Goal: Task Accomplishment & Management: Use online tool/utility

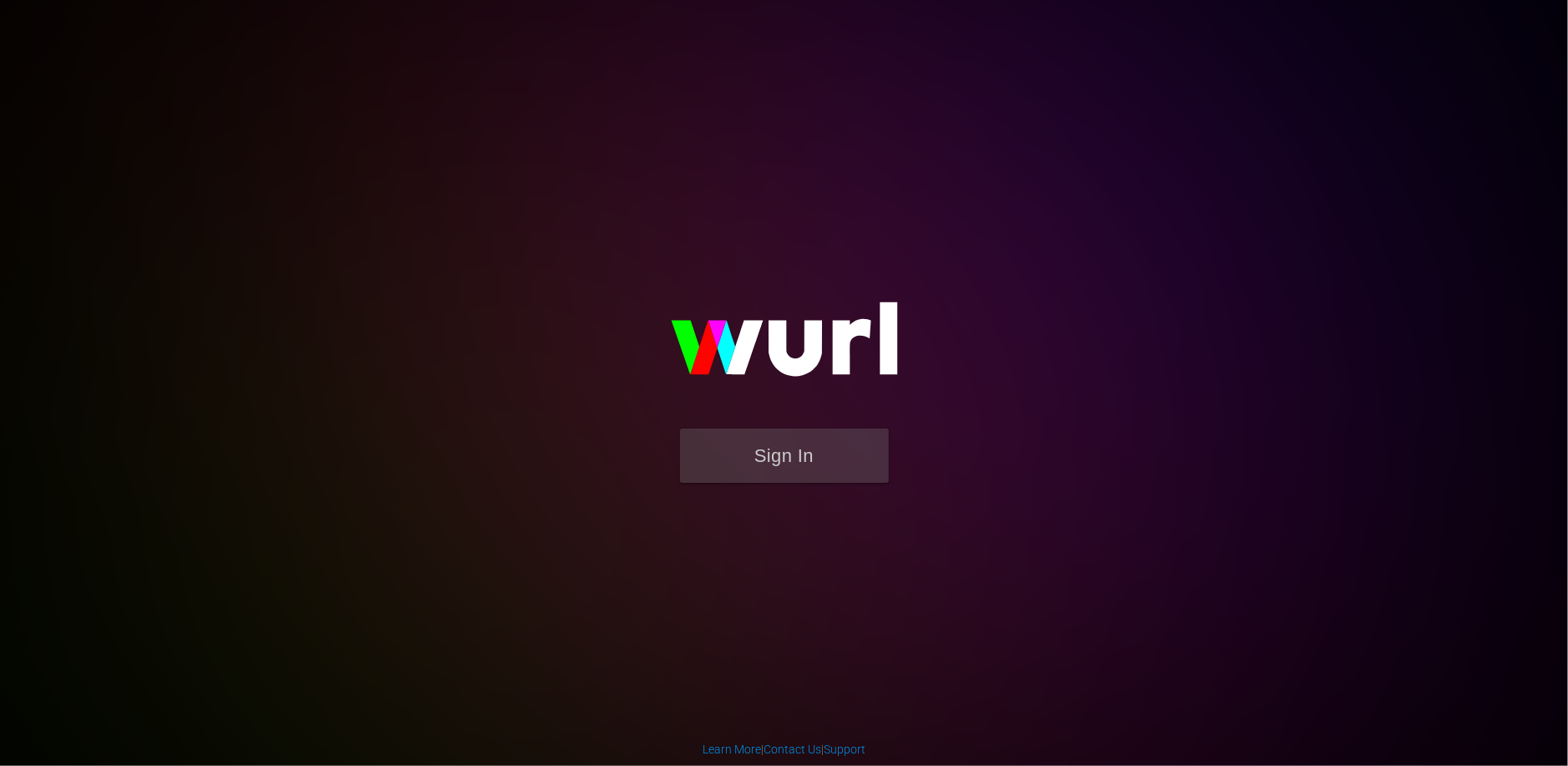
click at [767, 485] on form "Sign In" at bounding box center [784, 463] width 334 height 71
click at [757, 463] on button "Sign In" at bounding box center [784, 455] width 209 height 54
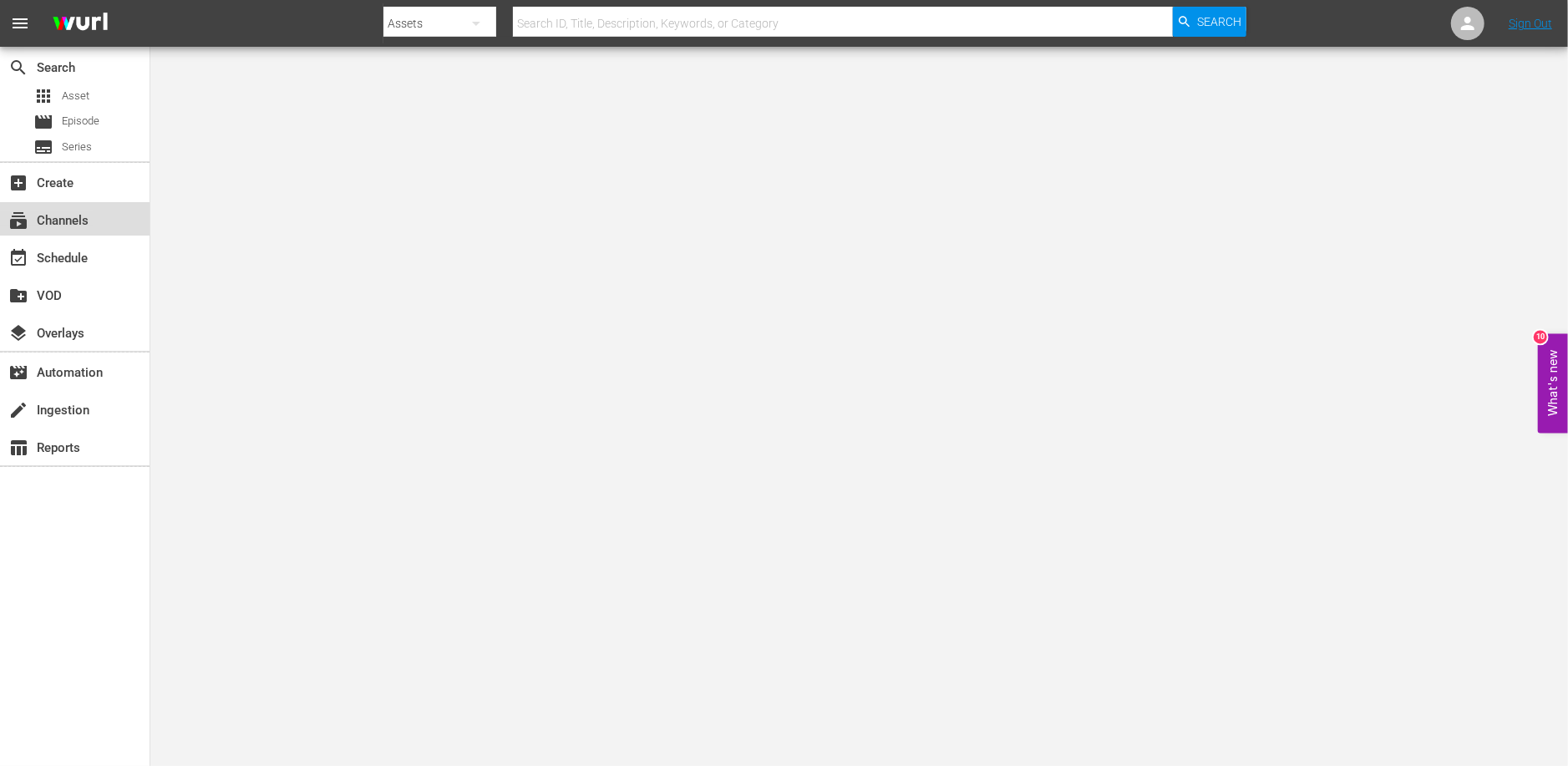
click at [66, 223] on div "subscriptions Channels" at bounding box center [47, 218] width 94 height 15
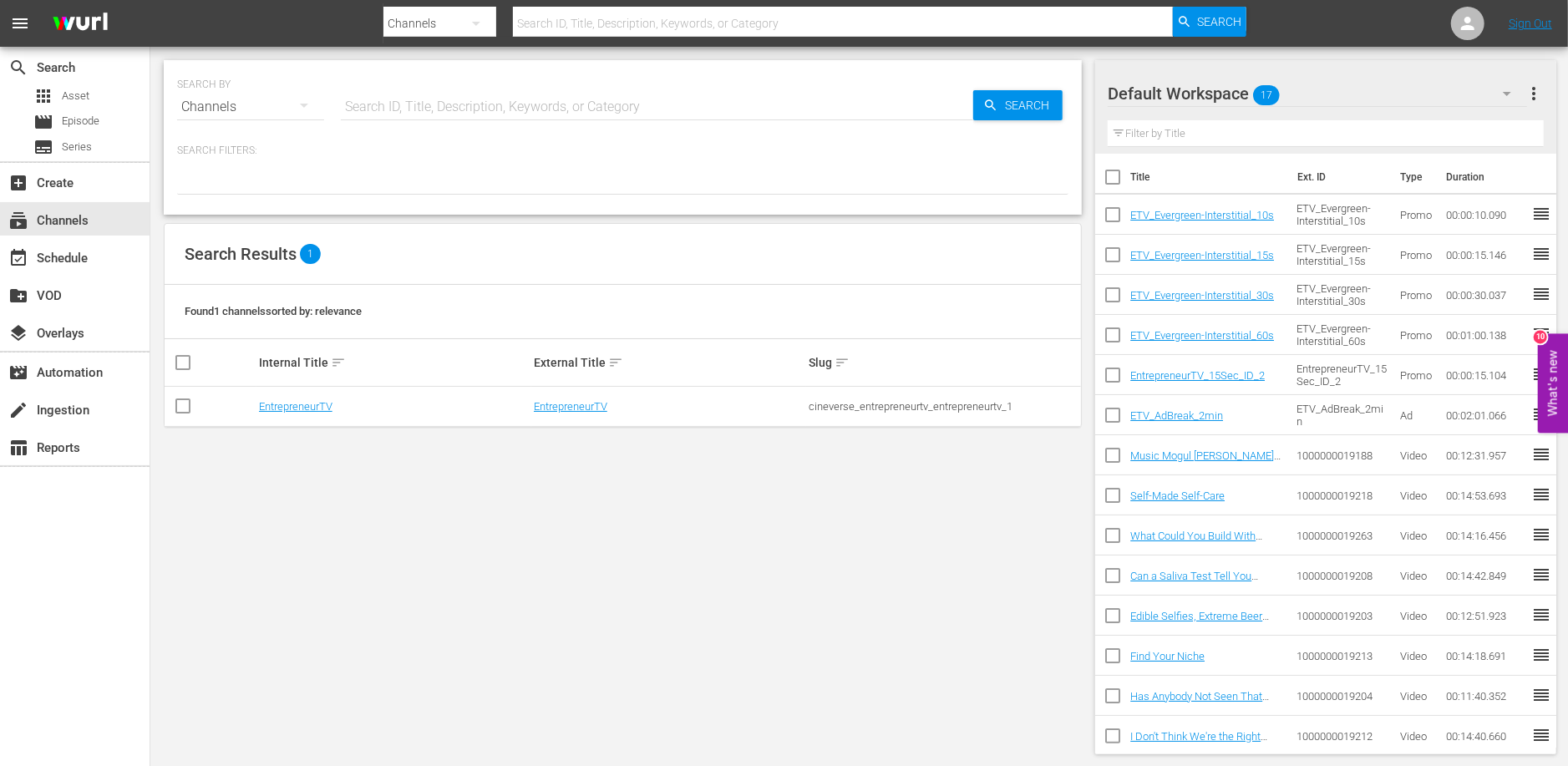
click at [184, 399] on input "checkbox" at bounding box center [183, 409] width 20 height 20
checkbox input "true"
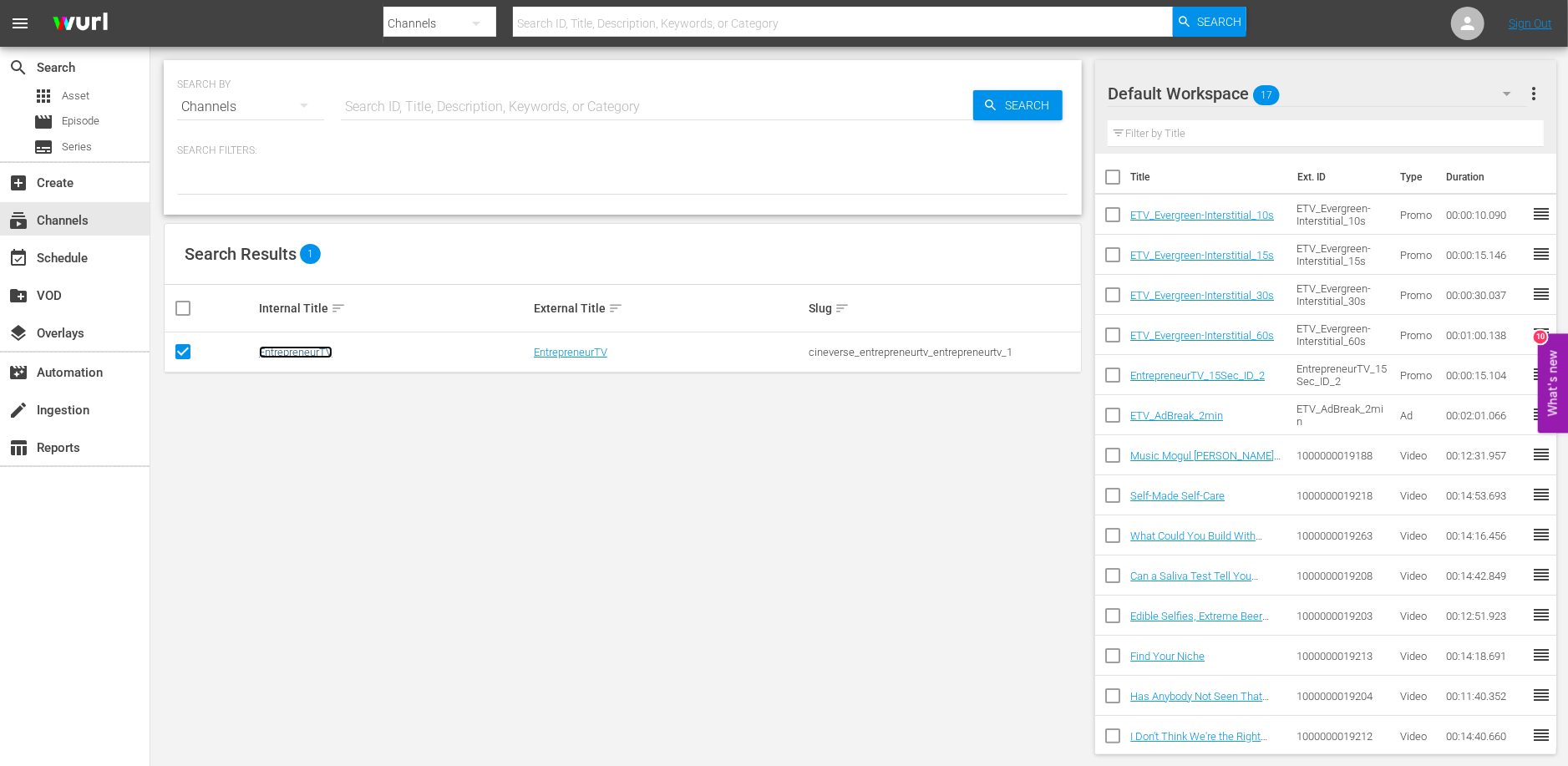
click at [278, 346] on link "EntrepreneurTV" at bounding box center [296, 352] width 74 height 13
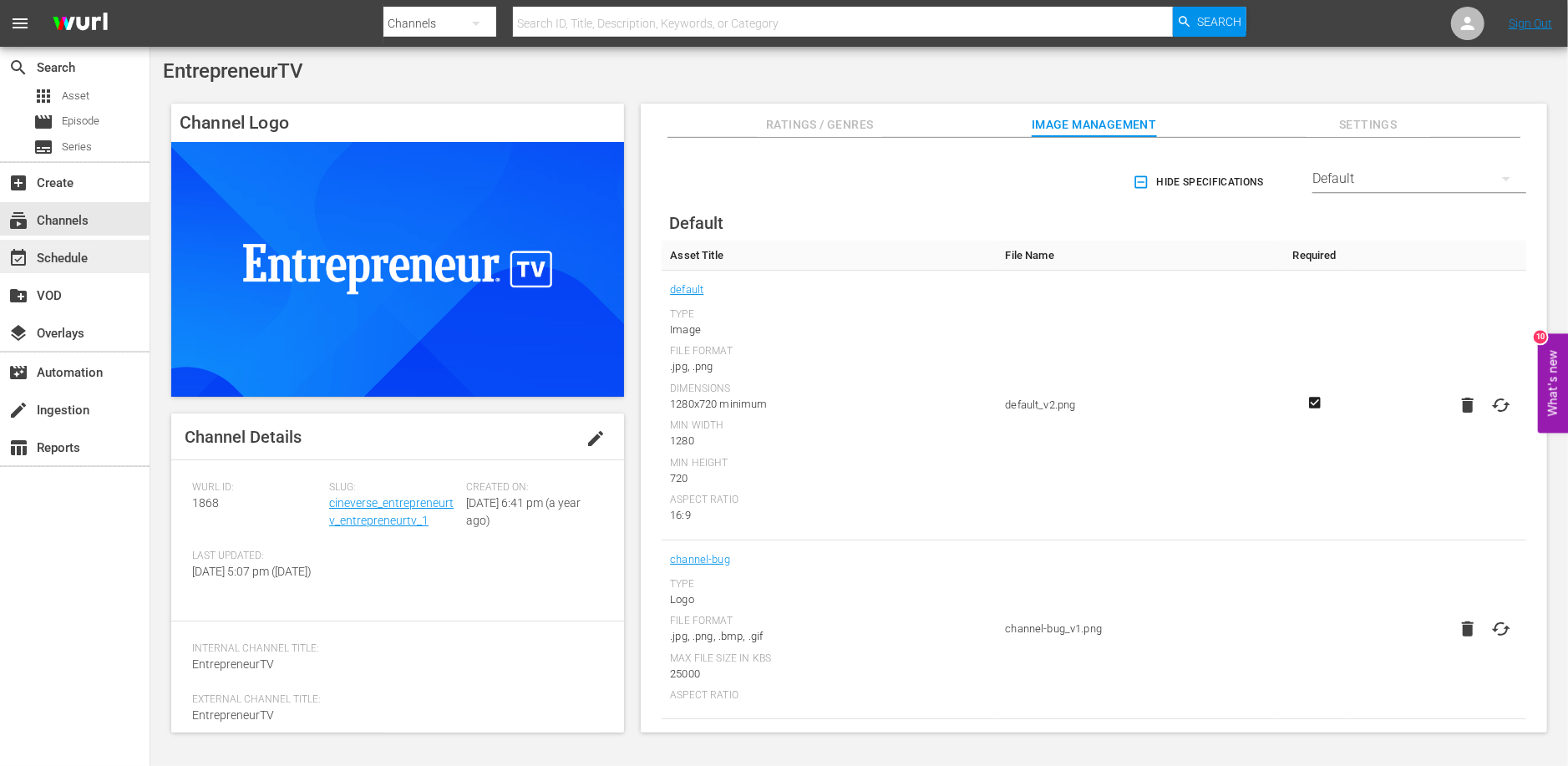
click at [75, 252] on div "event_available Schedule" at bounding box center [47, 256] width 94 height 15
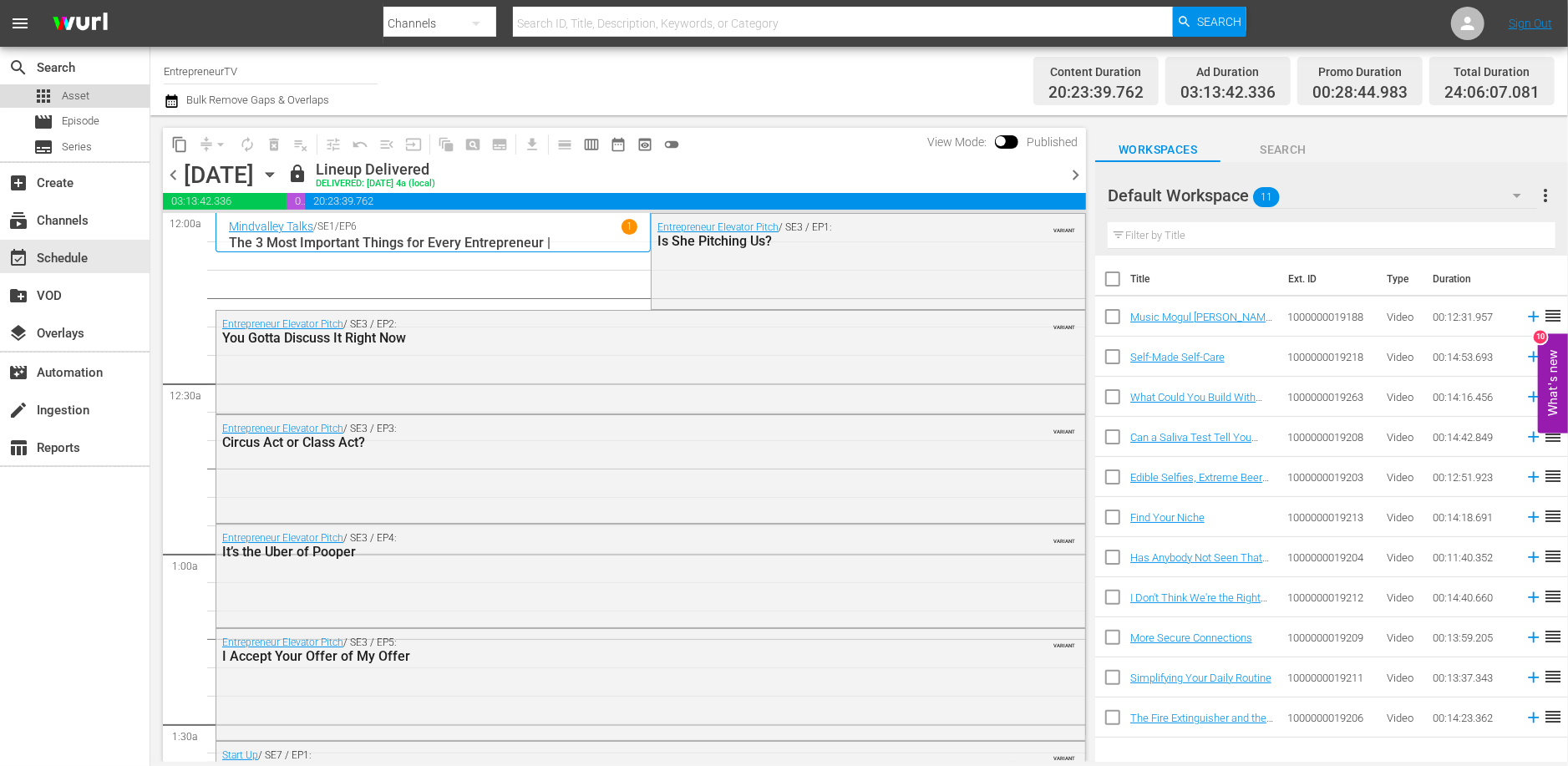
click at [87, 95] on span "Asset" at bounding box center [75, 96] width 28 height 17
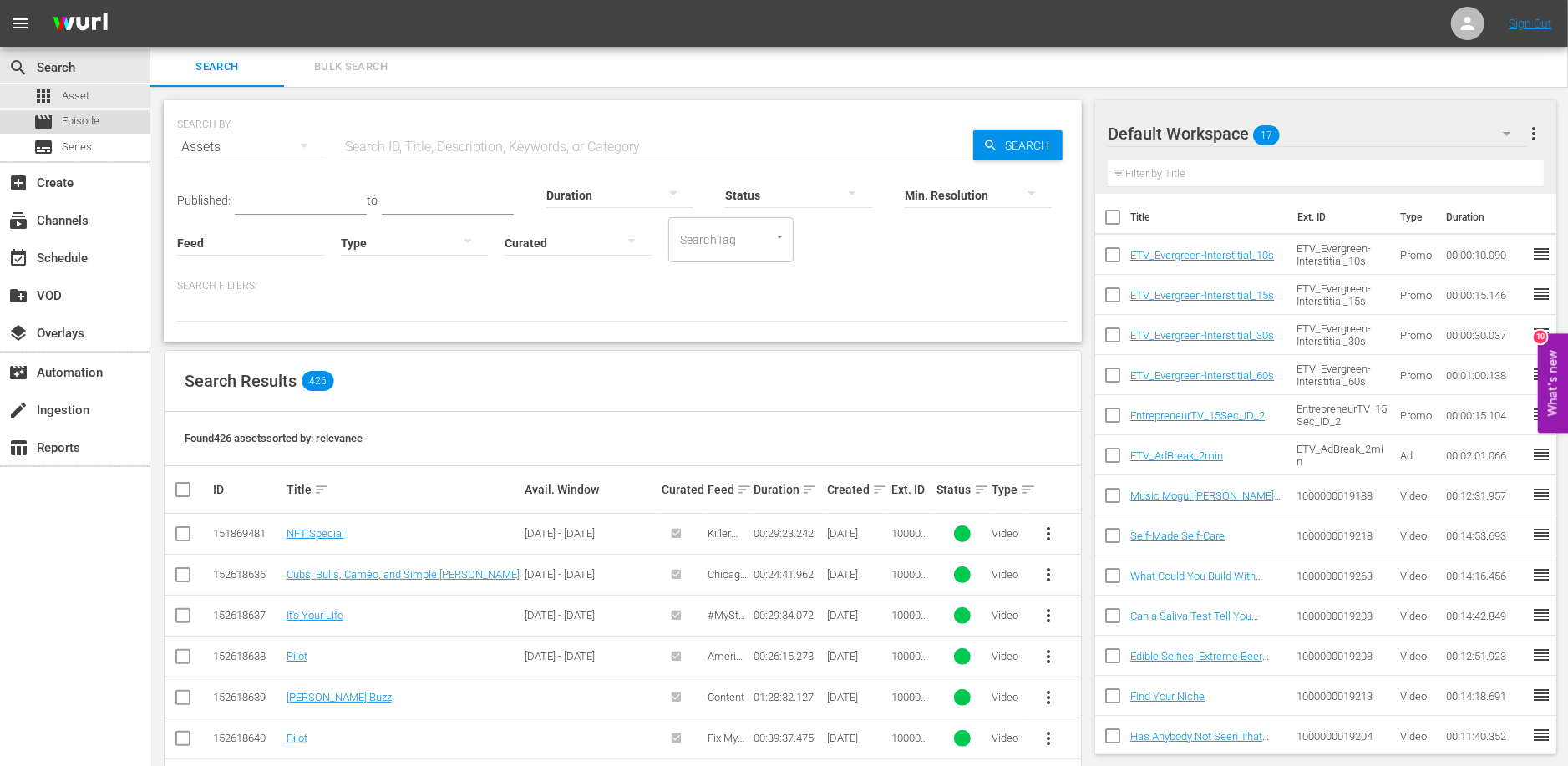
click at [86, 123] on span "Episode" at bounding box center [80, 121] width 38 height 17
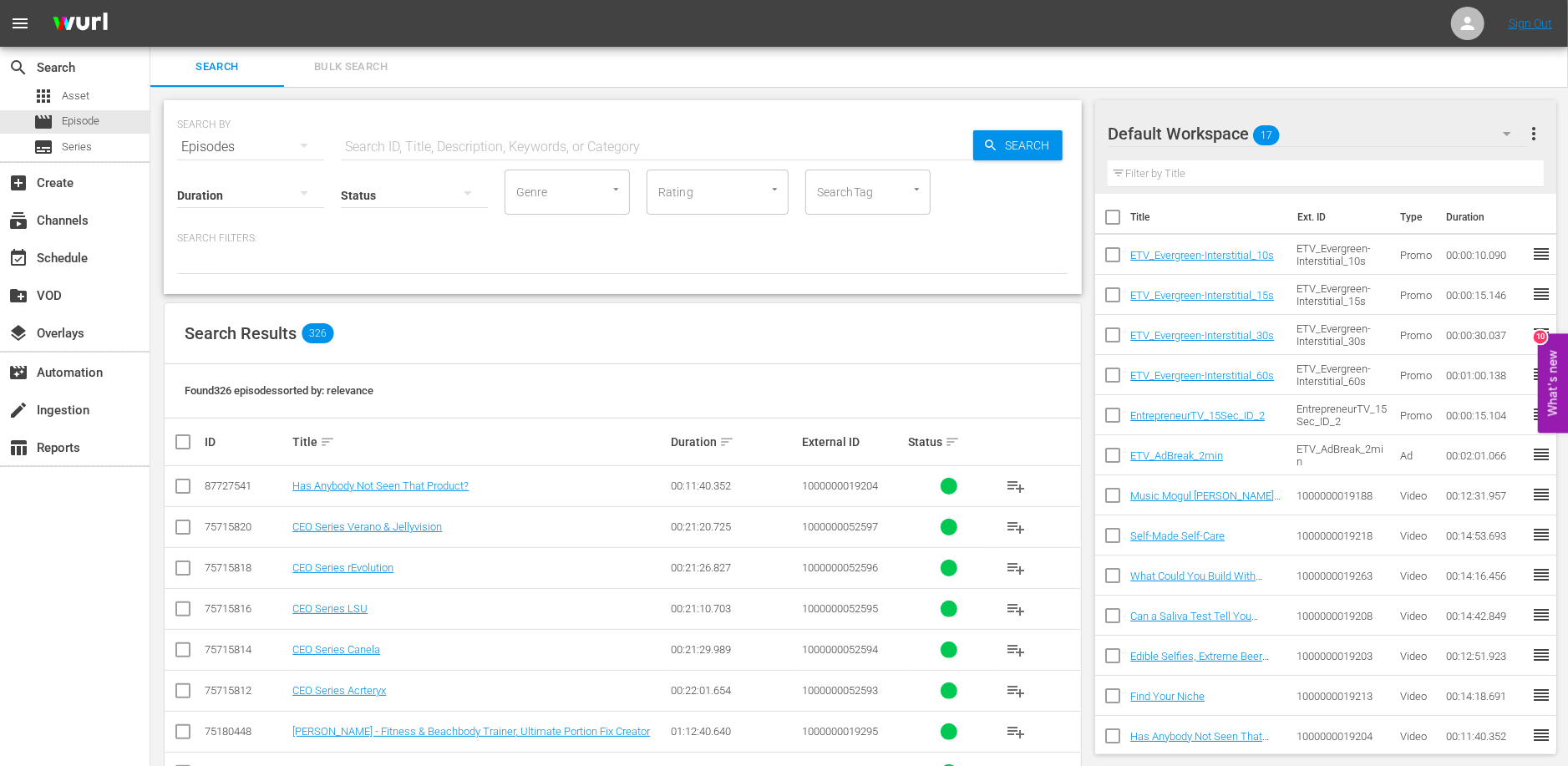
click at [179, 608] on input "checkbox" at bounding box center [183, 612] width 20 height 20
checkbox input "true"
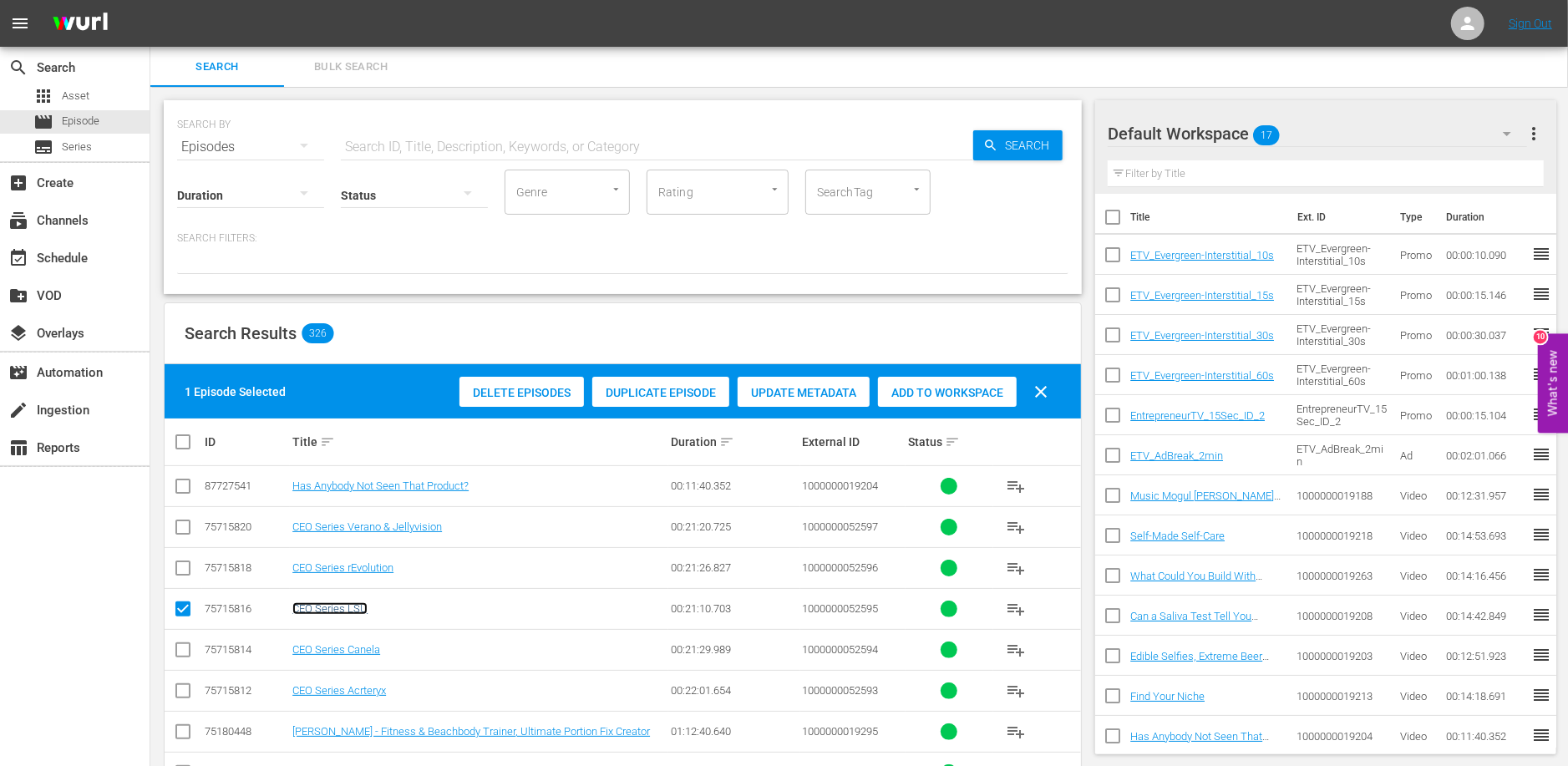
click at [327, 602] on link "CEO Series LSU" at bounding box center [330, 609] width 75 height 13
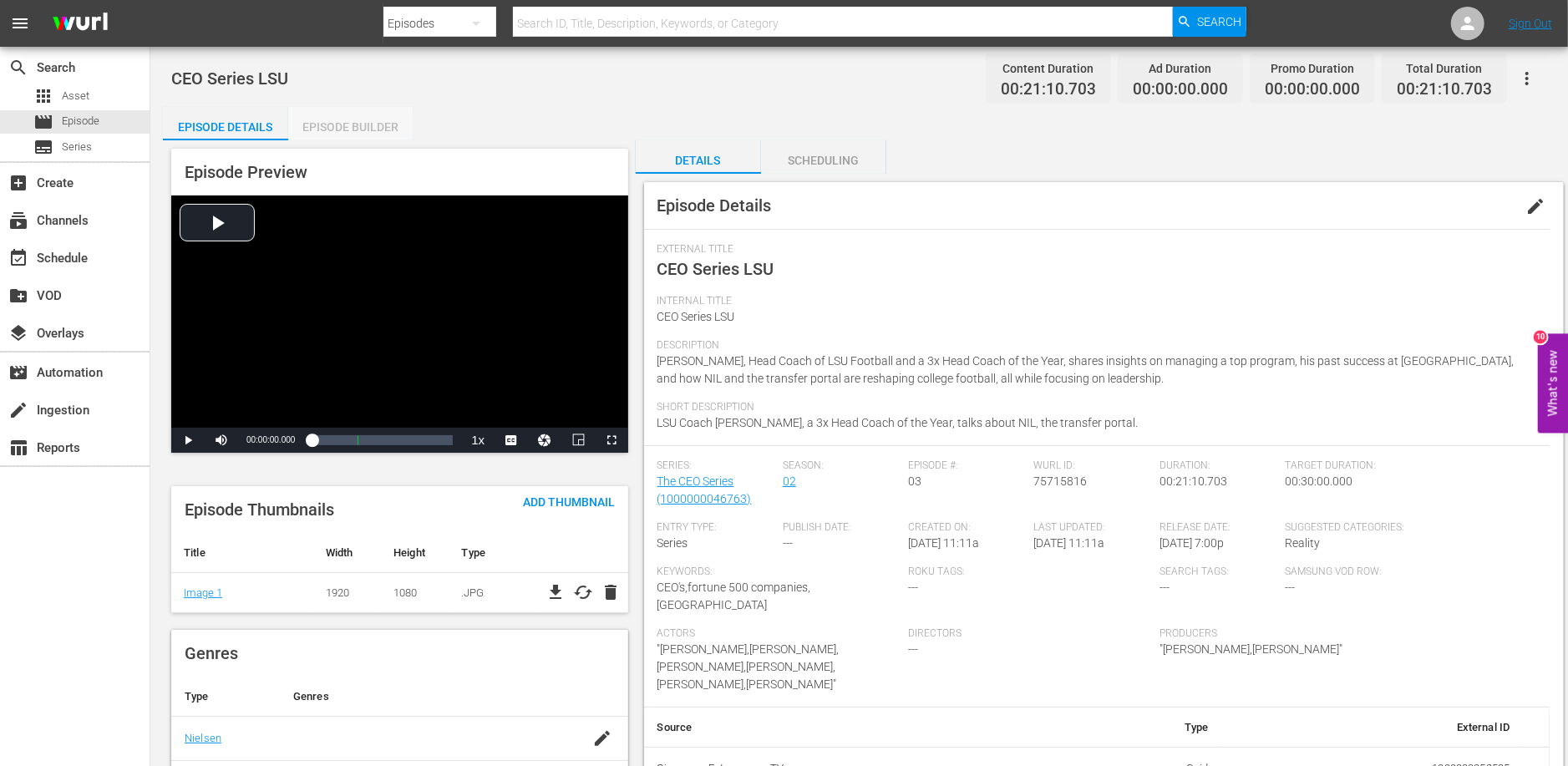
click at [343, 127] on div "Episode Builder" at bounding box center [350, 127] width 125 height 40
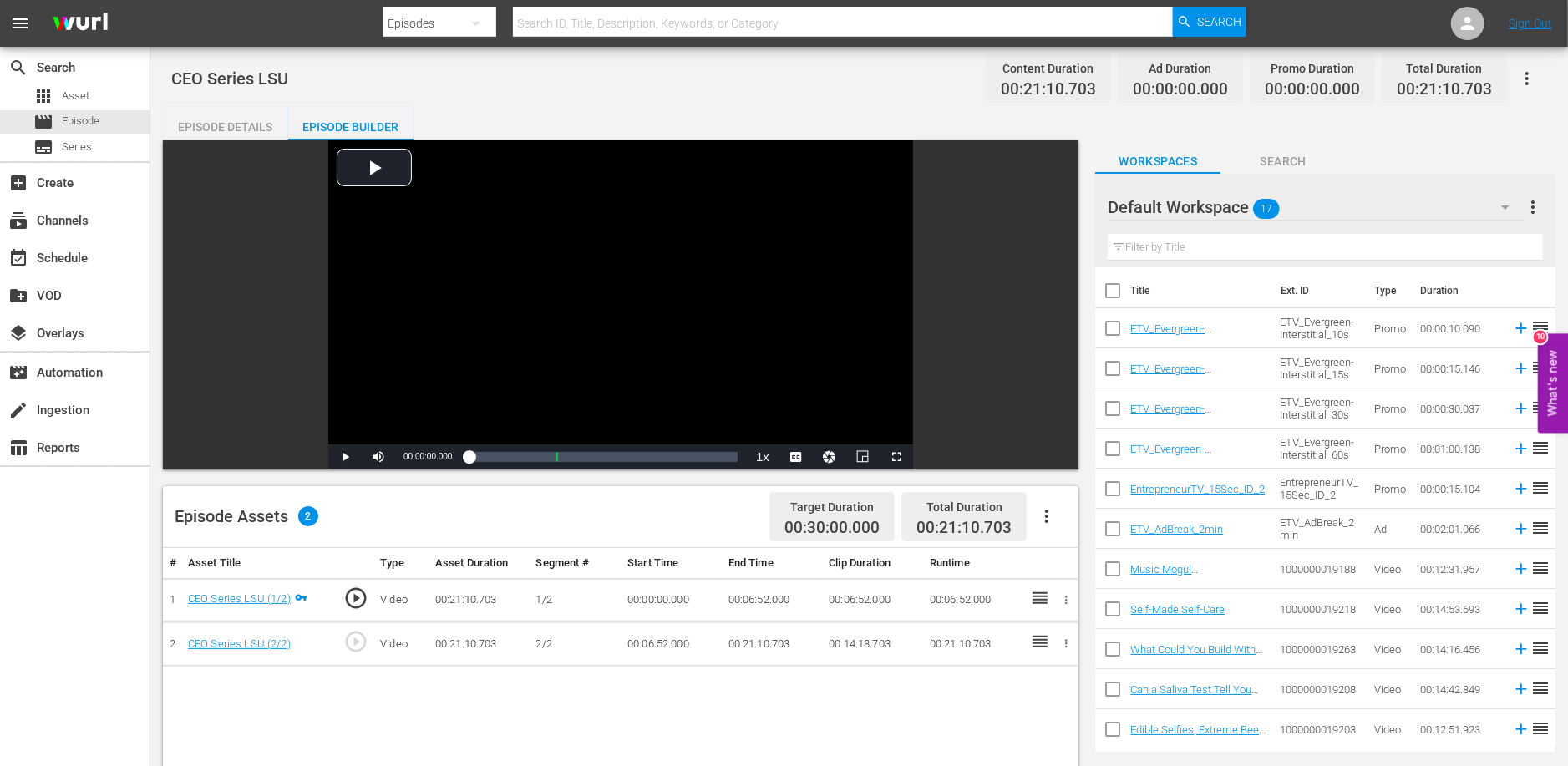
click at [1042, 512] on icon "button" at bounding box center [1047, 516] width 20 height 20
click at [1070, 520] on div "Edit Cue Points" at bounding box center [1097, 523] width 114 height 40
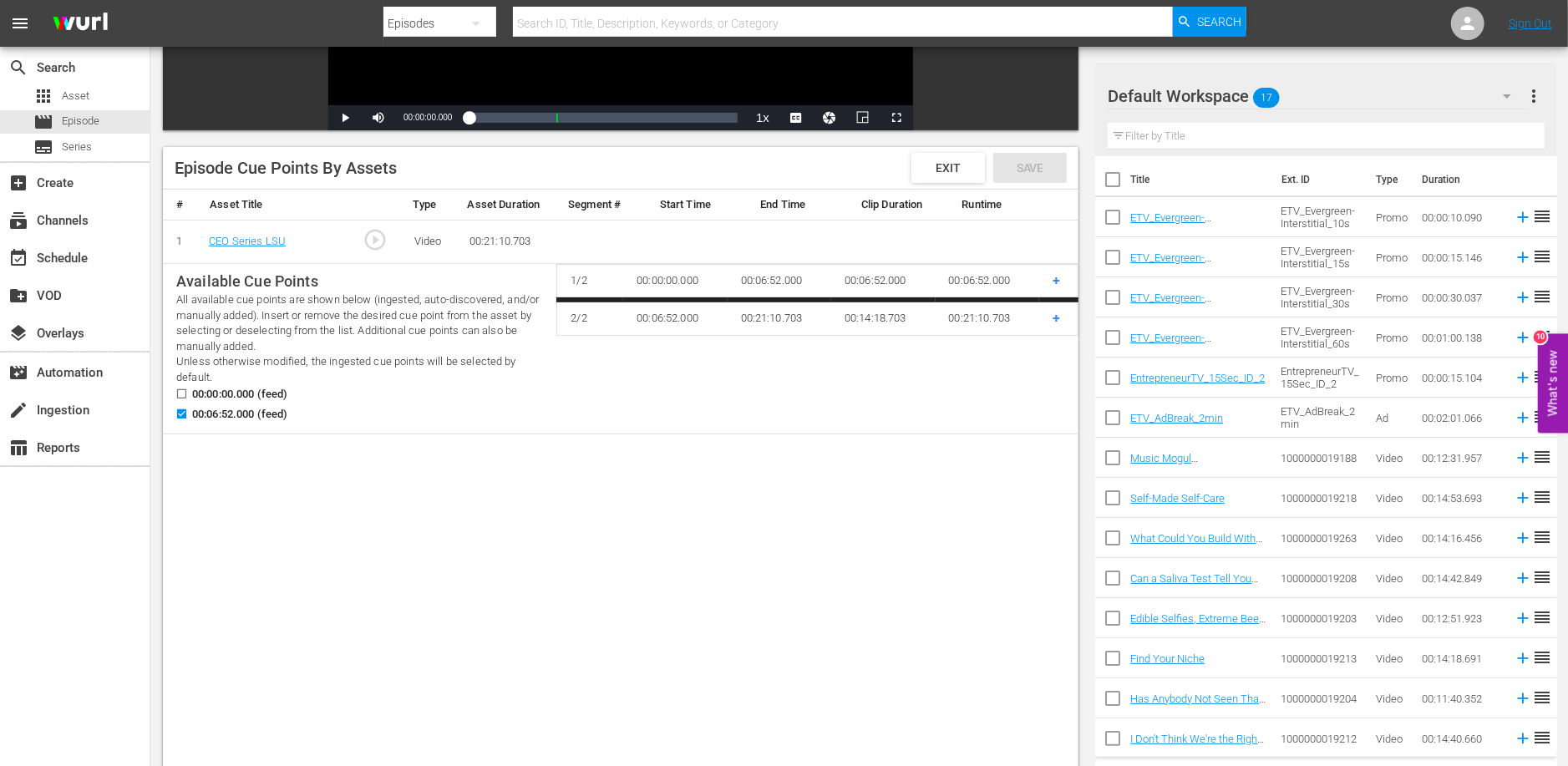
scroll to position [345, 0]
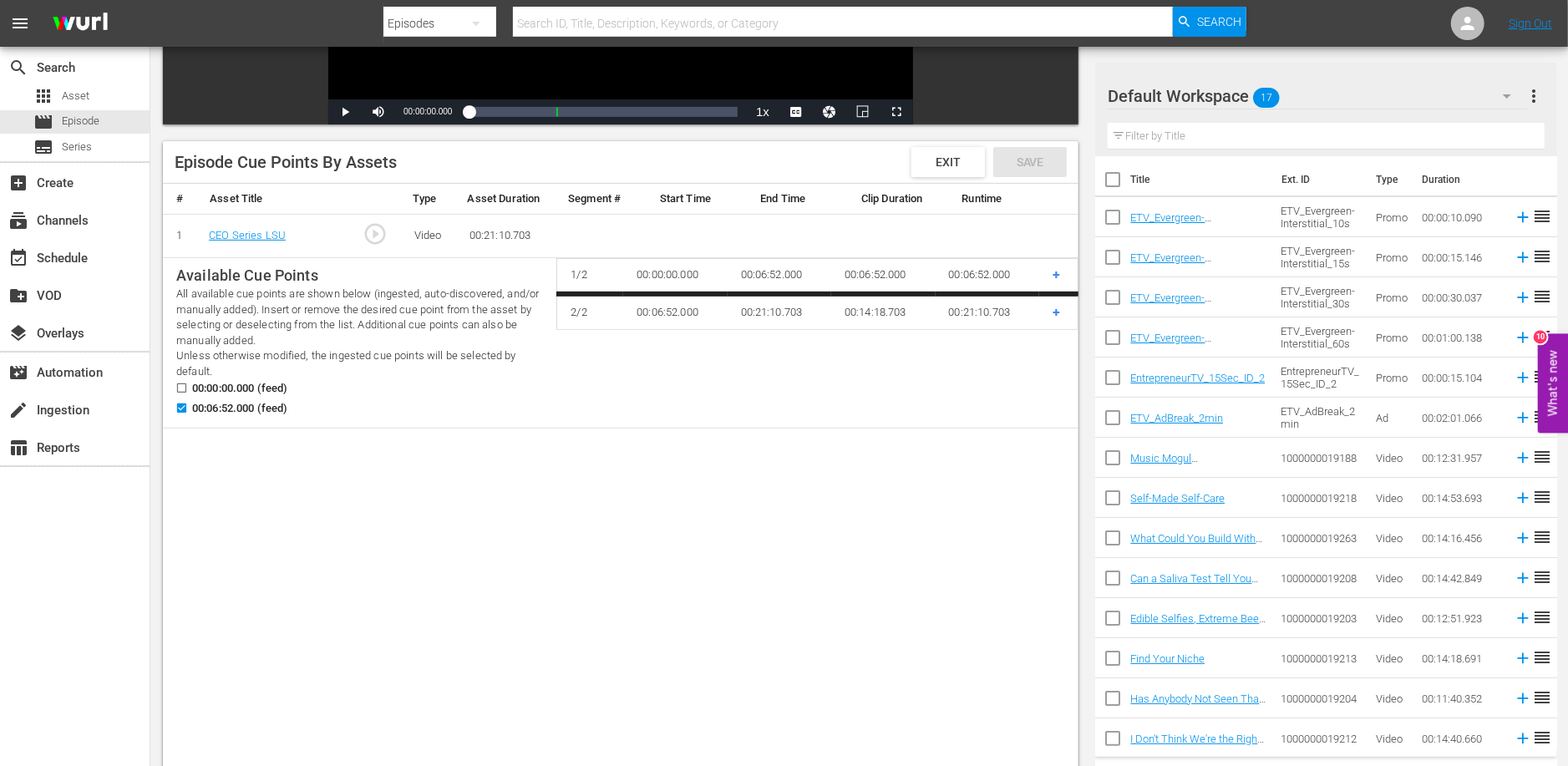
click at [1049, 310] on td "+" at bounding box center [1059, 312] width 40 height 35
click at [1055, 310] on span "+" at bounding box center [1056, 312] width 7 height 16
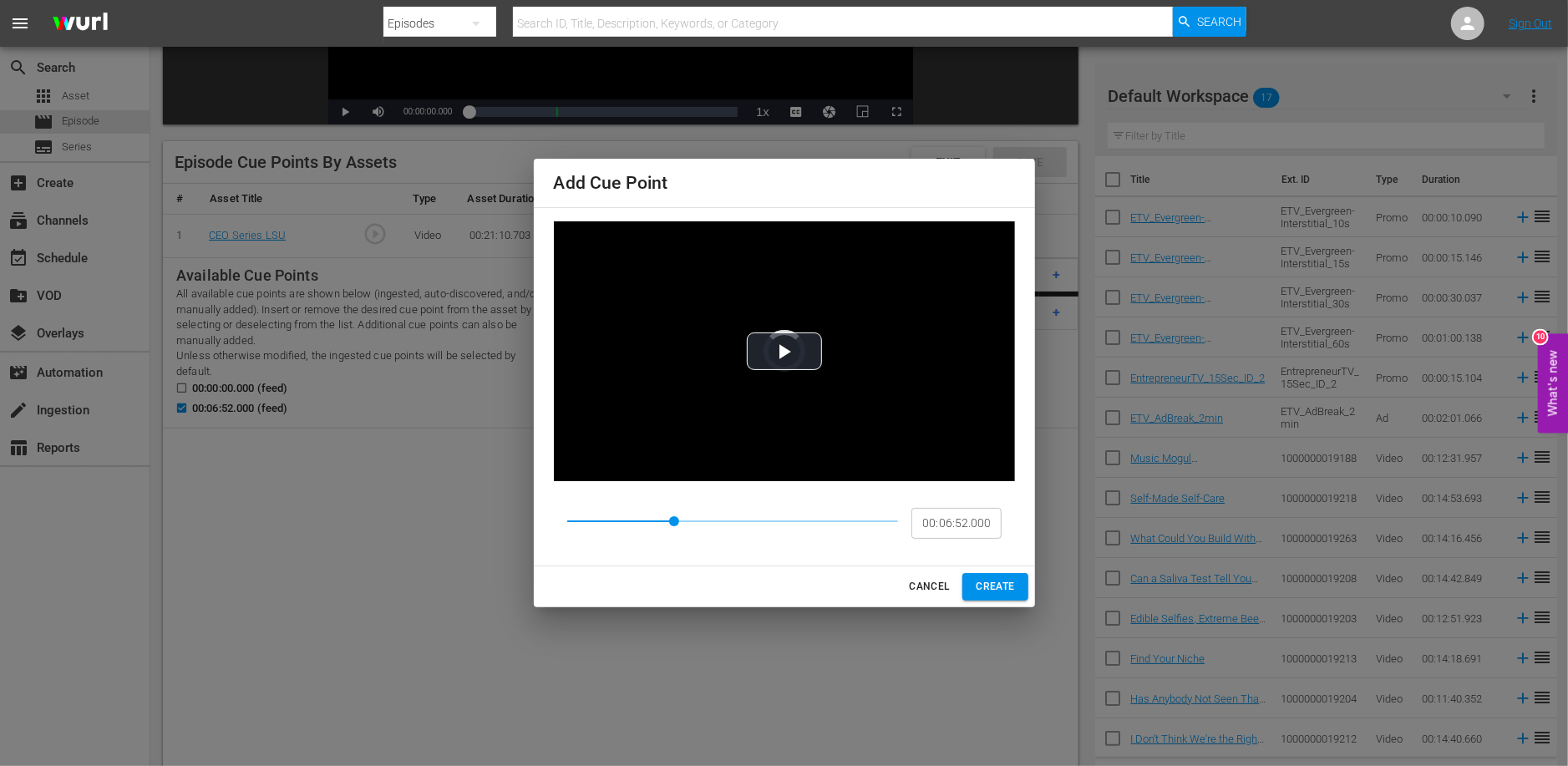
click at [923, 578] on span "CANCEL" at bounding box center [929, 587] width 40 height 17
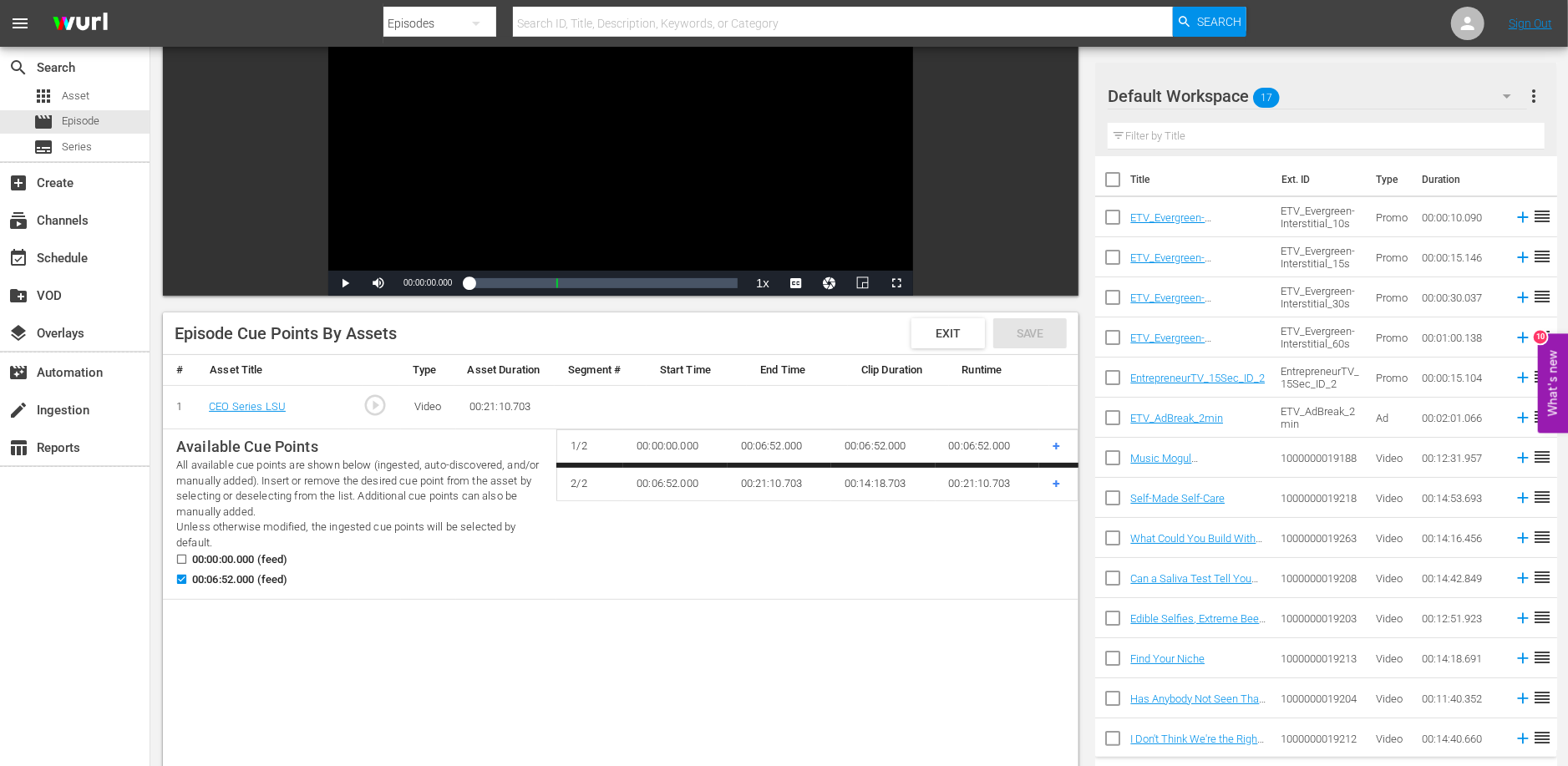
scroll to position [176, 0]
click at [186, 556] on input "00:00:00.000 (feed)" at bounding box center [177, 561] width 21 height 13
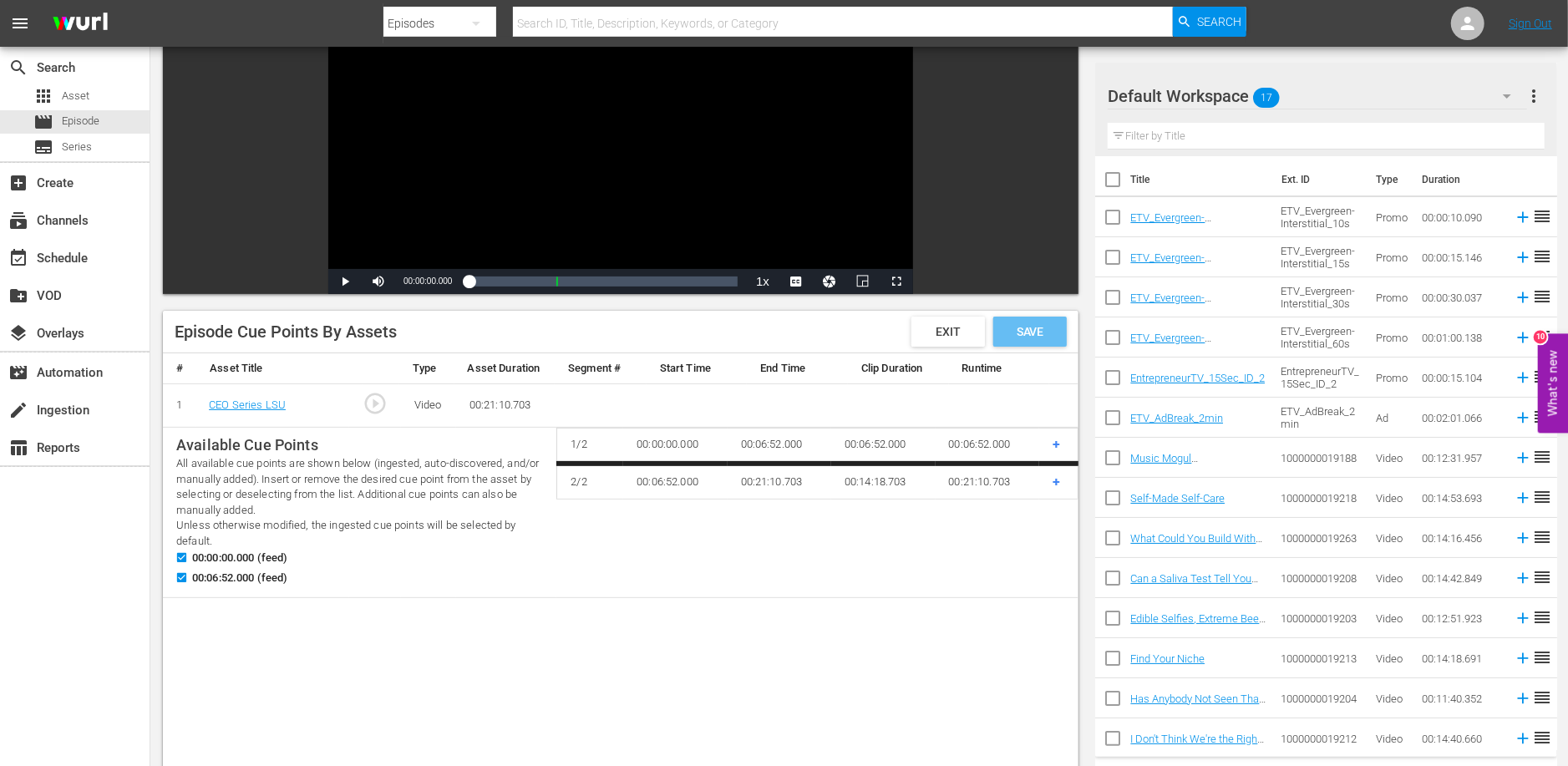
click at [1043, 320] on div "Save" at bounding box center [1030, 331] width 74 height 30
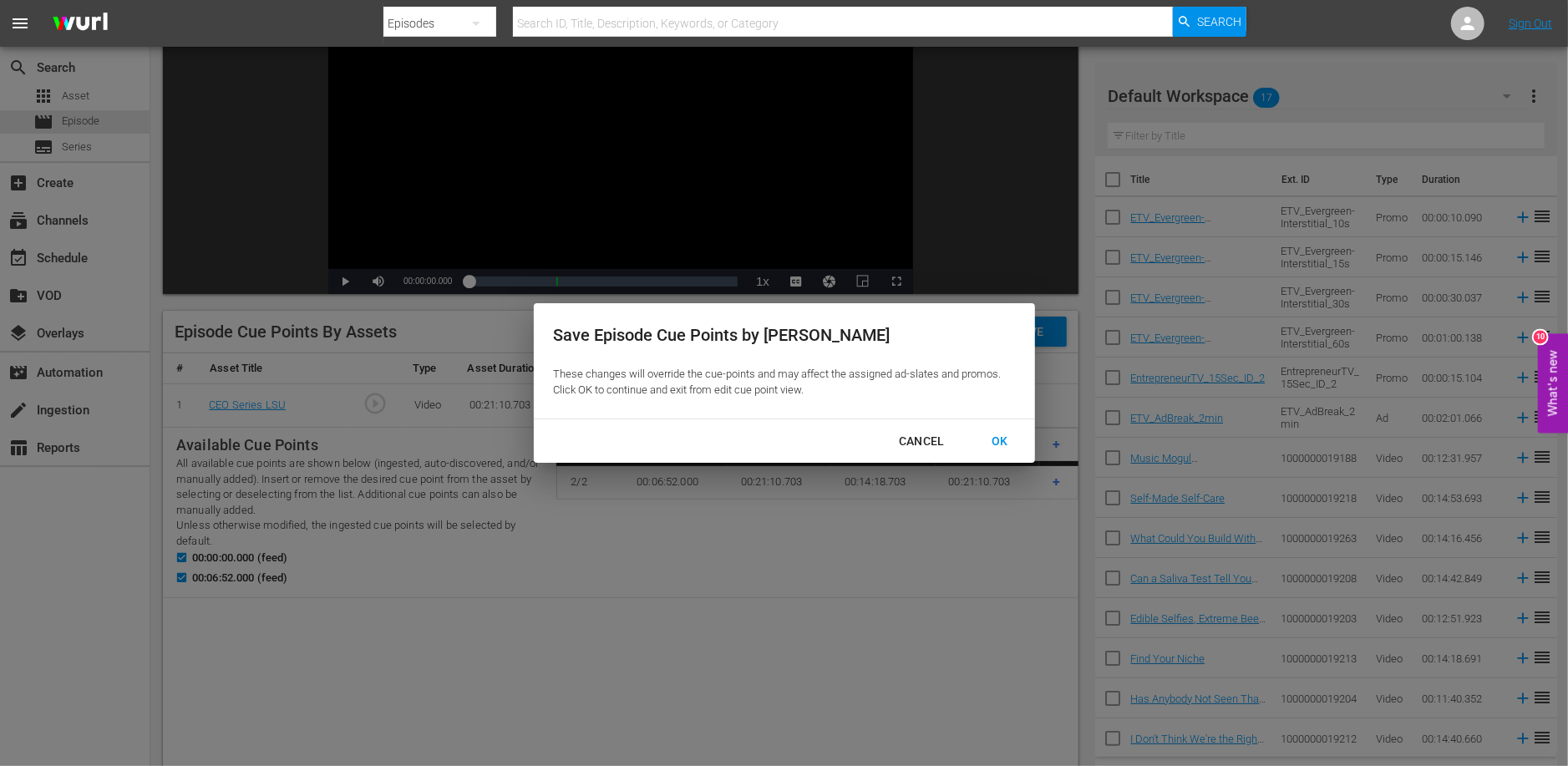
click at [942, 432] on div "Cancel" at bounding box center [921, 441] width 73 height 21
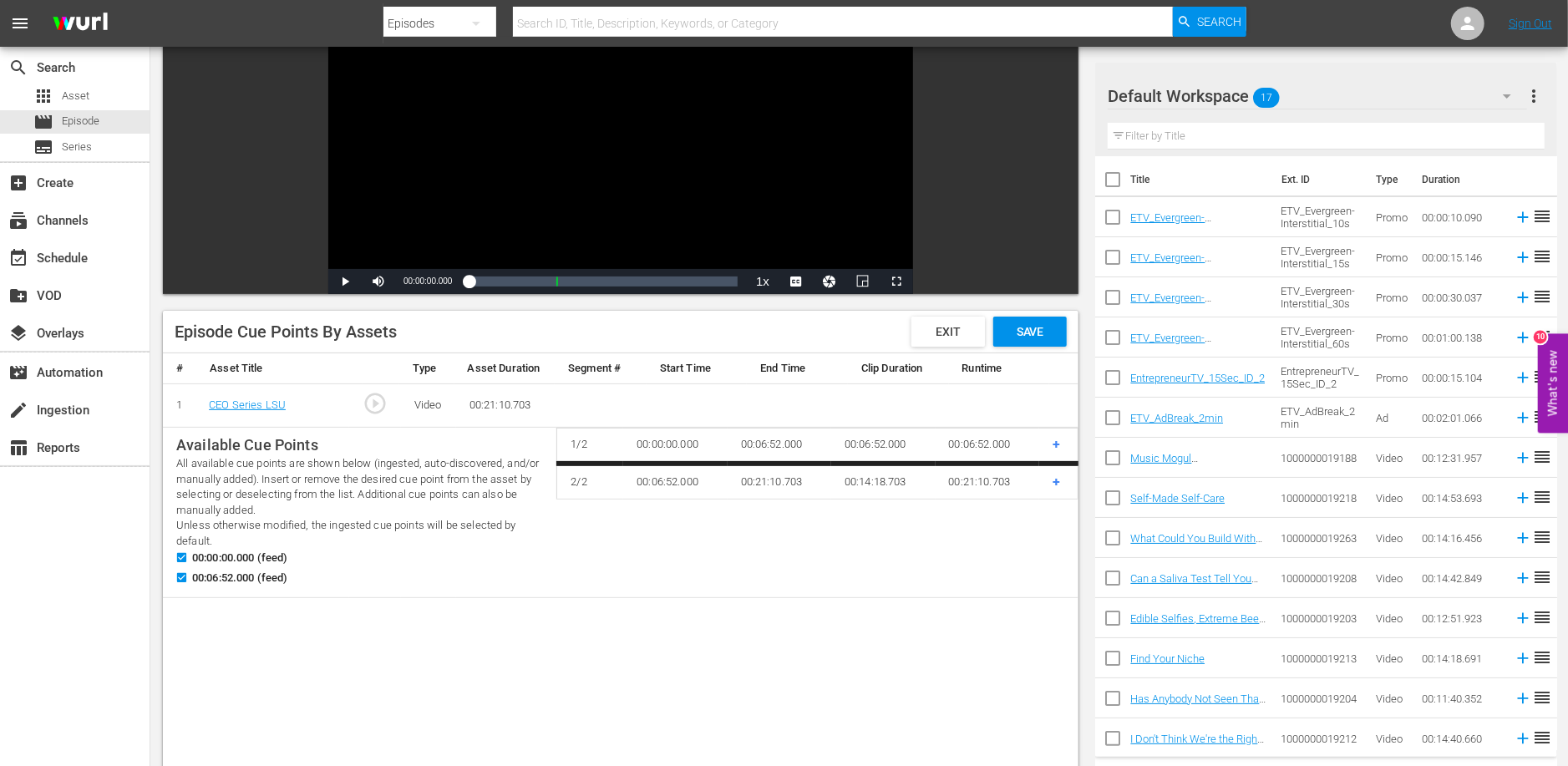
click at [181, 554] on input "00:00:00.000 (feed)" at bounding box center [177, 561] width 21 height 13
checkbox input "false"
click at [949, 317] on div "Exit" at bounding box center [948, 331] width 74 height 30
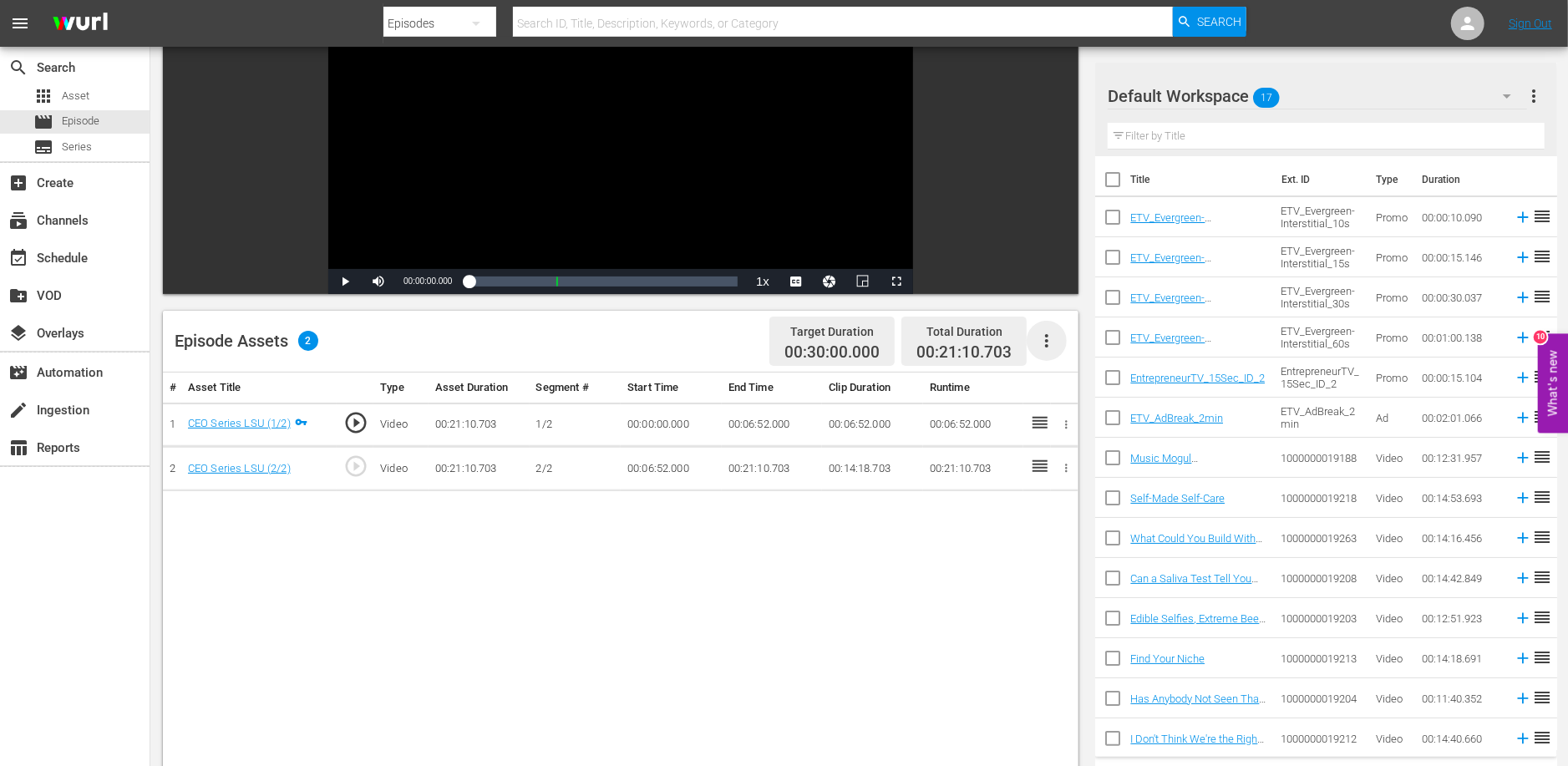
click at [1051, 336] on icon "button" at bounding box center [1047, 341] width 20 height 20
click at [1063, 404] on div "Fill with Ads" at bounding box center [1097, 387] width 114 height 40
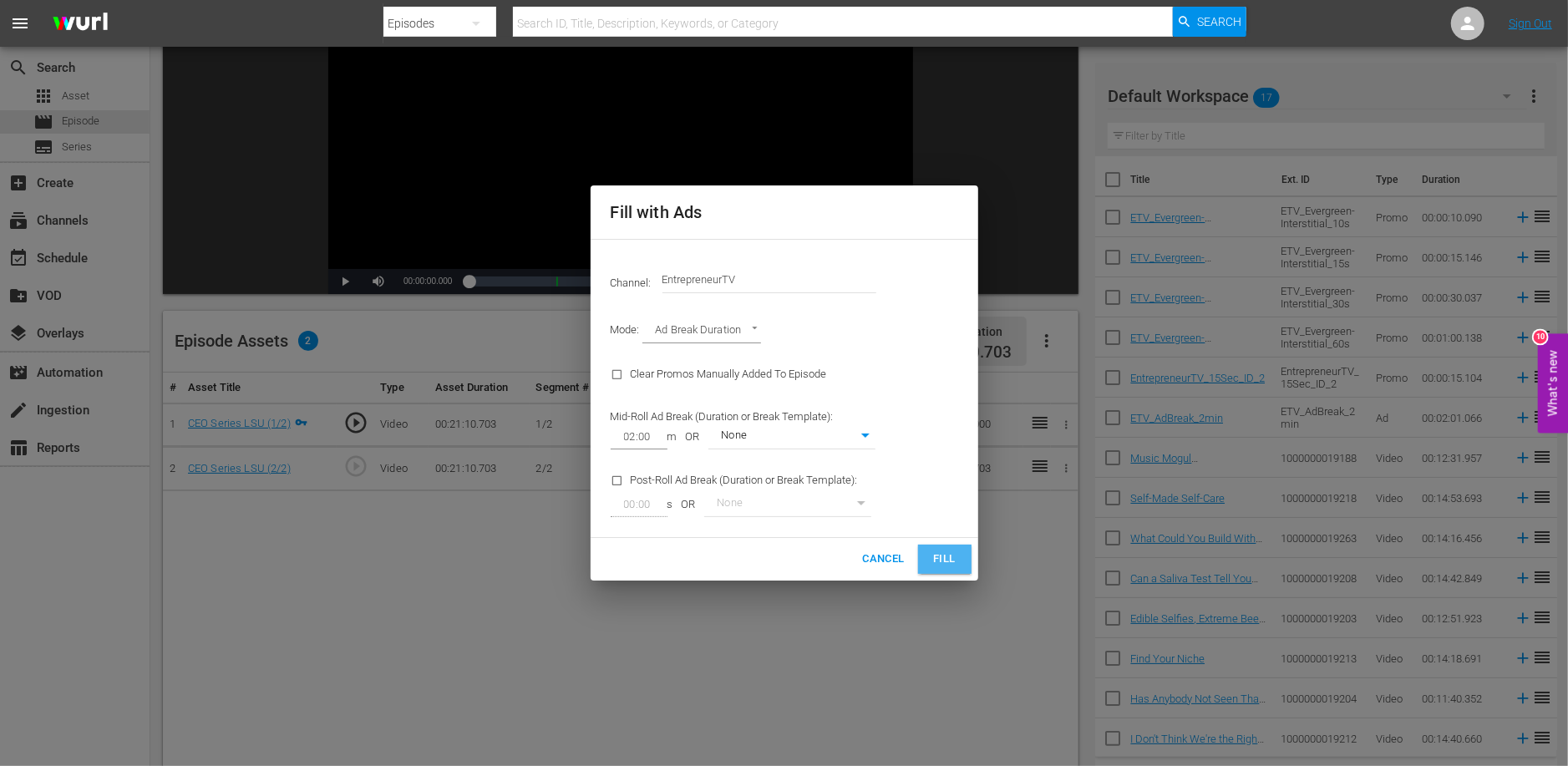
click at [948, 566] on span "Fill" at bounding box center [944, 559] width 27 height 19
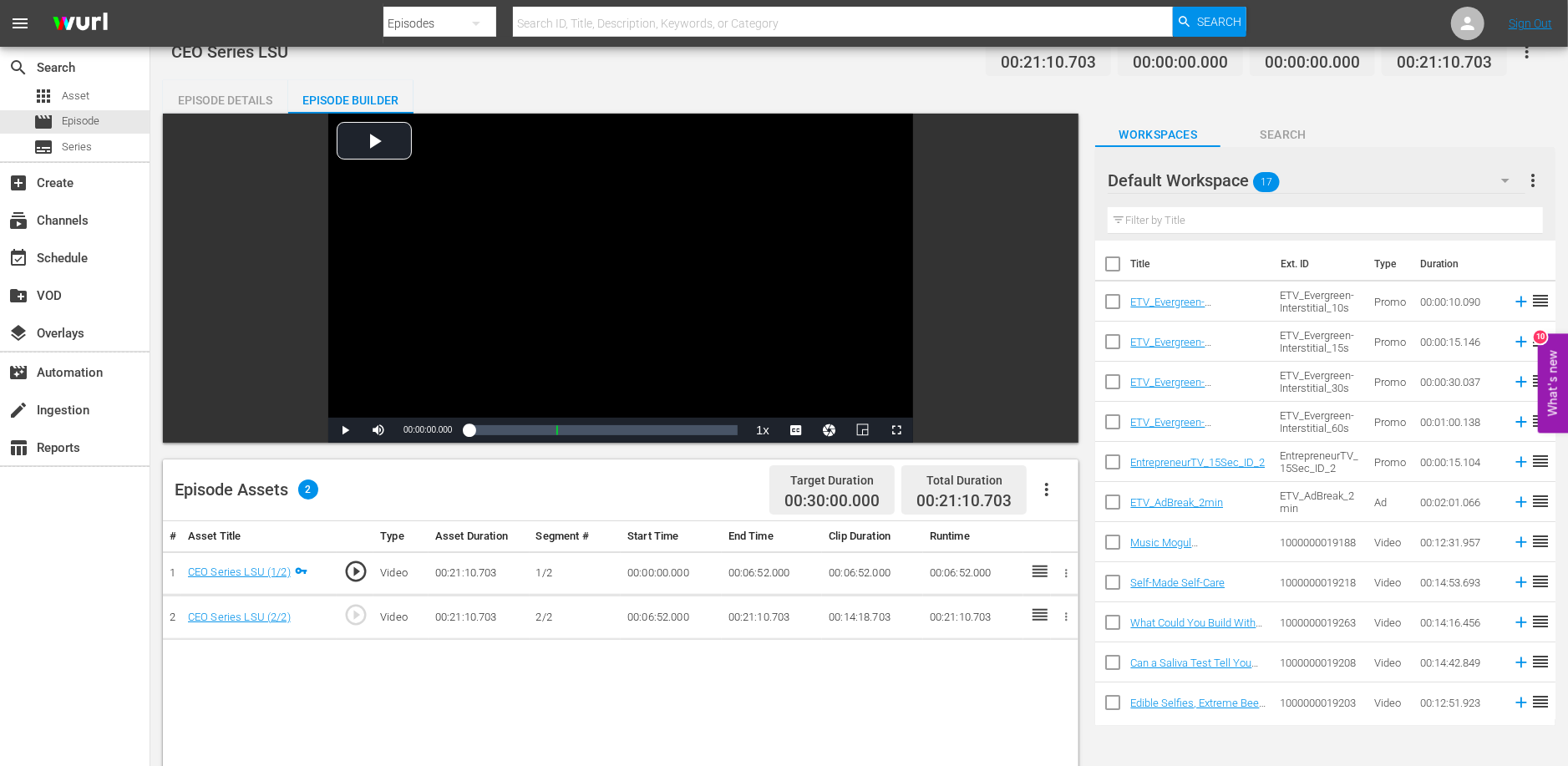
scroll to position [0, 0]
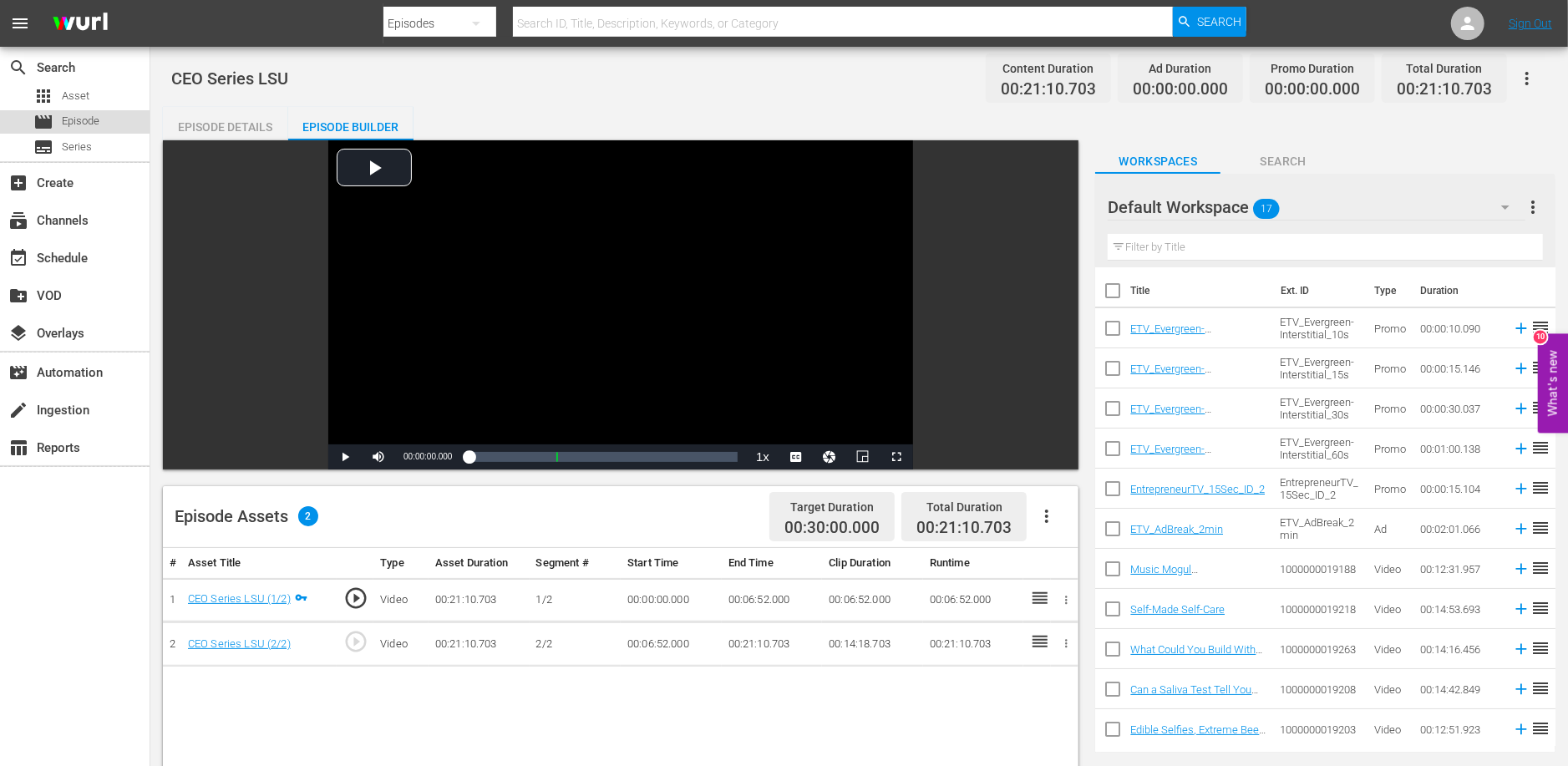
click at [73, 119] on span "Episode" at bounding box center [80, 121] width 38 height 17
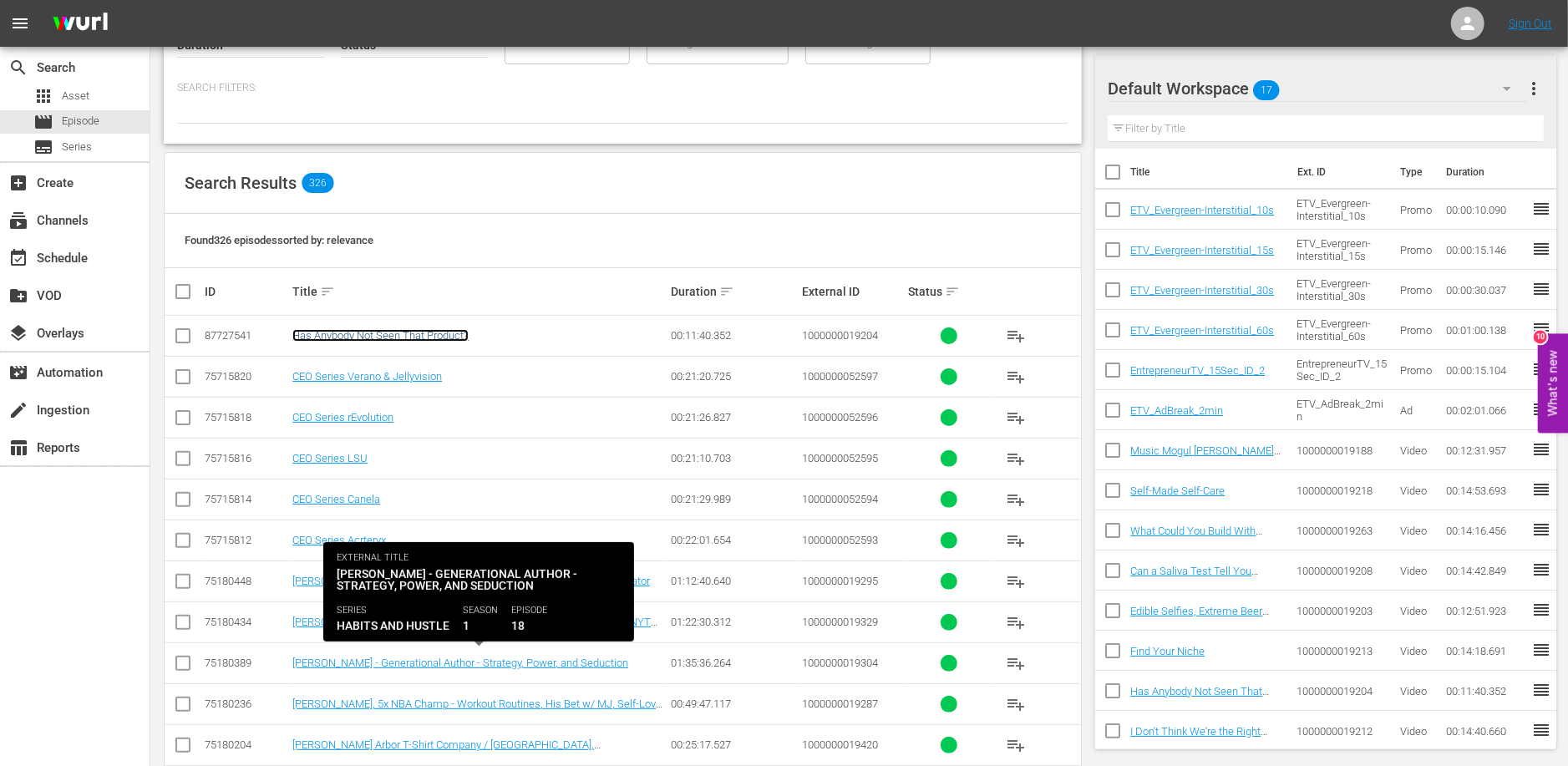
scroll to position [441, 0]
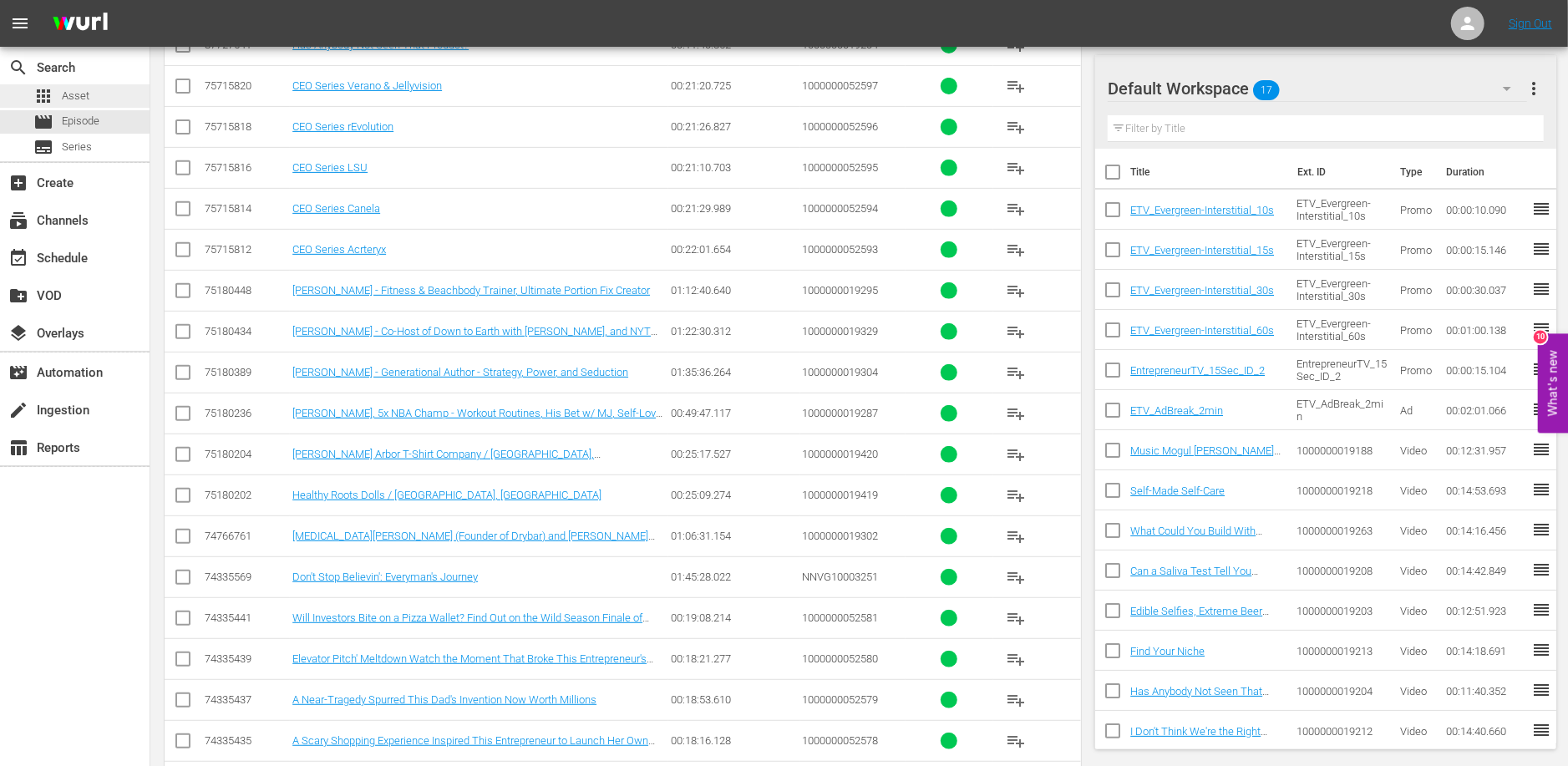
click at [86, 88] on span "Asset" at bounding box center [75, 96] width 28 height 17
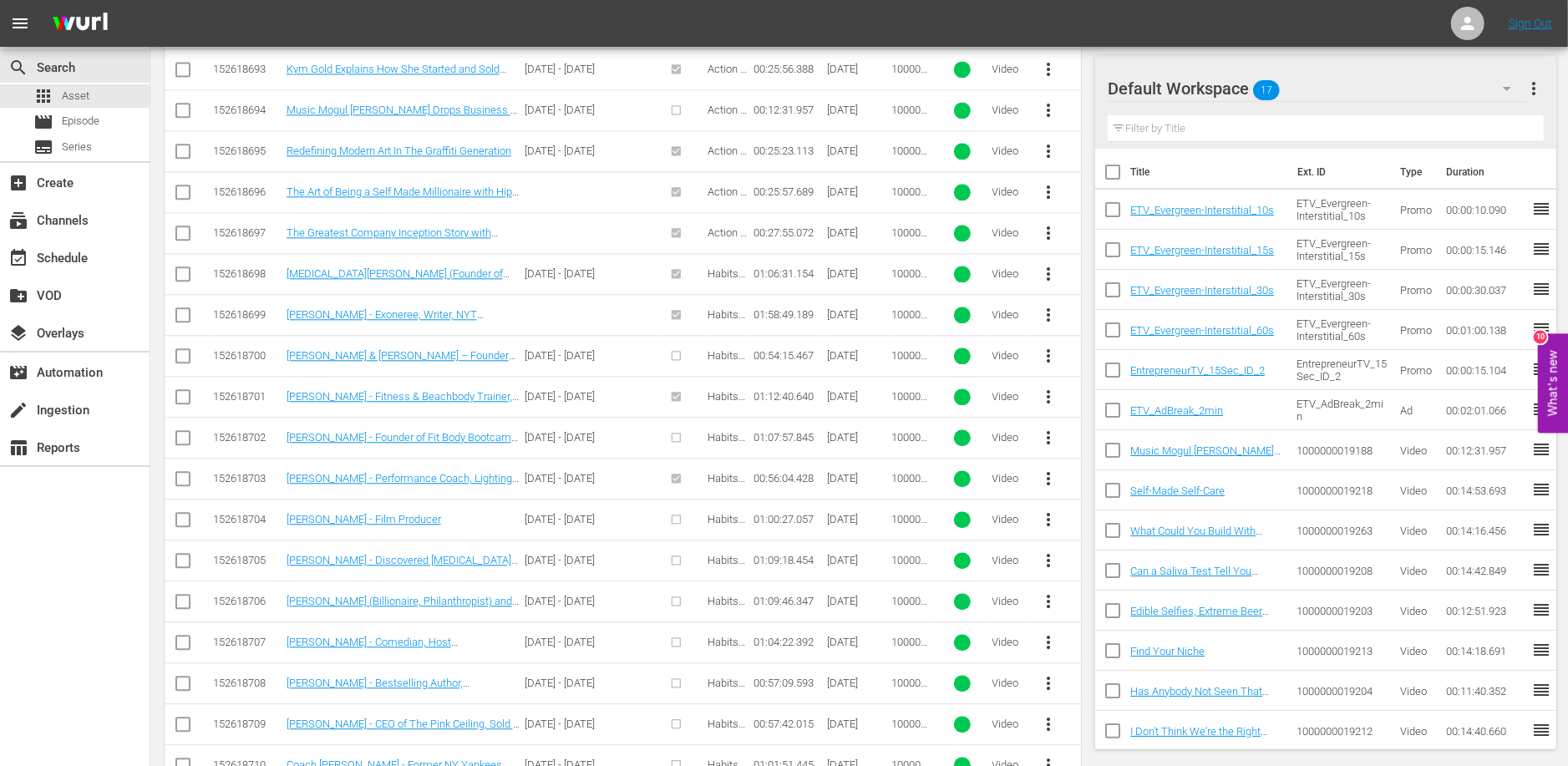
scroll to position [2830, 0]
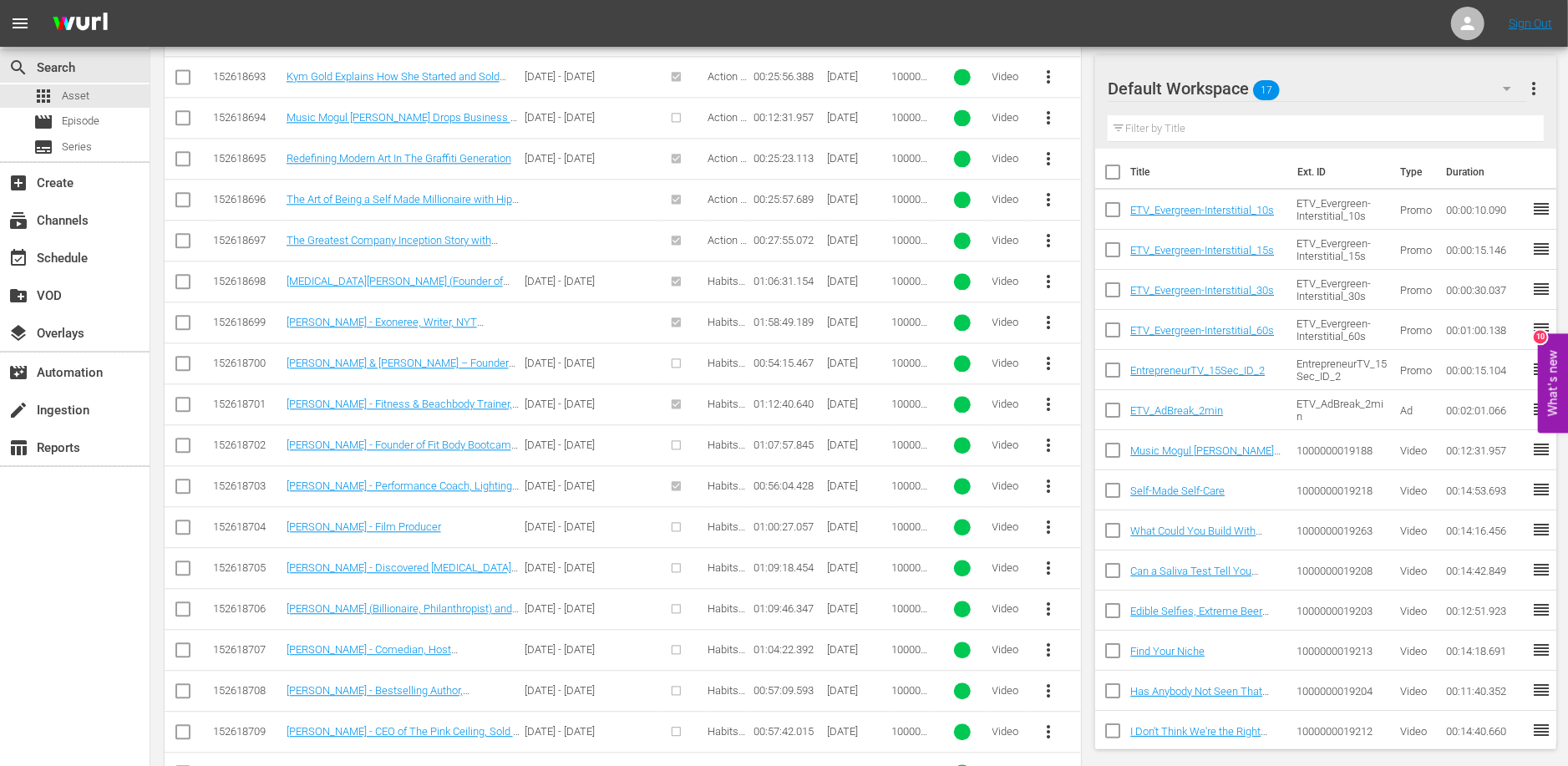
click at [186, 357] on input "checkbox" at bounding box center [183, 367] width 20 height 20
checkbox input "true"
click at [1050, 354] on span "more_vert" at bounding box center [1048, 364] width 20 height 20
click at [1107, 475] on div "Episode" at bounding box center [1139, 472] width 114 height 40
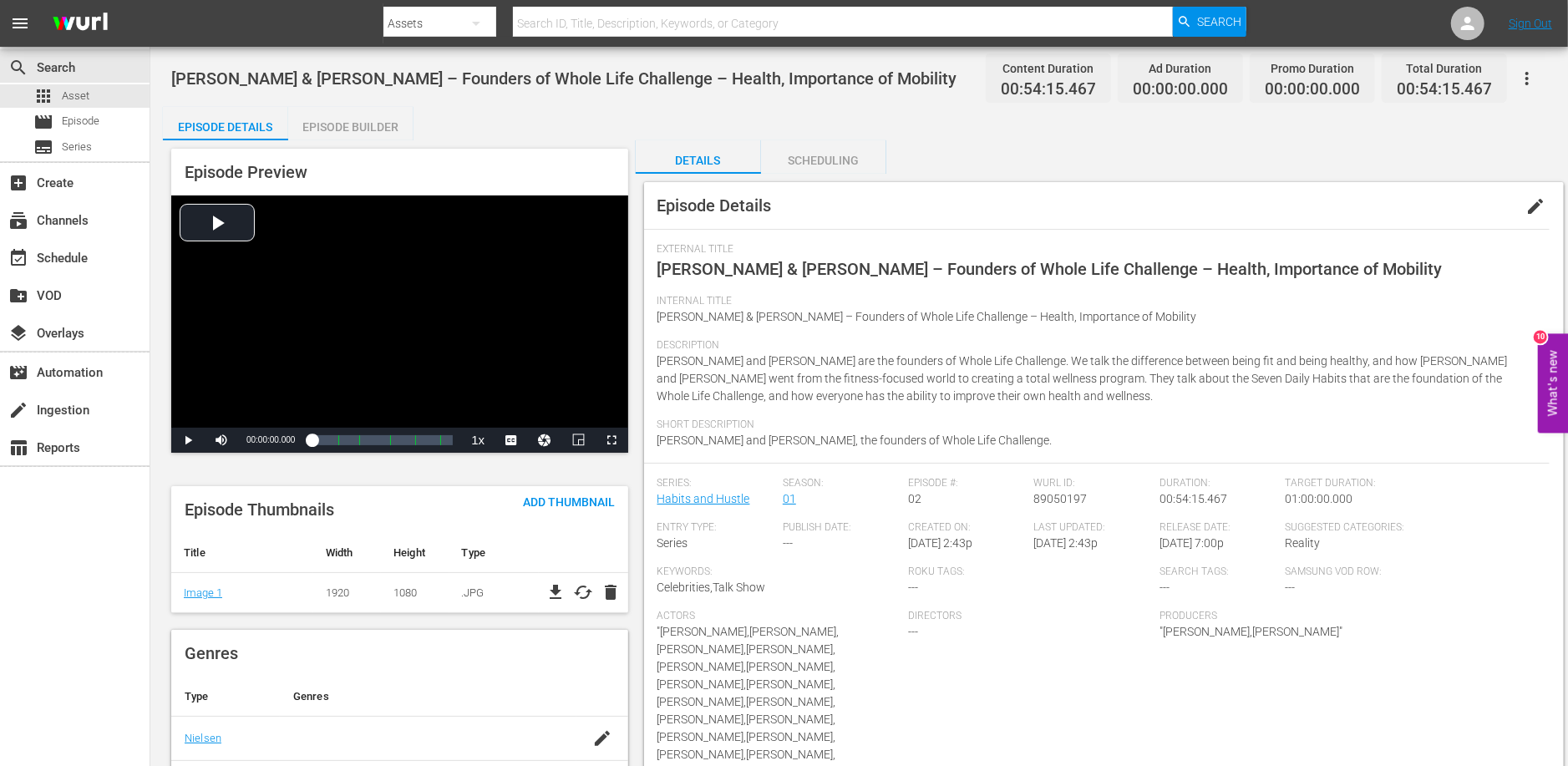
click at [374, 120] on div "Episode Builder" at bounding box center [350, 127] width 125 height 40
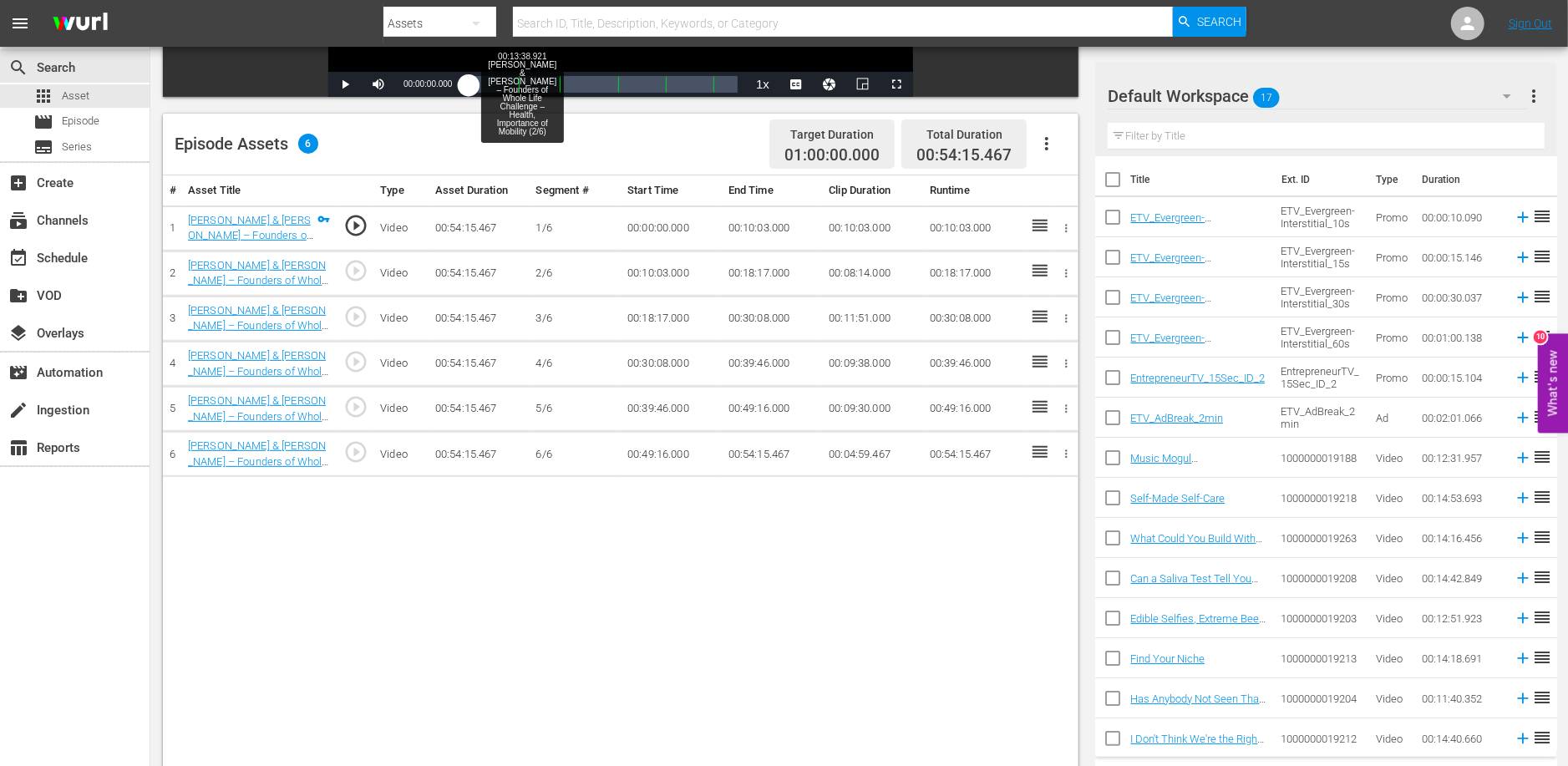
scroll to position [379, 0]
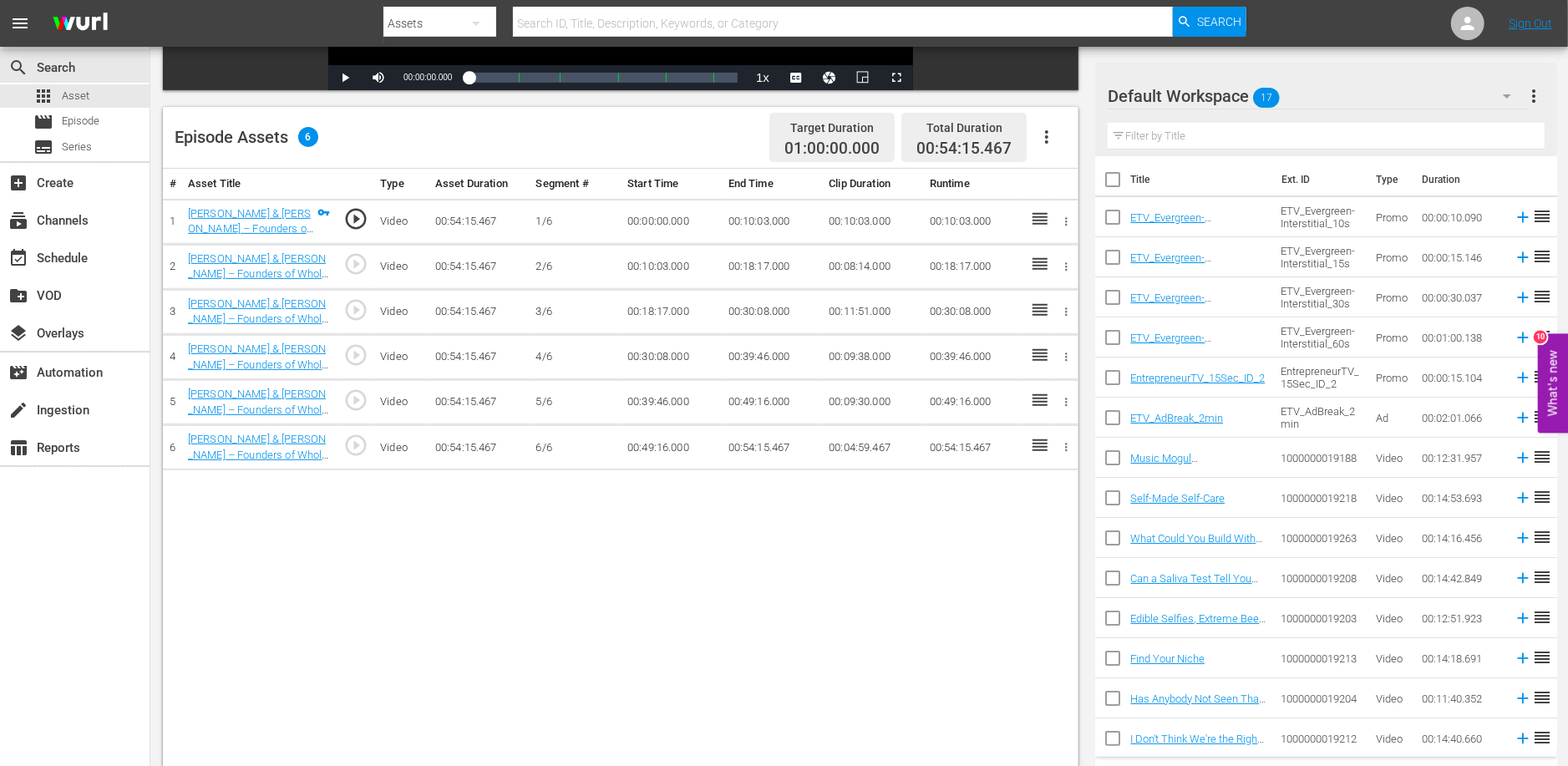
click at [1050, 134] on icon "button" at bounding box center [1047, 137] width 20 height 20
click at [1060, 180] on div "Fill with Ads" at bounding box center [1097, 183] width 114 height 40
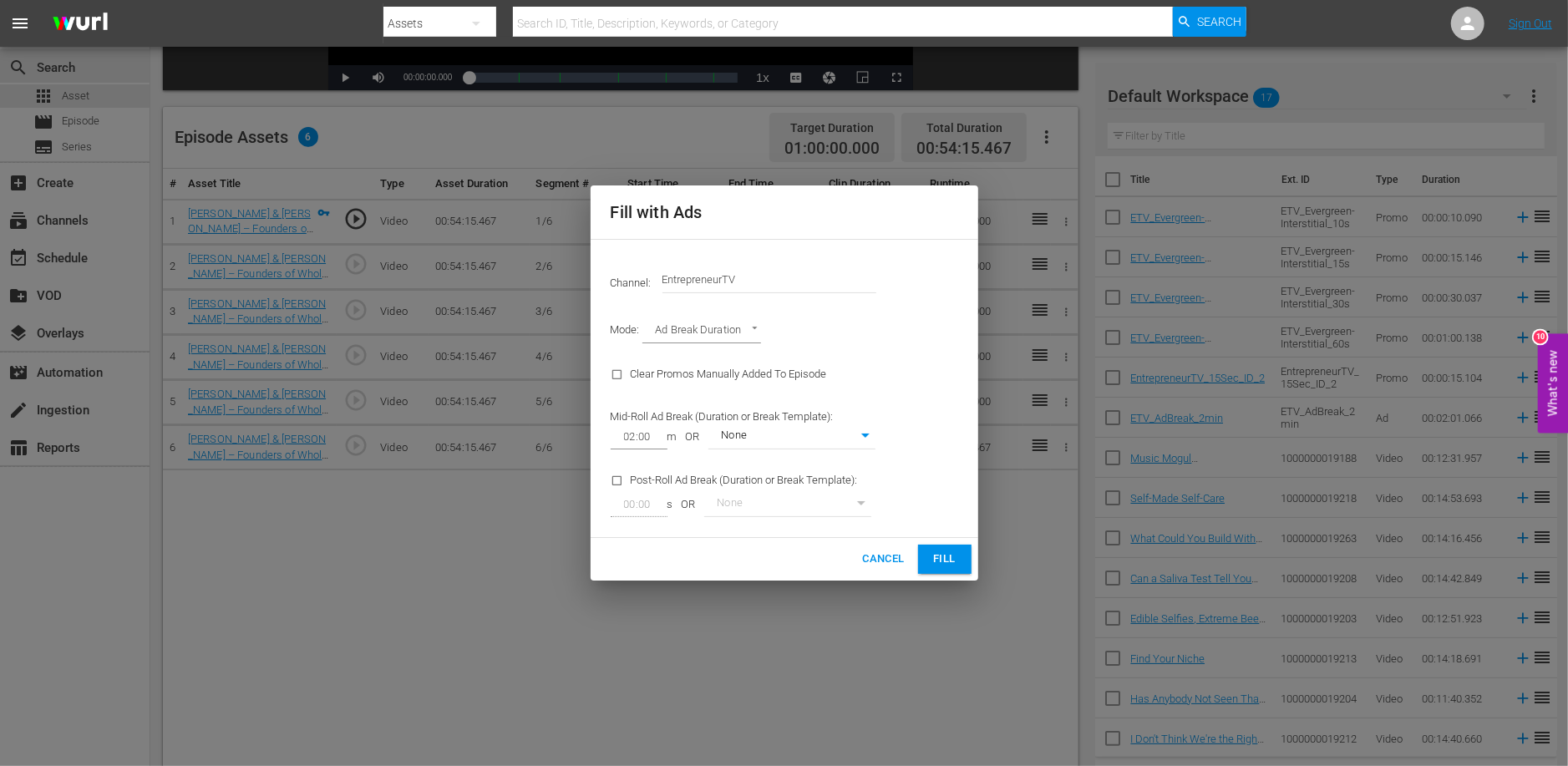
click at [938, 559] on span "Fill" at bounding box center [944, 559] width 27 height 19
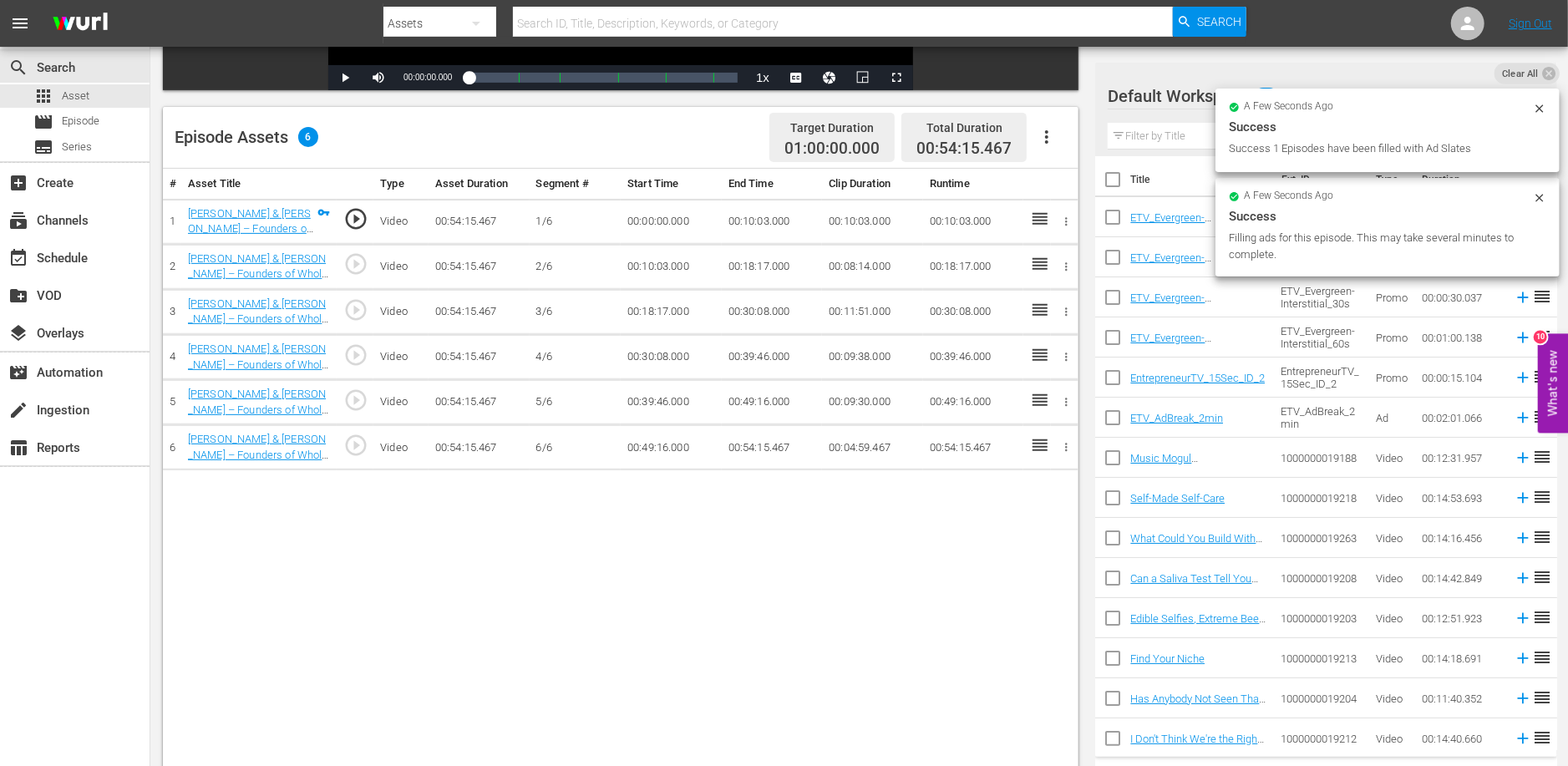
click at [1054, 134] on icon "button" at bounding box center [1047, 137] width 20 height 20
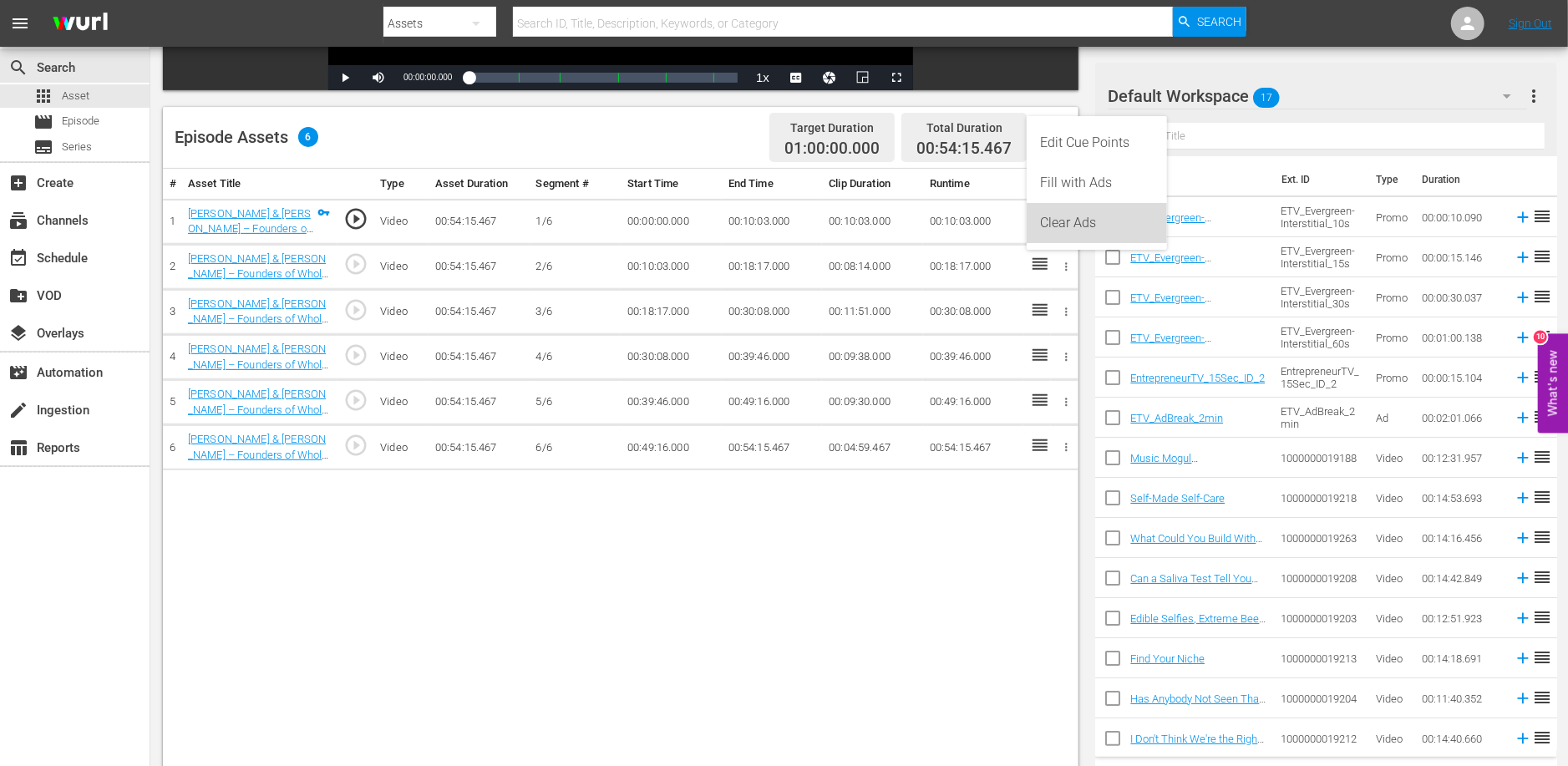
click at [1062, 221] on div "Clear Ads" at bounding box center [1097, 223] width 114 height 40
click at [1052, 139] on icon "button" at bounding box center [1047, 137] width 20 height 20
click at [1064, 177] on div "Fill with Ads" at bounding box center [1097, 183] width 114 height 40
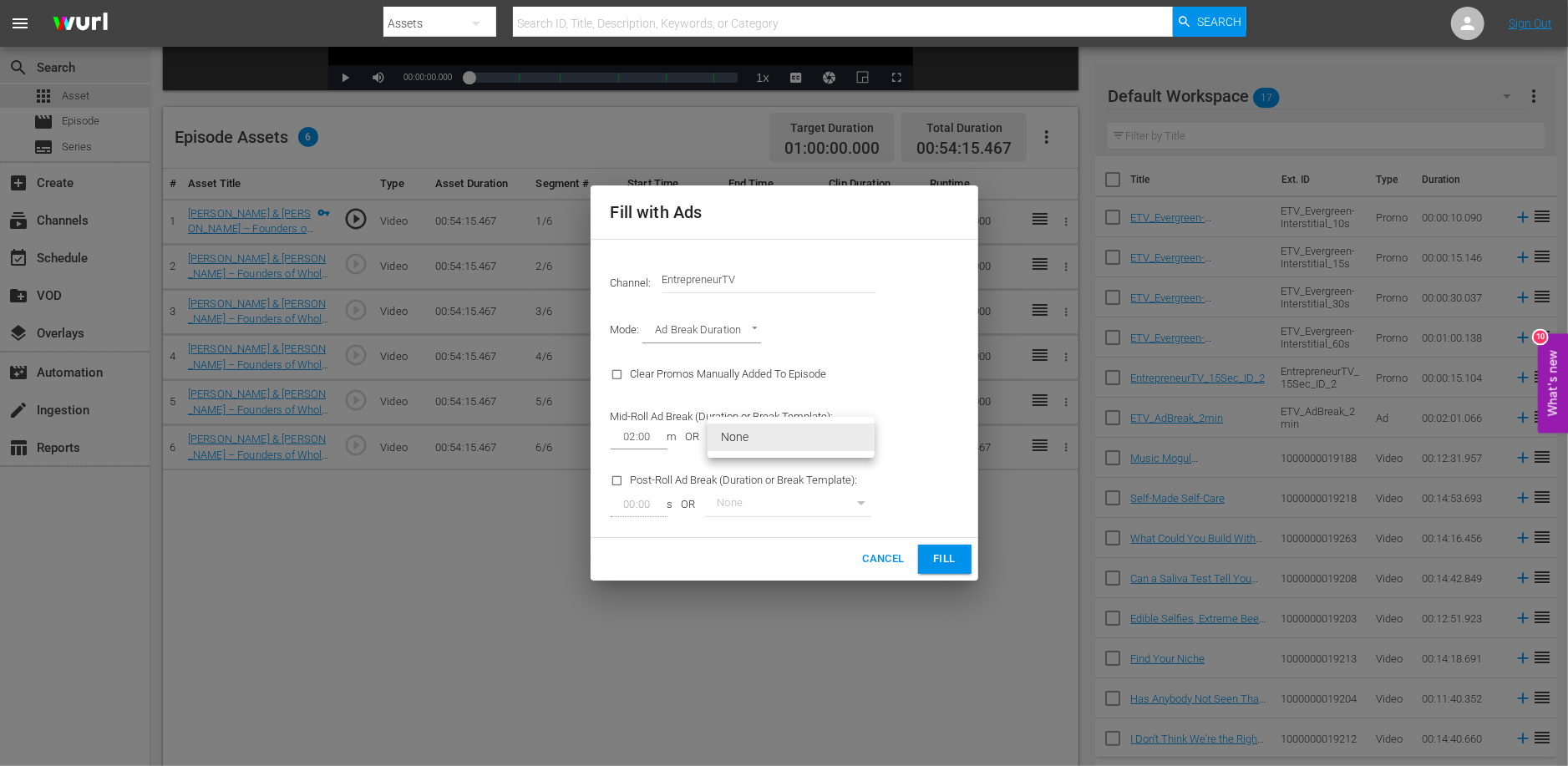
click at [750, 387] on body "menu Search By Assets Search ID, Title, Description, Keywords, or Category Sear…" at bounding box center [784, 4] width 1568 height 766
click at [750, 432] on li "None" at bounding box center [791, 437] width 167 height 28
click at [704, 324] on body "menu Search By Assets Search ID, Title, Description, Keywords, or Category Sear…" at bounding box center [784, 4] width 1568 height 766
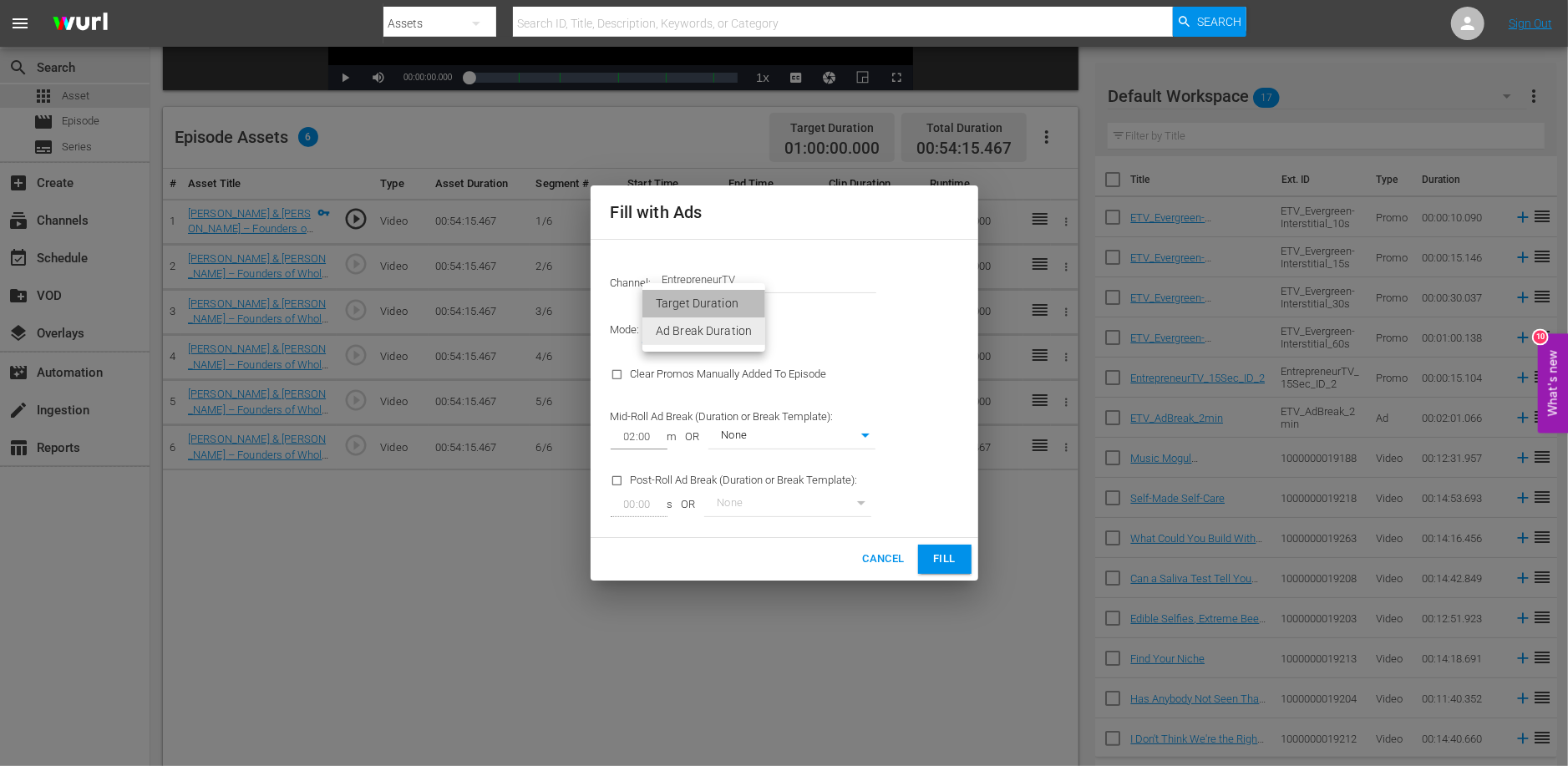
click at [705, 305] on li "Target Duration" at bounding box center [704, 303] width 123 height 28
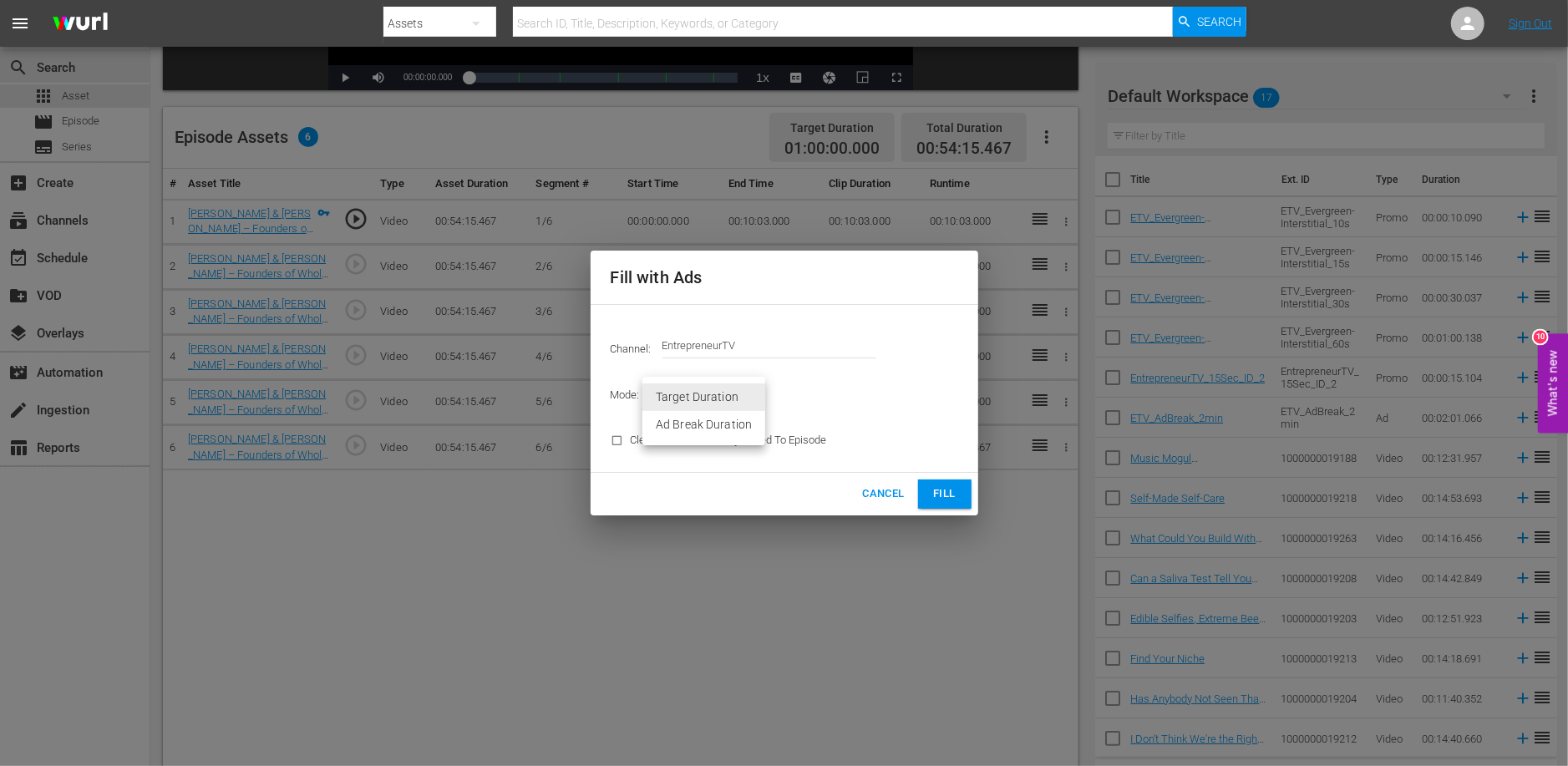
click at [724, 387] on body "menu Search By Assets Search ID, Title, Description, Keywords, or Category Sear…" at bounding box center [784, 4] width 1568 height 766
click at [727, 426] on li "Ad Break Duration" at bounding box center [704, 425] width 123 height 28
type input "AD_BREAK_DURATION"
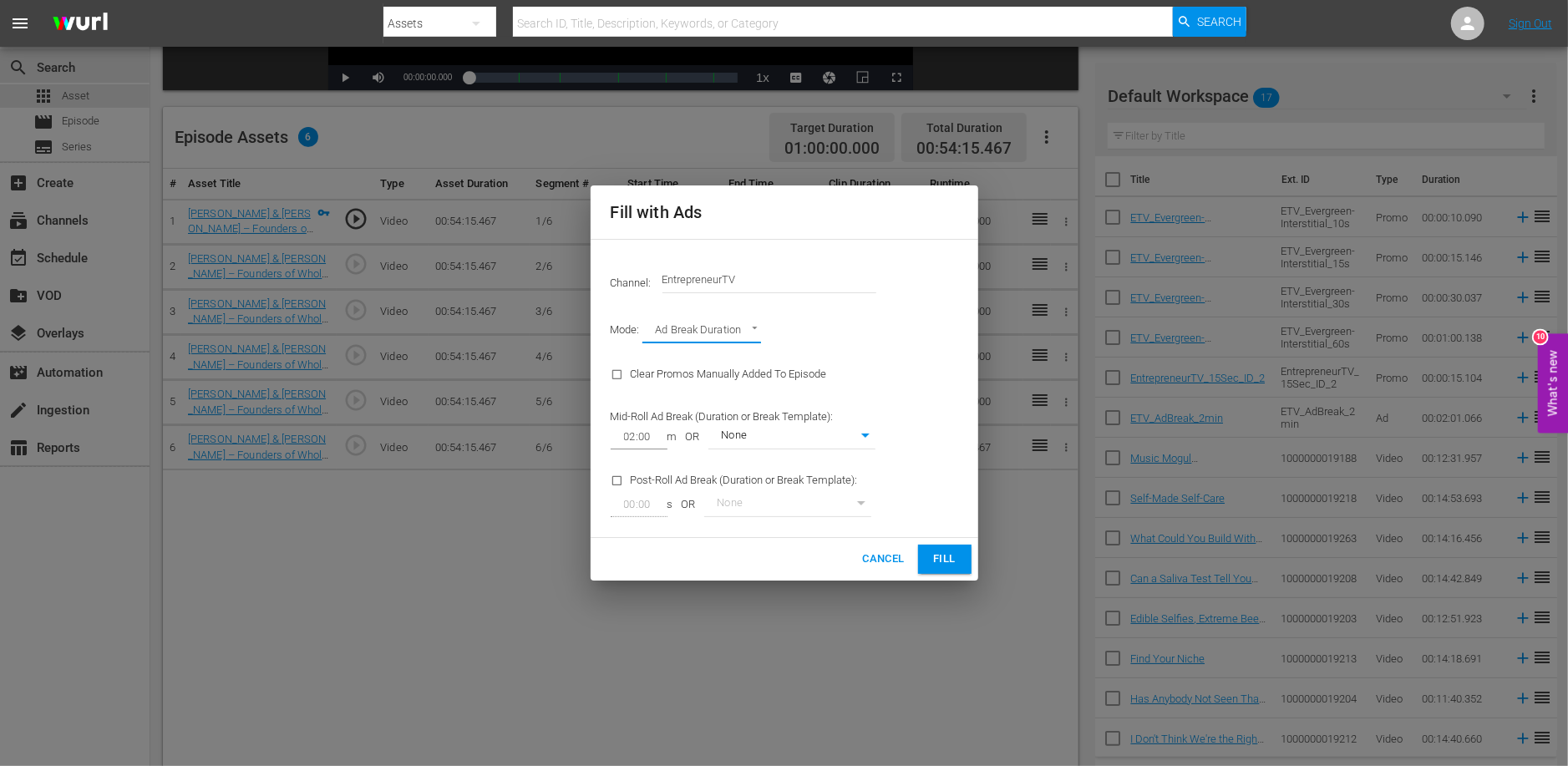
click at [943, 561] on span "Fill" at bounding box center [944, 559] width 27 height 19
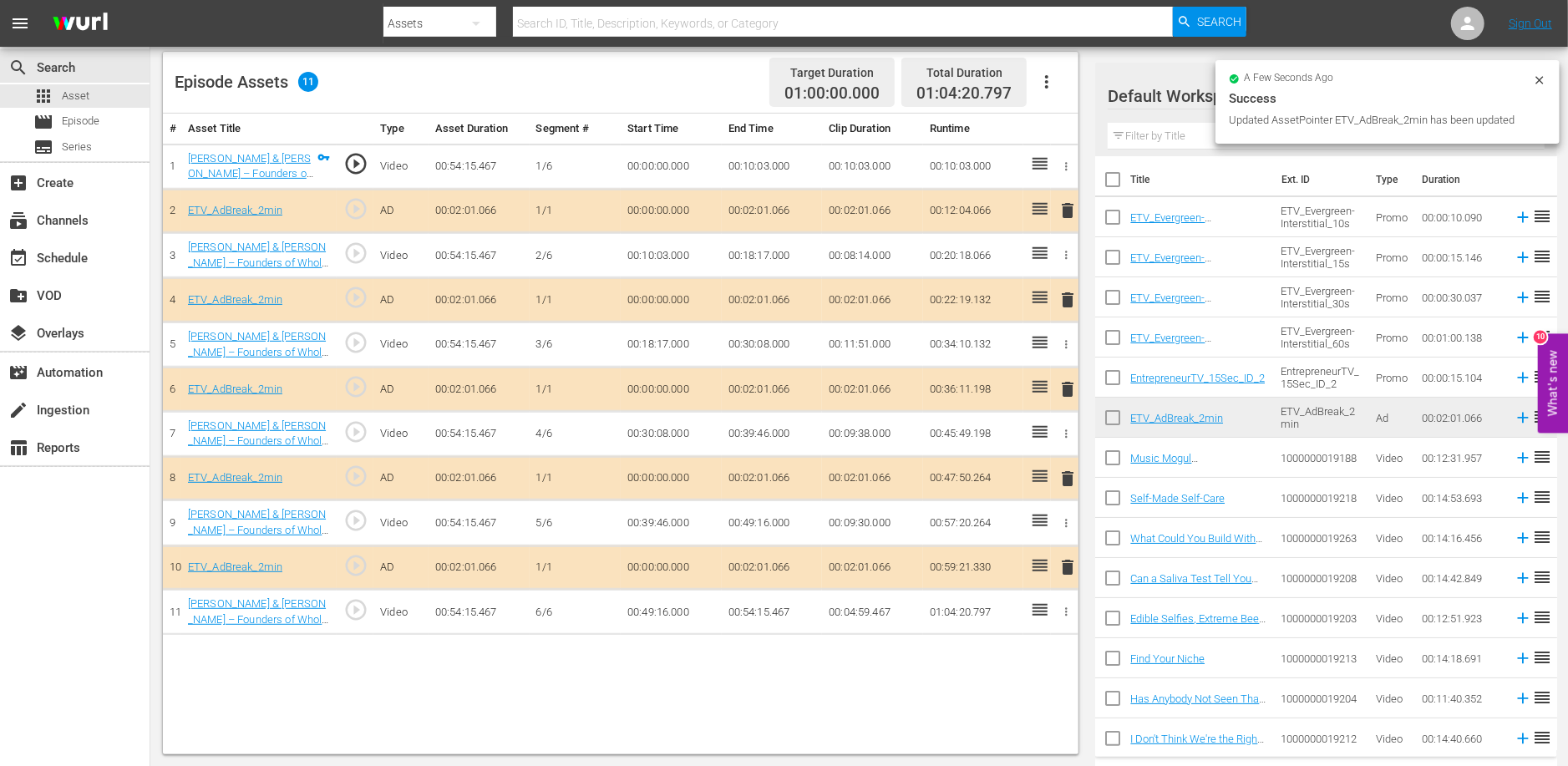
scroll to position [0, 0]
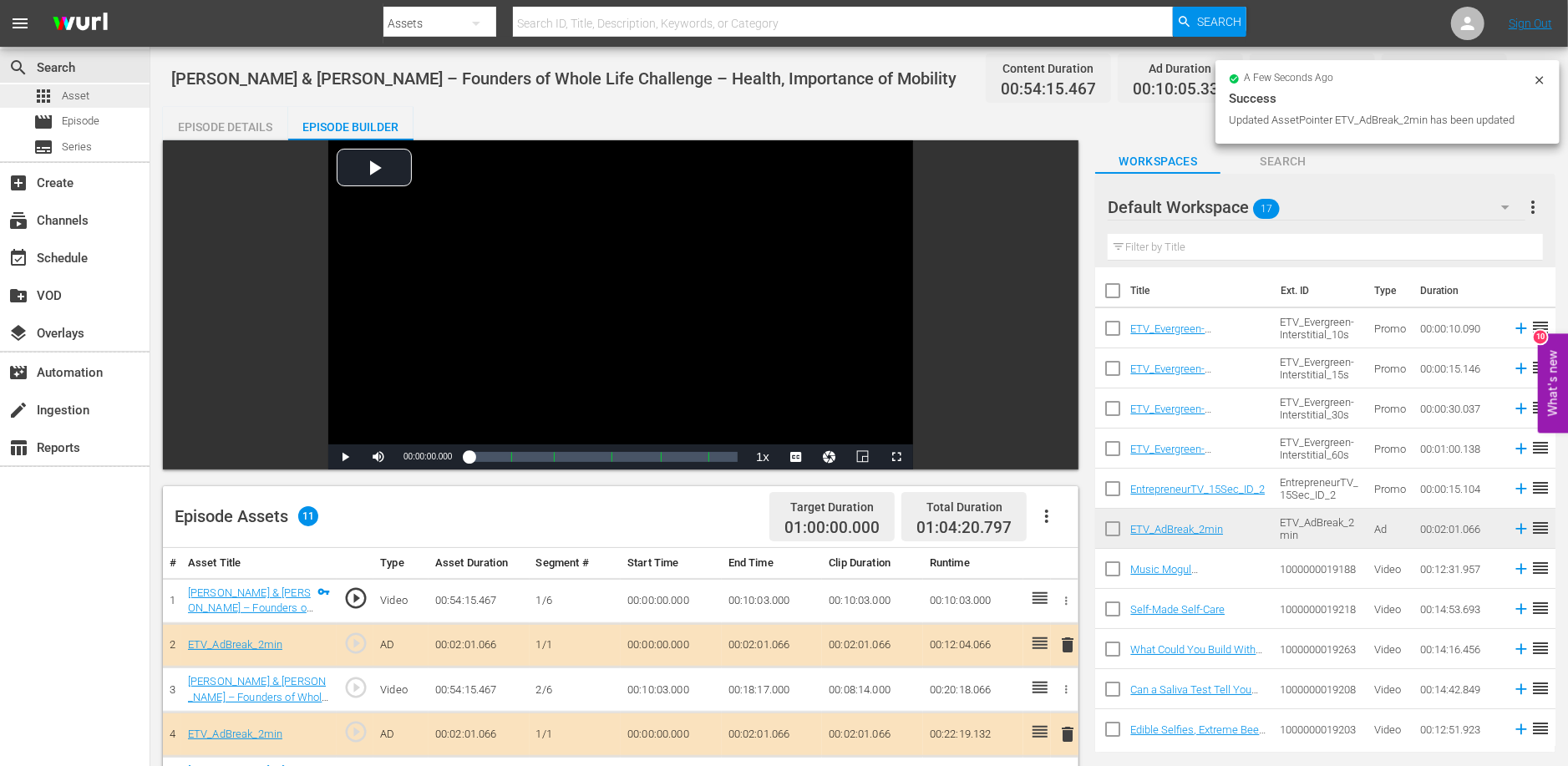
click at [120, 92] on div "apps Asset" at bounding box center [74, 96] width 150 height 23
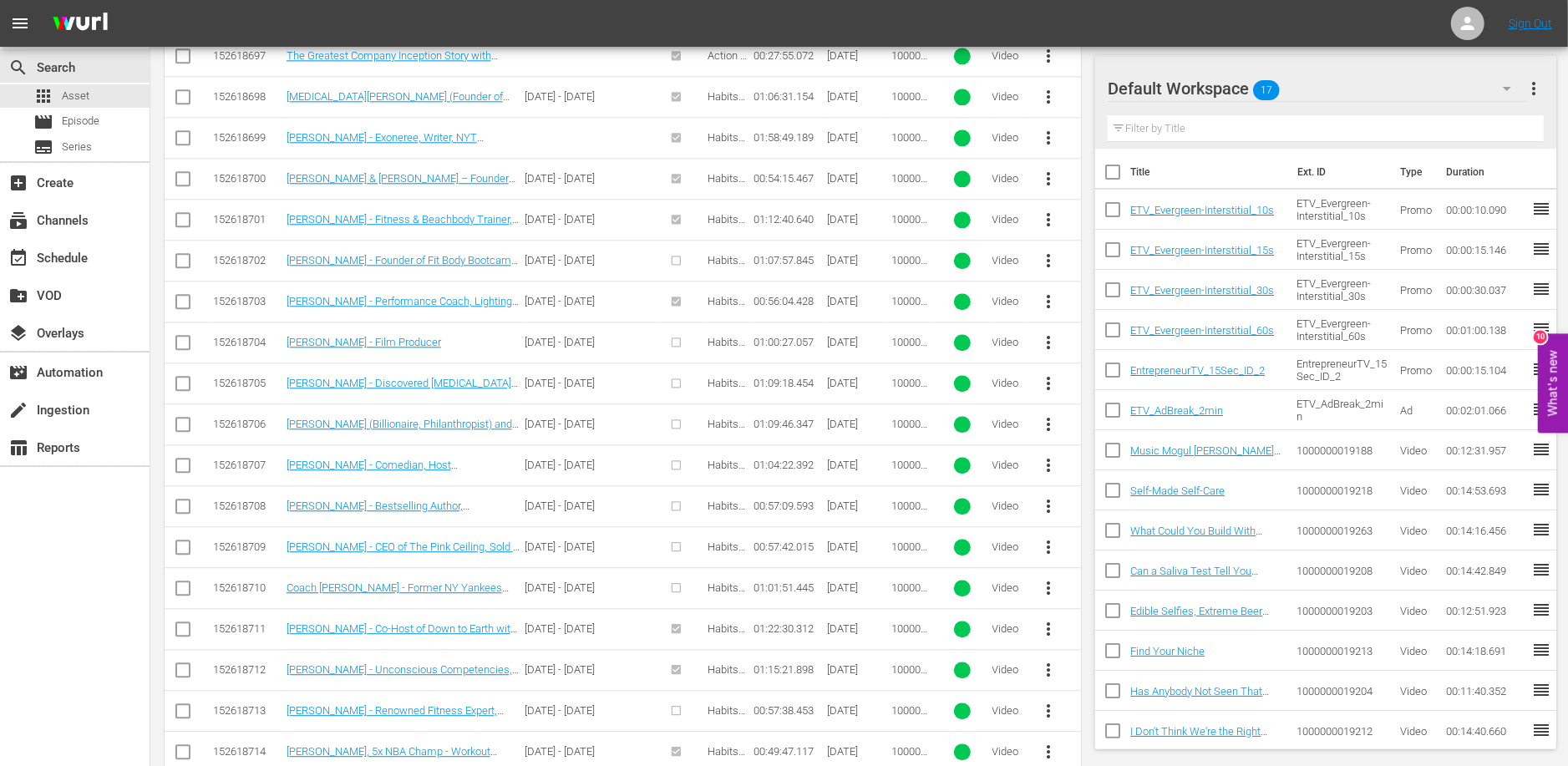
scroll to position [2971, 0]
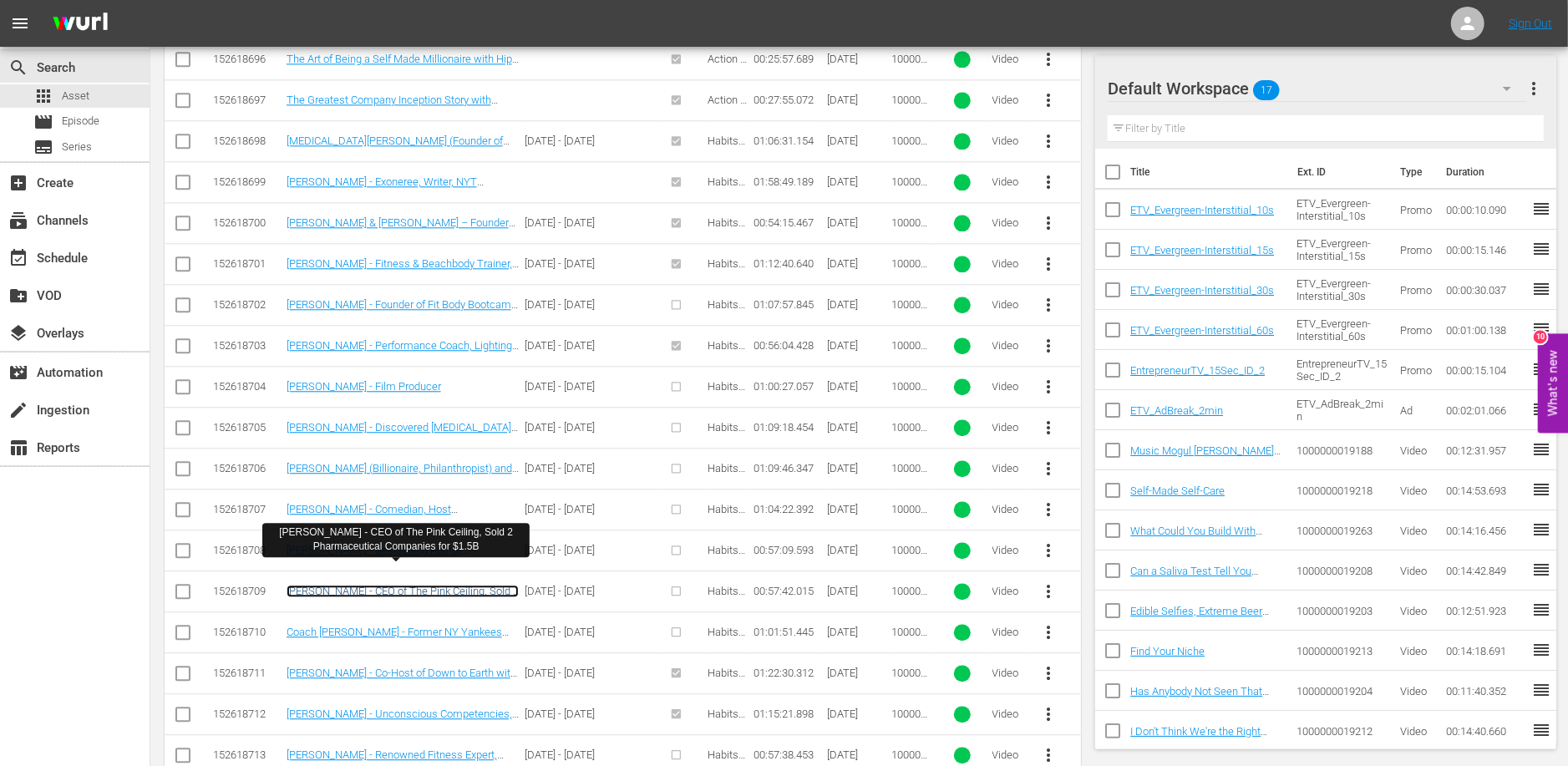
click at [378, 585] on link "[PERSON_NAME] - CEO of The Pink Ceiling, Sold 2 Pharmaceutical Companies for $1…" at bounding box center [403, 597] width 232 height 25
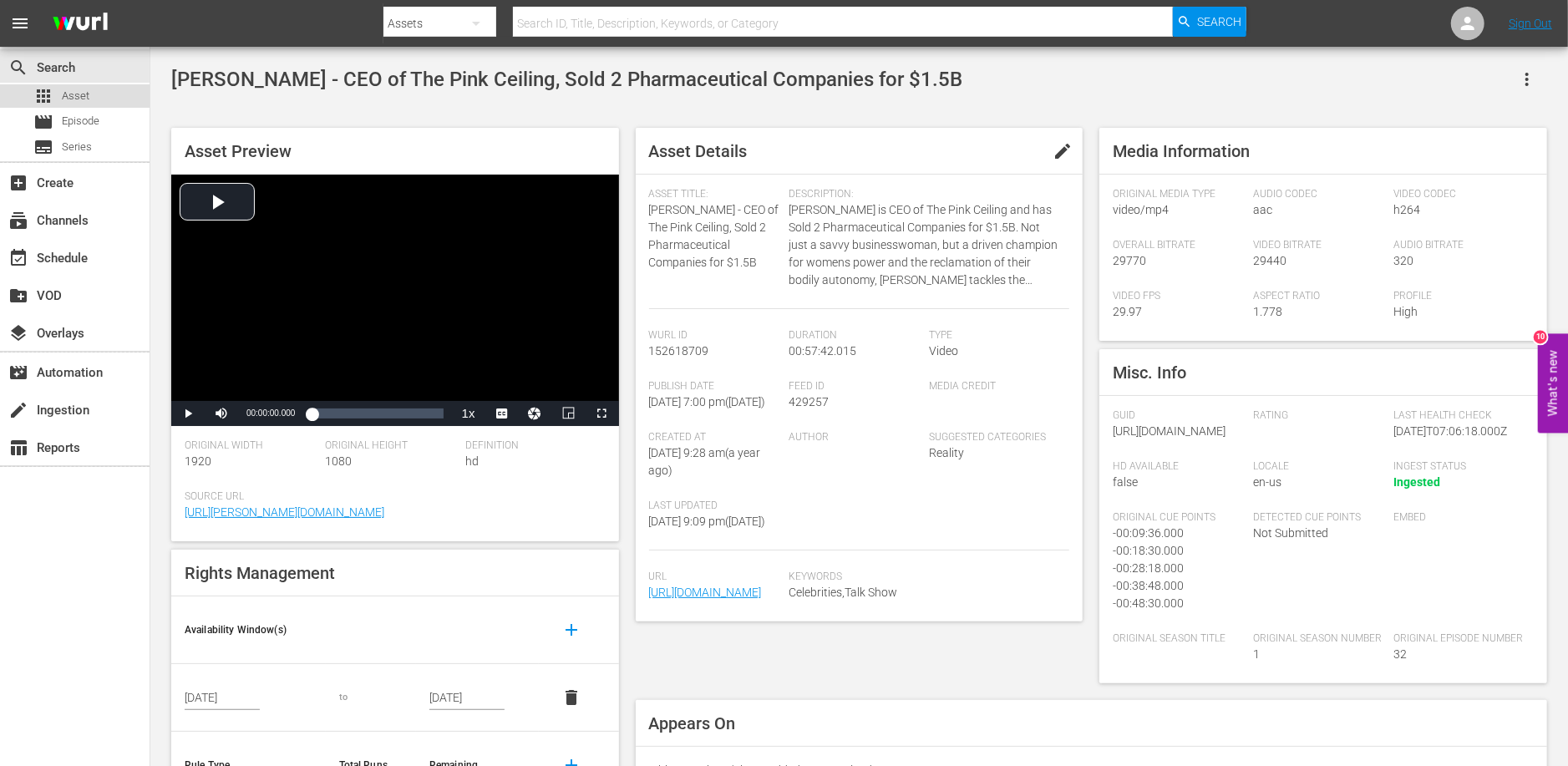
click at [85, 92] on span "Asset" at bounding box center [75, 96] width 28 height 17
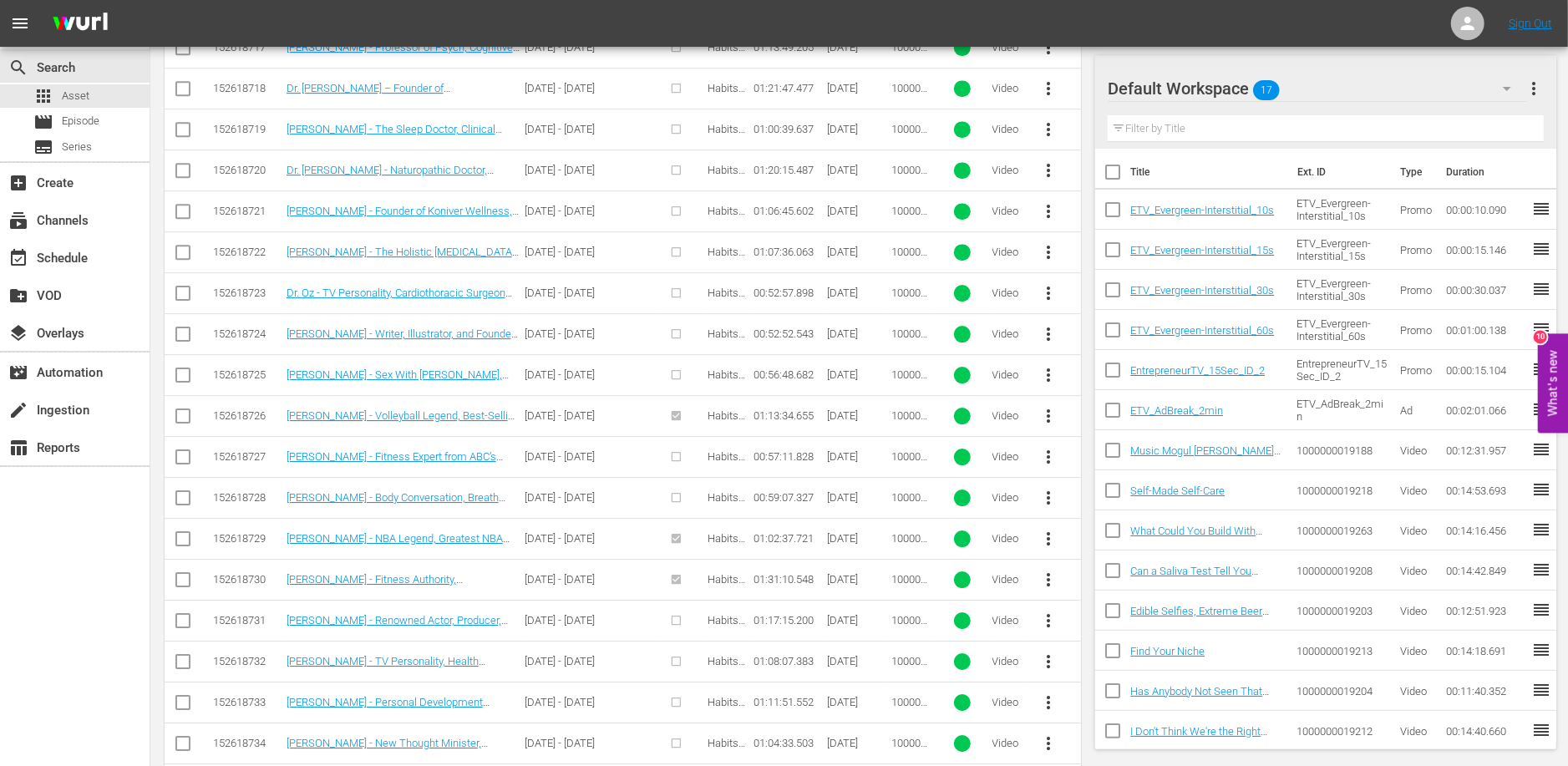
scroll to position [4447, 0]
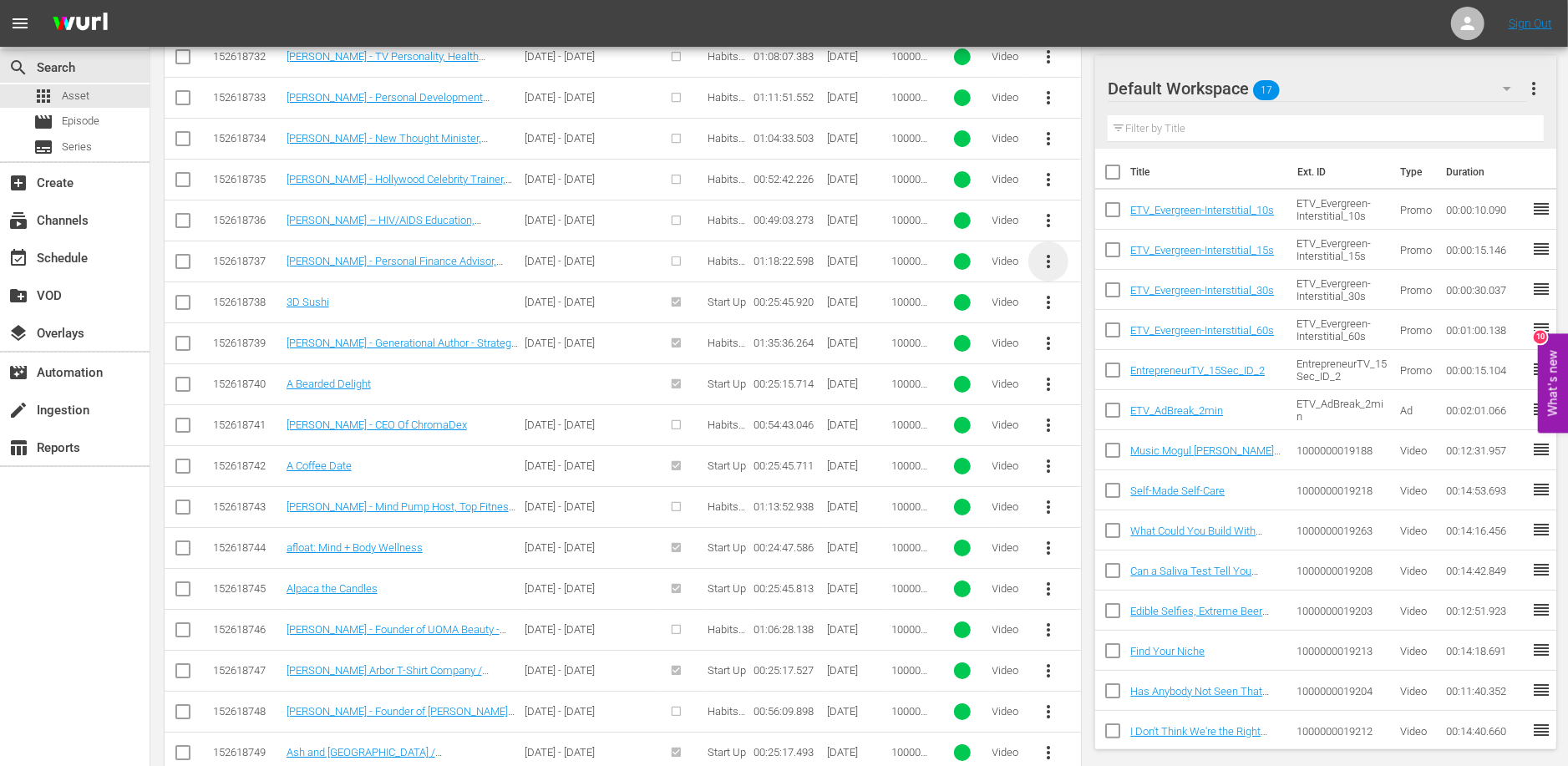
click at [1045, 251] on span "more_vert" at bounding box center [1048, 261] width 20 height 20
click at [177, 255] on input "checkbox" at bounding box center [183, 265] width 20 height 20
checkbox input "true"
click at [1049, 251] on span "more_vert" at bounding box center [1048, 261] width 20 height 20
click at [1100, 369] on div "Episode" at bounding box center [1139, 360] width 114 height 40
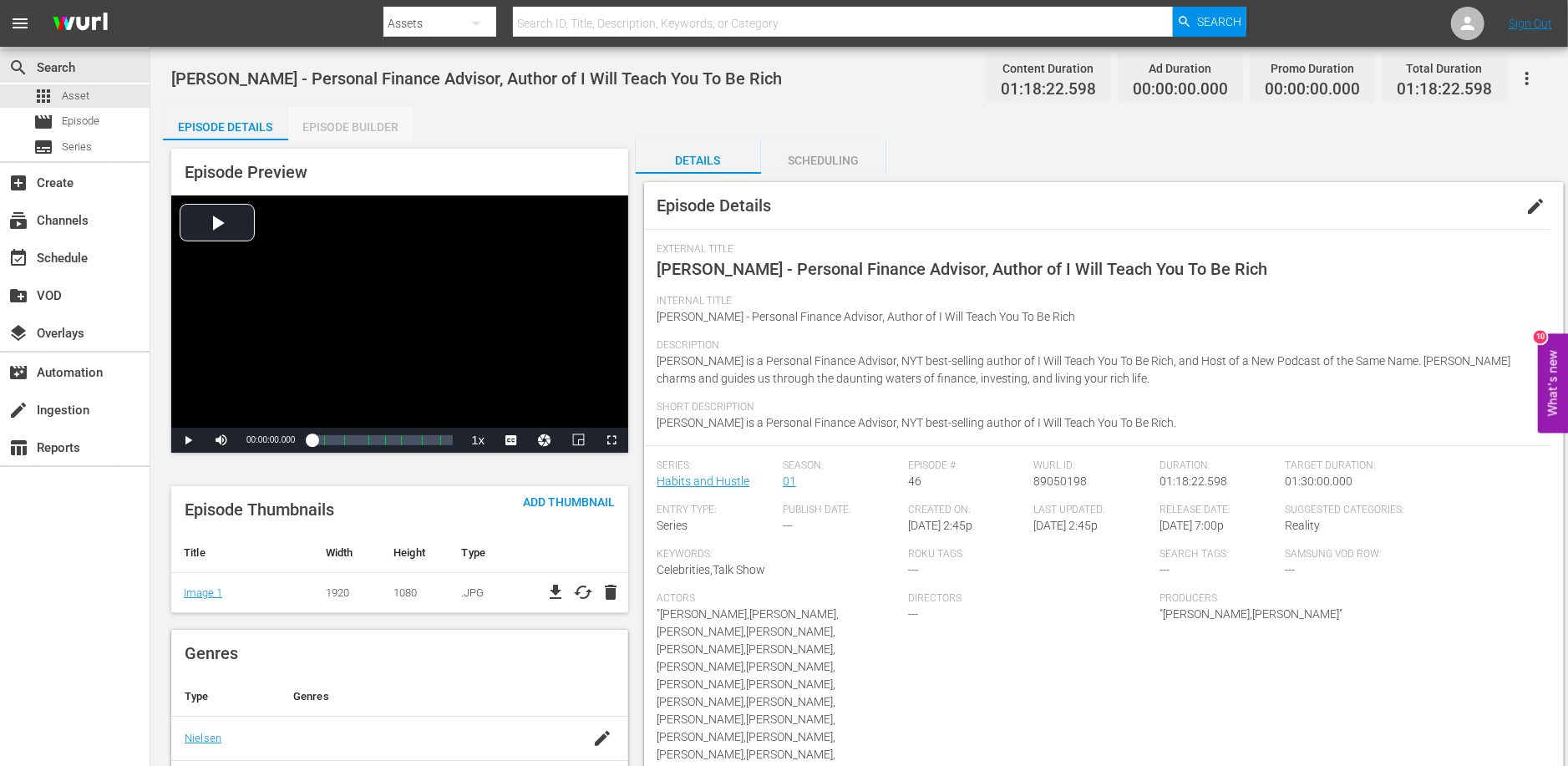
click at [374, 125] on div "Episode Builder" at bounding box center [350, 127] width 125 height 40
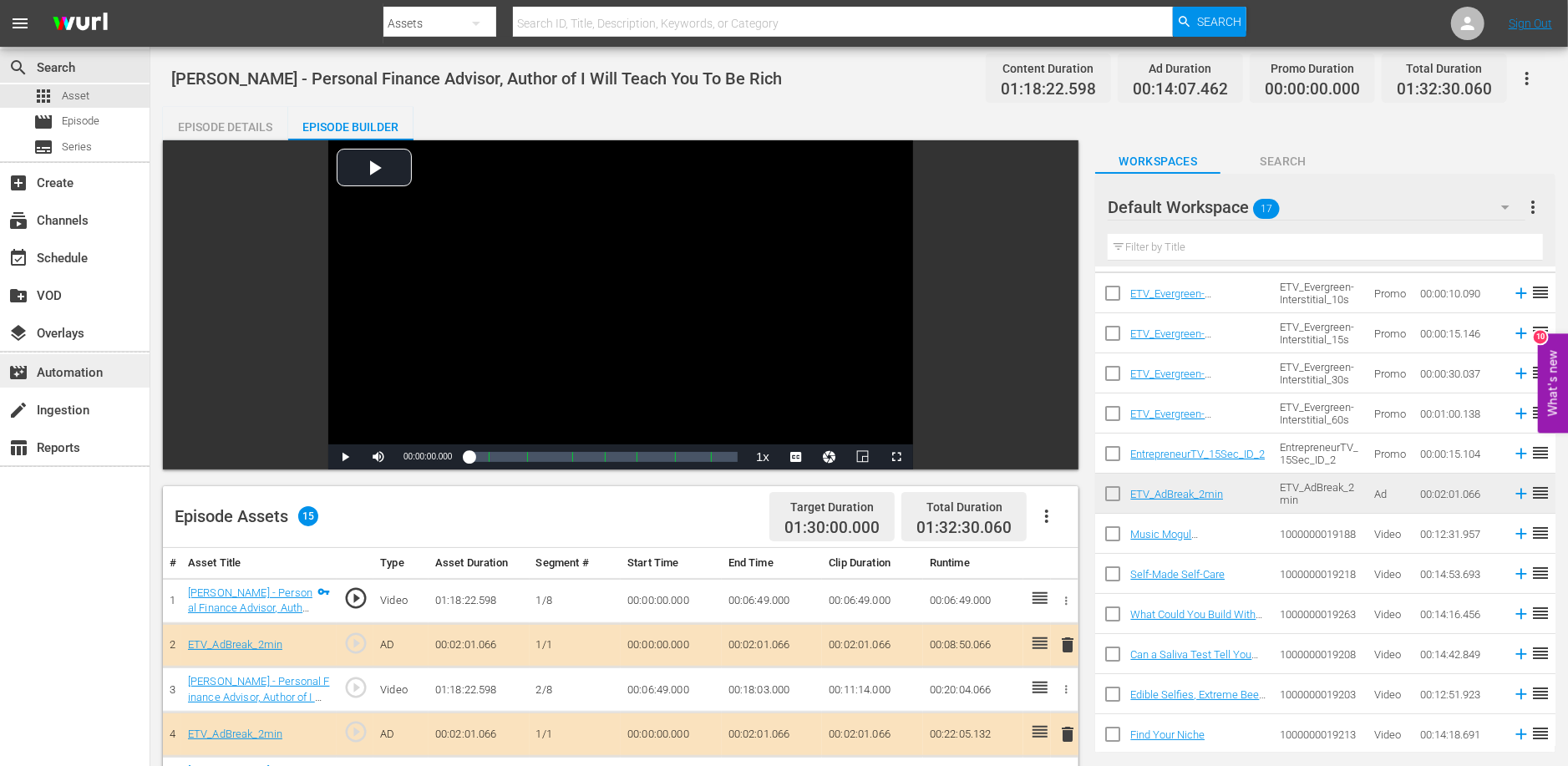
click at [82, 374] on div "movie_filter Automation" at bounding box center [47, 370] width 94 height 15
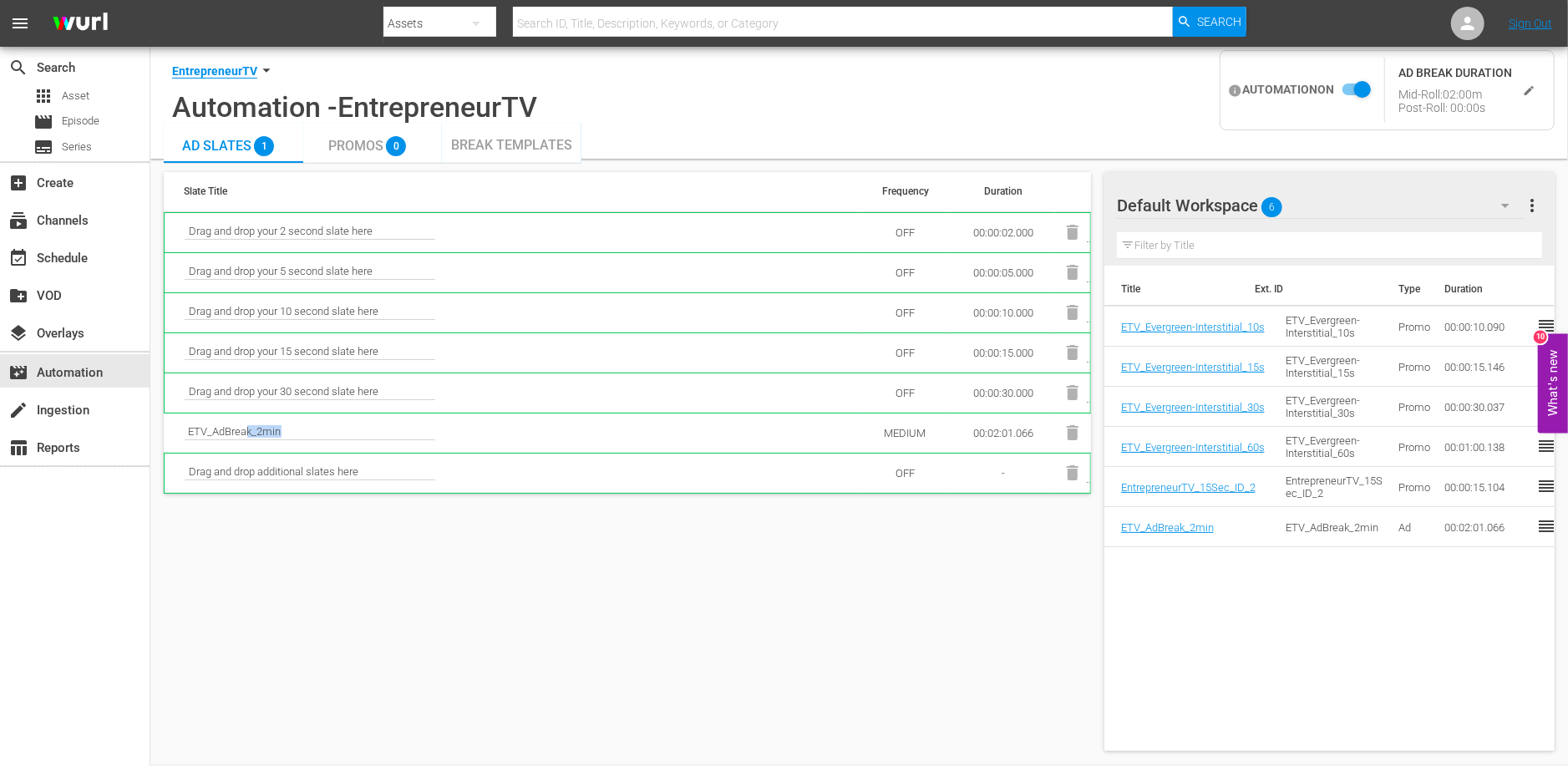
drag, startPoint x: 245, startPoint y: 431, endPoint x: 633, endPoint y: 434, distance: 388.0
click at [633, 435] on td "ETV_AdBreak_2min" at bounding box center [512, 433] width 695 height 40
click at [568, 566] on div "Slate Title Frequency Duration Drag and drop your 2 second slate here OFF 00:00…" at bounding box center [627, 461] width 927 height 578
click at [887, 429] on td "MEDIUM" at bounding box center [905, 433] width 92 height 40
click at [1527, 96] on icon "edit" at bounding box center [1529, 91] width 13 height 13
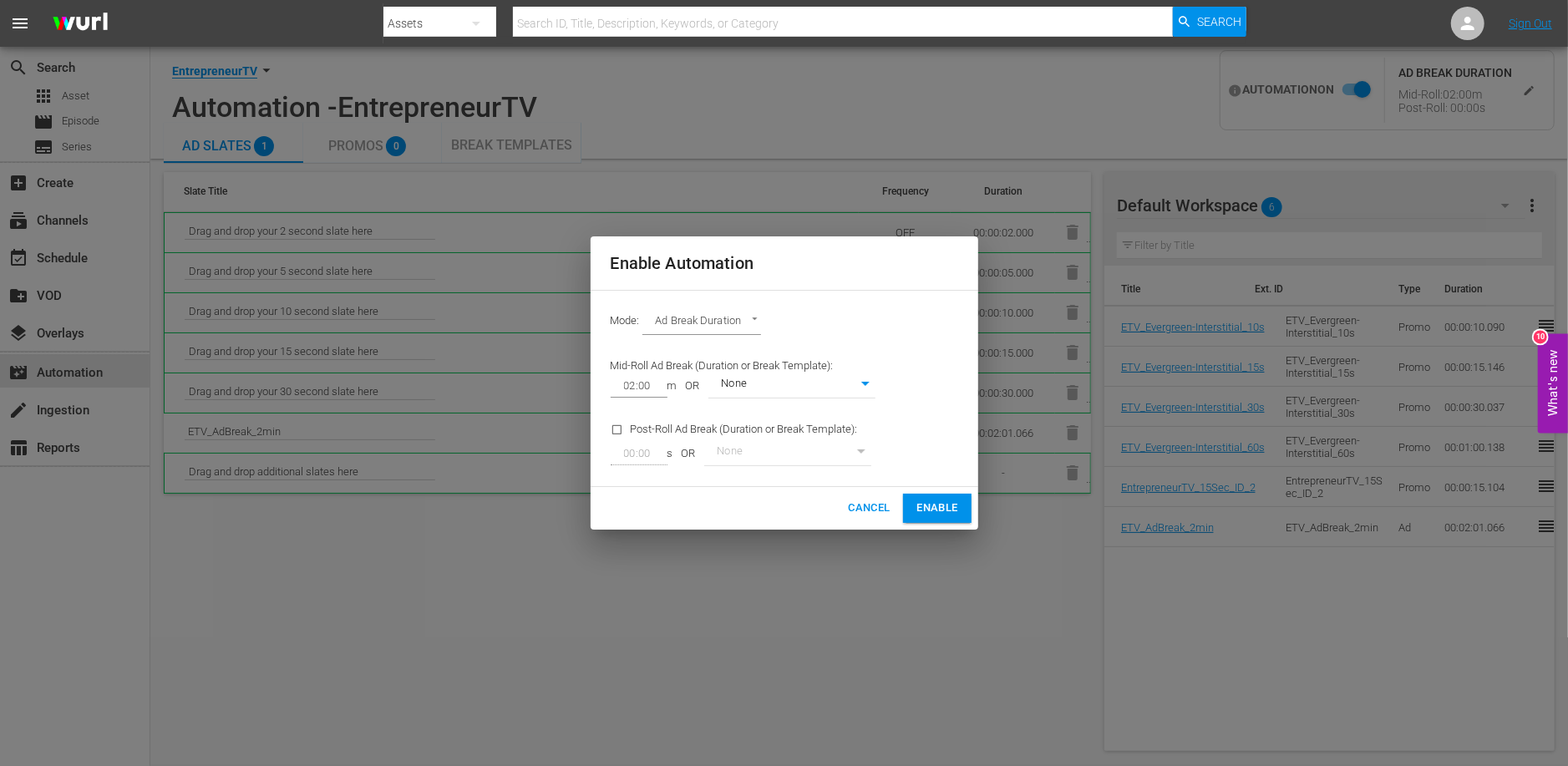
click at [725, 383] on body "menu Search By Assets Search ID, Title, Description, Keywords, or Category Sear…" at bounding box center [784, 383] width 1568 height 766
click at [725, 383] on li "None" at bounding box center [791, 385] width 167 height 28
drag, startPoint x: 931, startPoint y: 505, endPoint x: 660, endPoint y: 549, distance: 274.5
click at [660, 549] on div "Enable Automation Mode: Ad Break Duration AD_BREAK_DURATION Mid-Roll Ad Break (…" at bounding box center [784, 383] width 1568 height 766
click at [619, 429] on input "checkbox" at bounding box center [621, 433] width 20 height 23
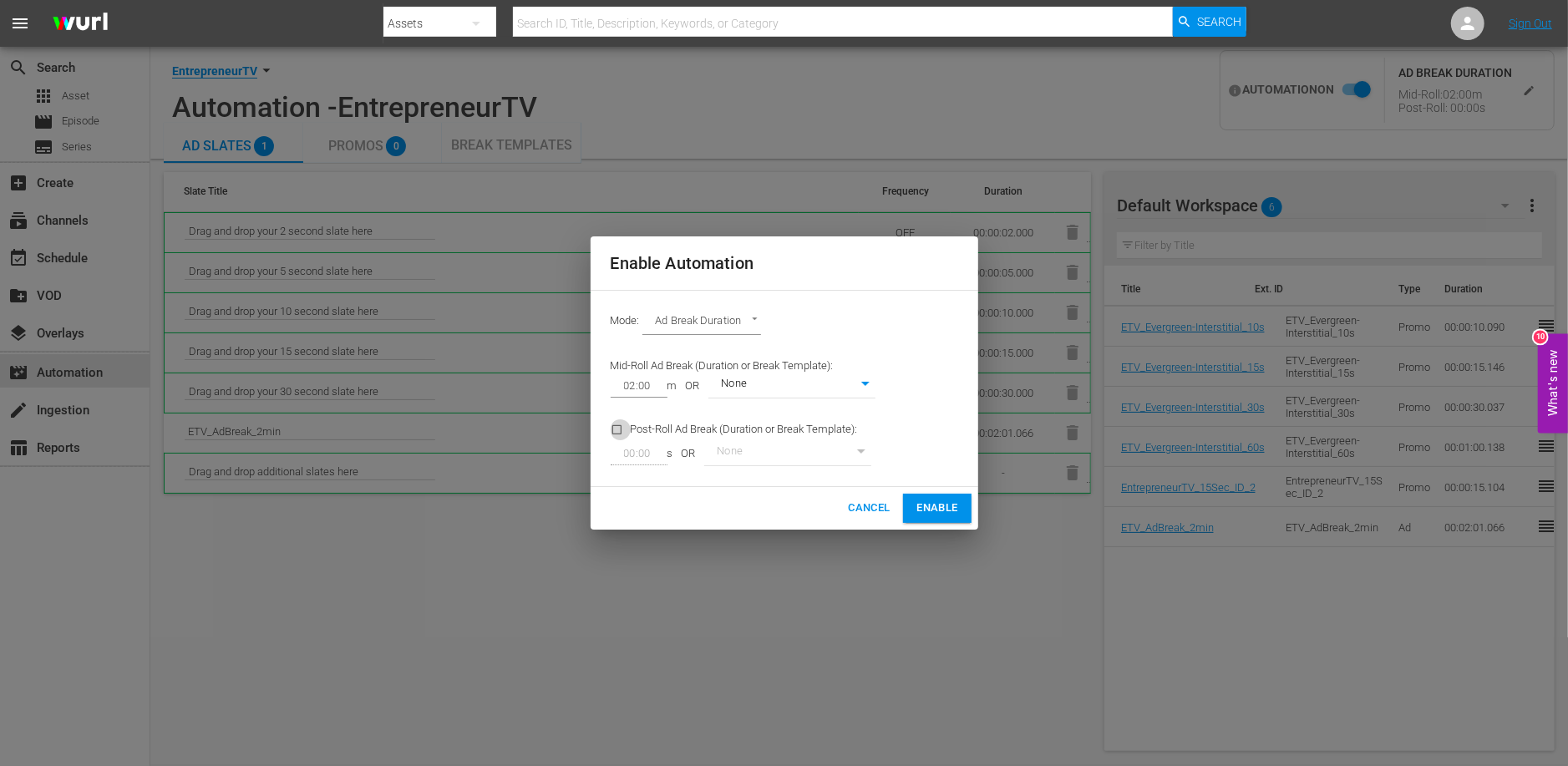
checkbox input "true"
click at [940, 501] on span "Enable" at bounding box center [936, 508] width 41 height 19
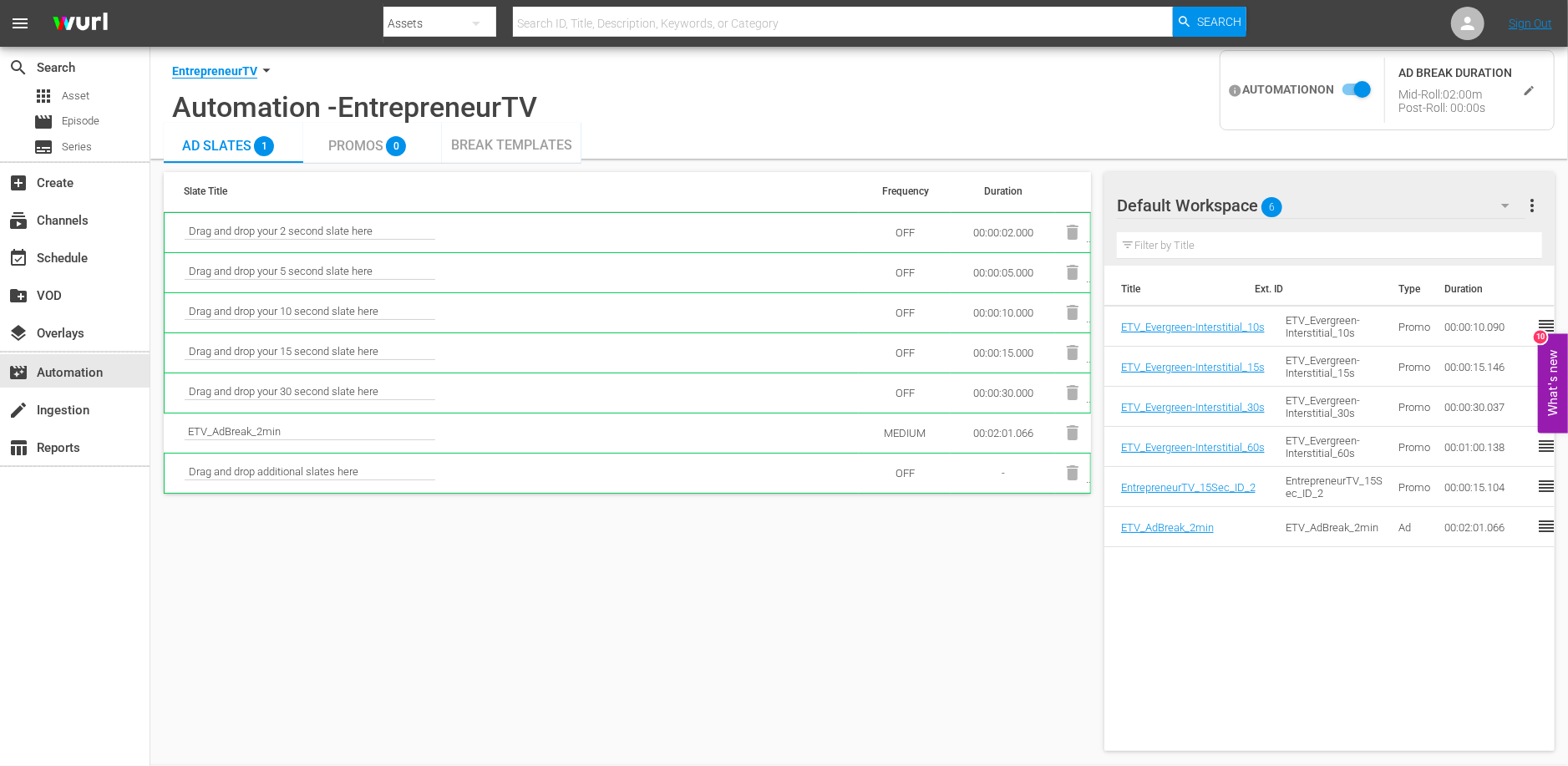
click at [1541, 69] on div "AUTOMATION ON AD BREAK DURATION Mid-Roll: 02:00m Post-Roll: 00:00s" at bounding box center [1387, 89] width 335 height 80
click at [1519, 86] on button "edit" at bounding box center [1528, 90] width 34 height 34
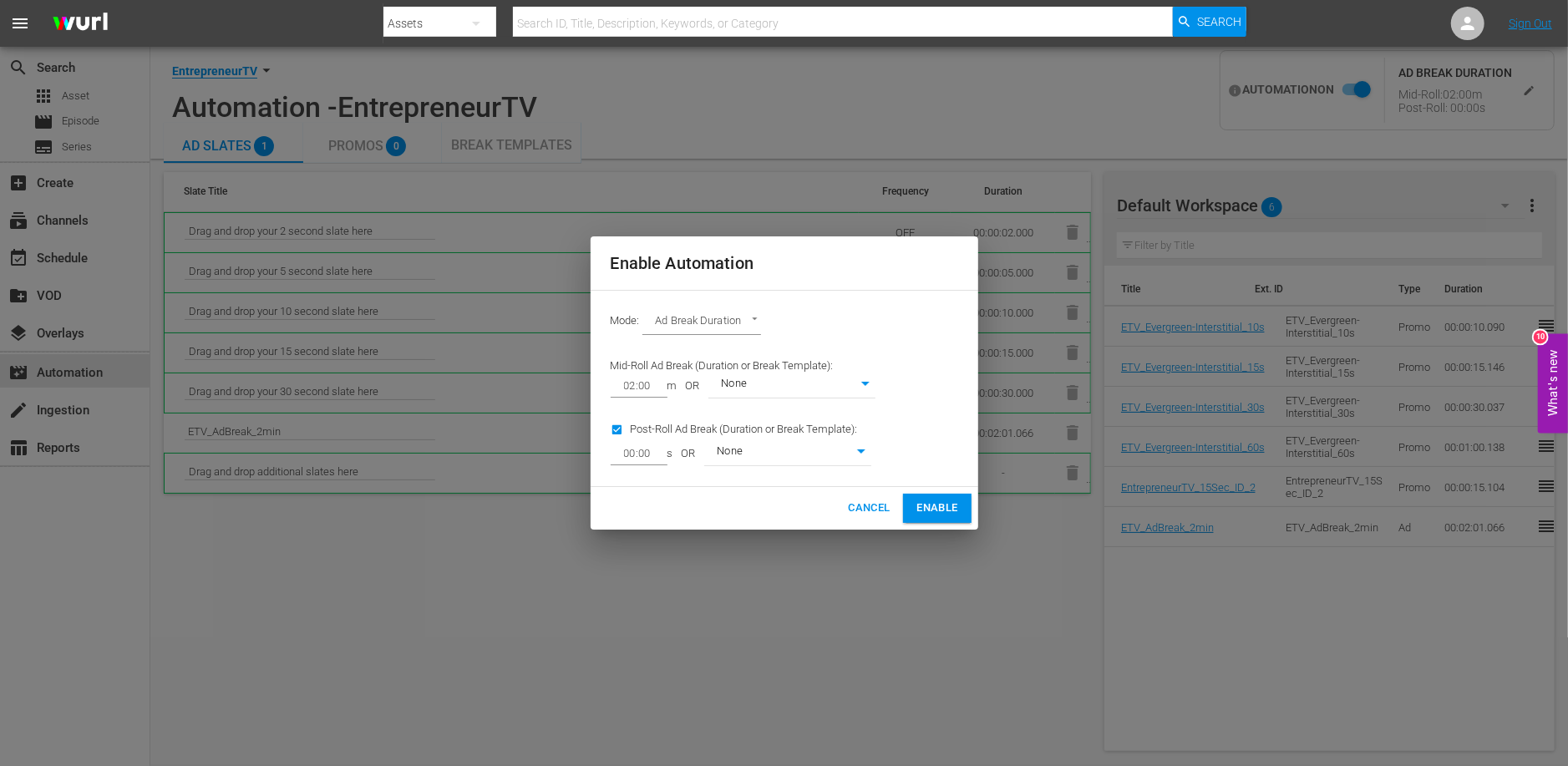
click at [619, 429] on input "checkbox" at bounding box center [621, 433] width 20 height 23
checkbox input "false"
click at [932, 498] on span "Enable" at bounding box center [936, 508] width 41 height 19
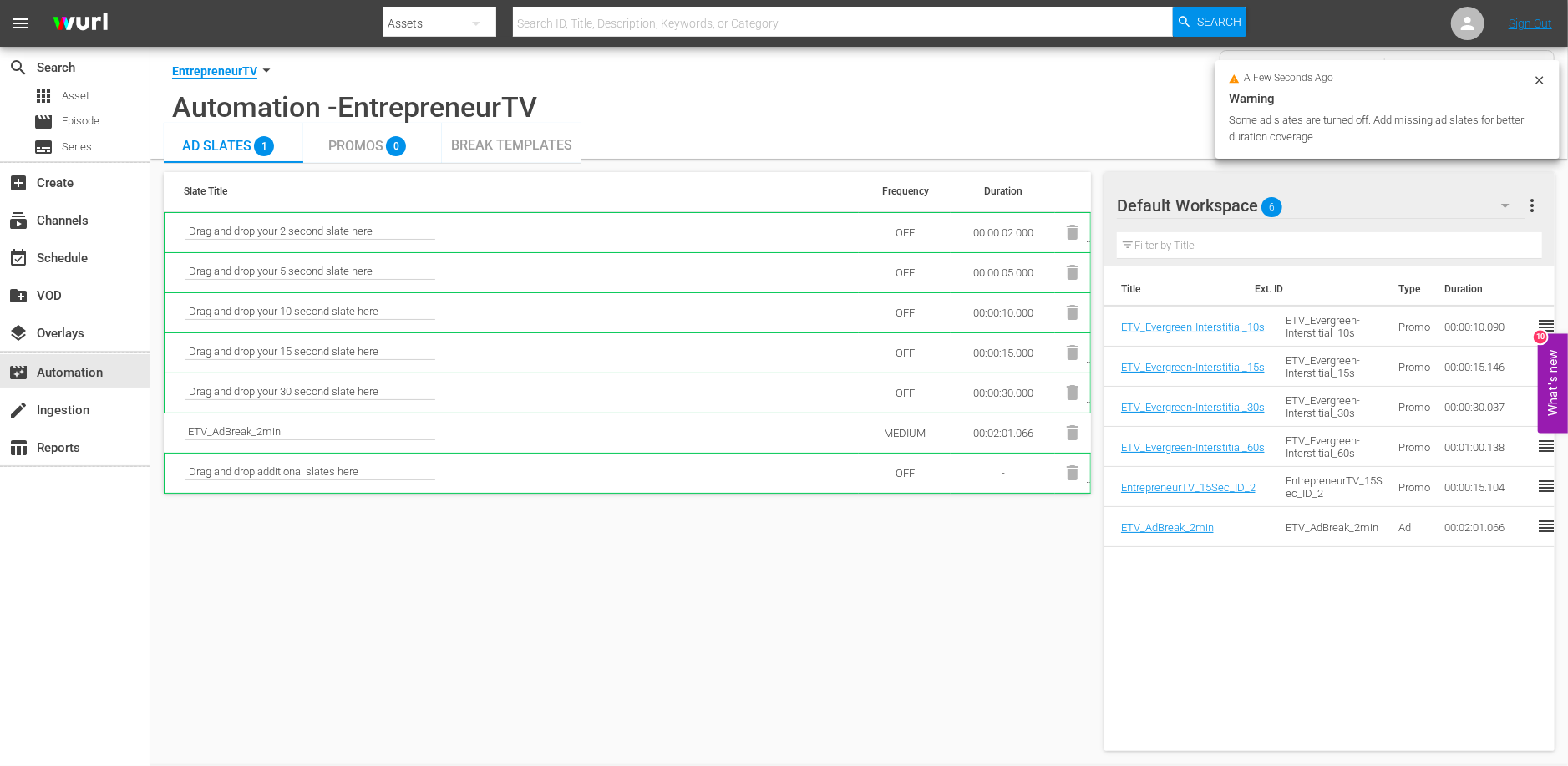
click at [910, 391] on td "OFF" at bounding box center [905, 393] width 92 height 40
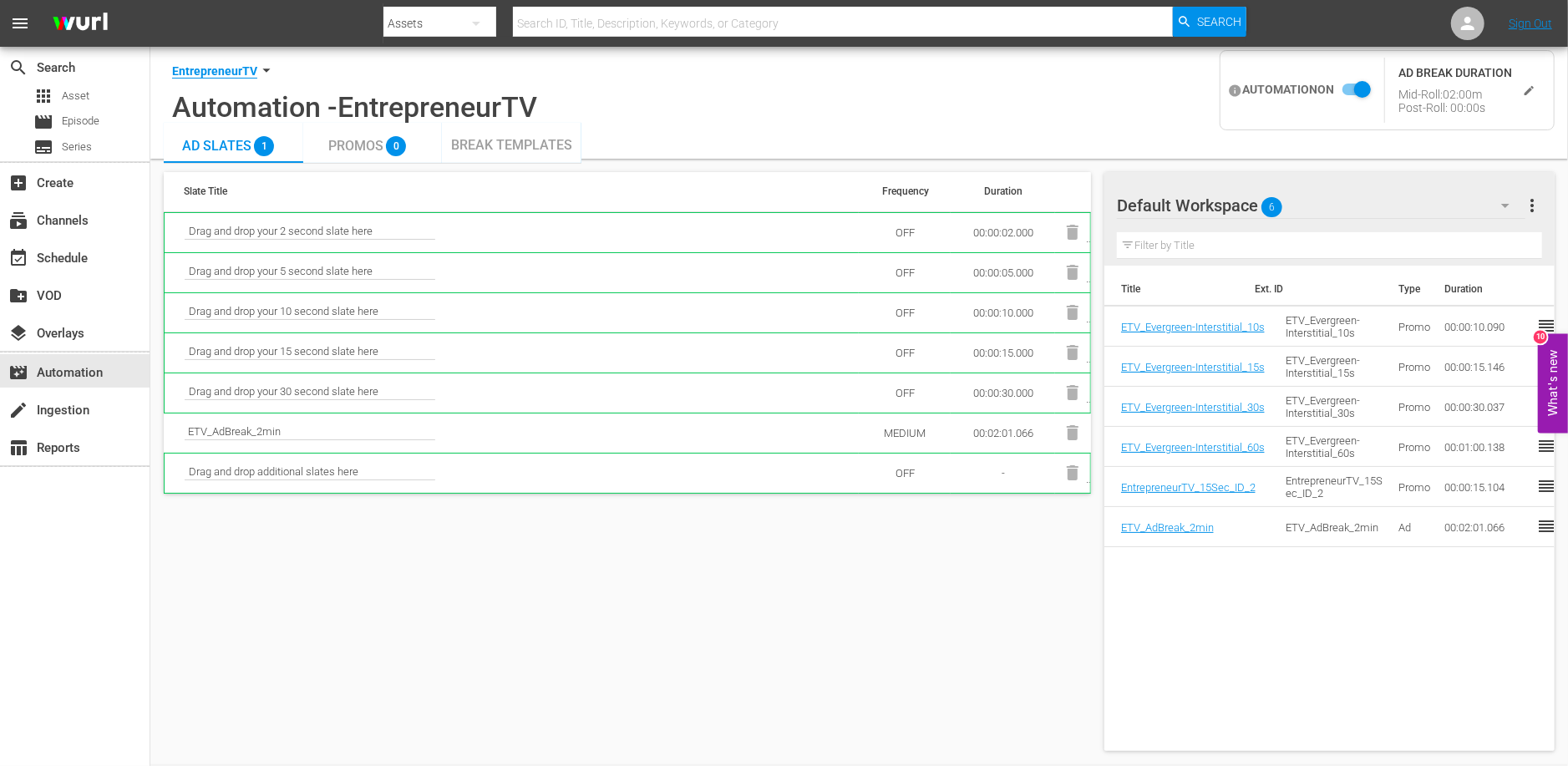
click at [1073, 369] on td at bounding box center [1072, 352] width 35 height 40
click at [1073, 287] on td at bounding box center [1072, 272] width 35 height 40
click at [542, 140] on span "Break Templates" at bounding box center [511, 144] width 121 height 16
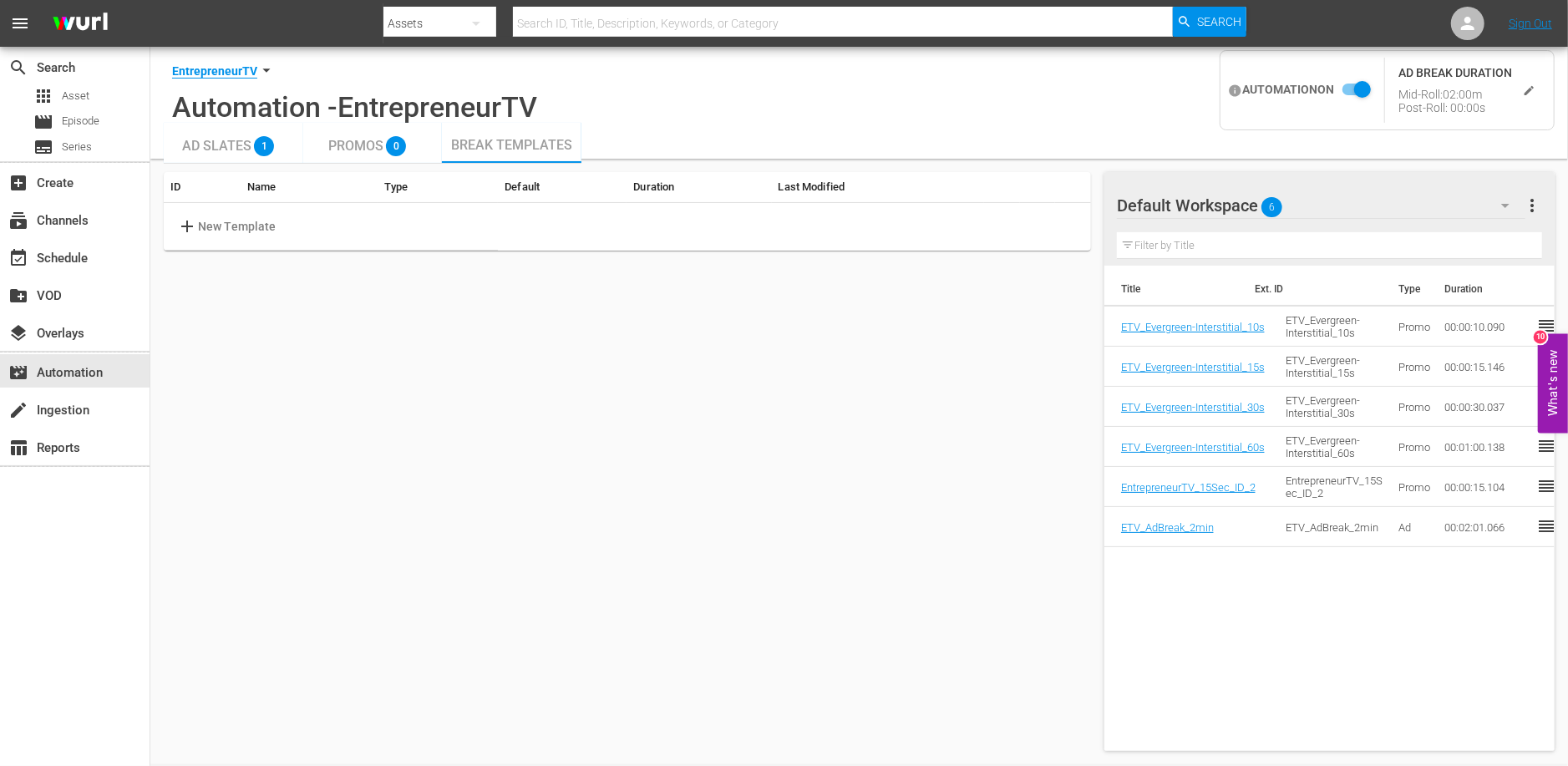
click at [189, 230] on span "add" at bounding box center [188, 226] width 21 height 20
click at [232, 229] on input "text" at bounding box center [262, 226] width 132 height 25
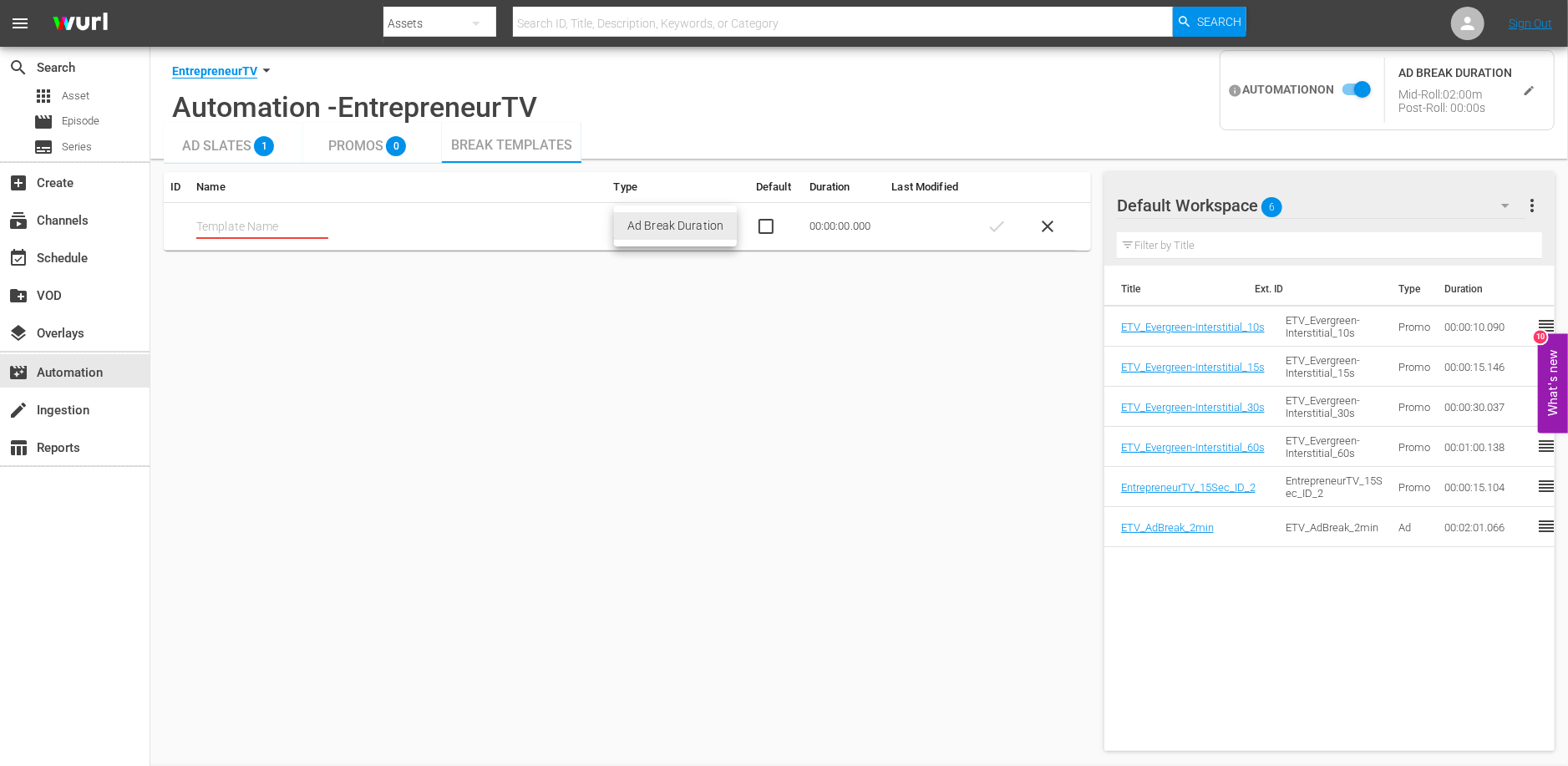
click at [636, 226] on body "menu Search By Assets Search ID, Title, Description, Keywords, or Category Sear…" at bounding box center [784, 383] width 1568 height 766
click at [636, 226] on li "Ad Break Duration" at bounding box center [676, 226] width 123 height 28
click at [758, 230] on input "checkbox" at bounding box center [776, 226] width 40 height 20
checkbox input "true"
click at [824, 231] on td "00:00:00.000" at bounding box center [844, 227] width 83 height 48
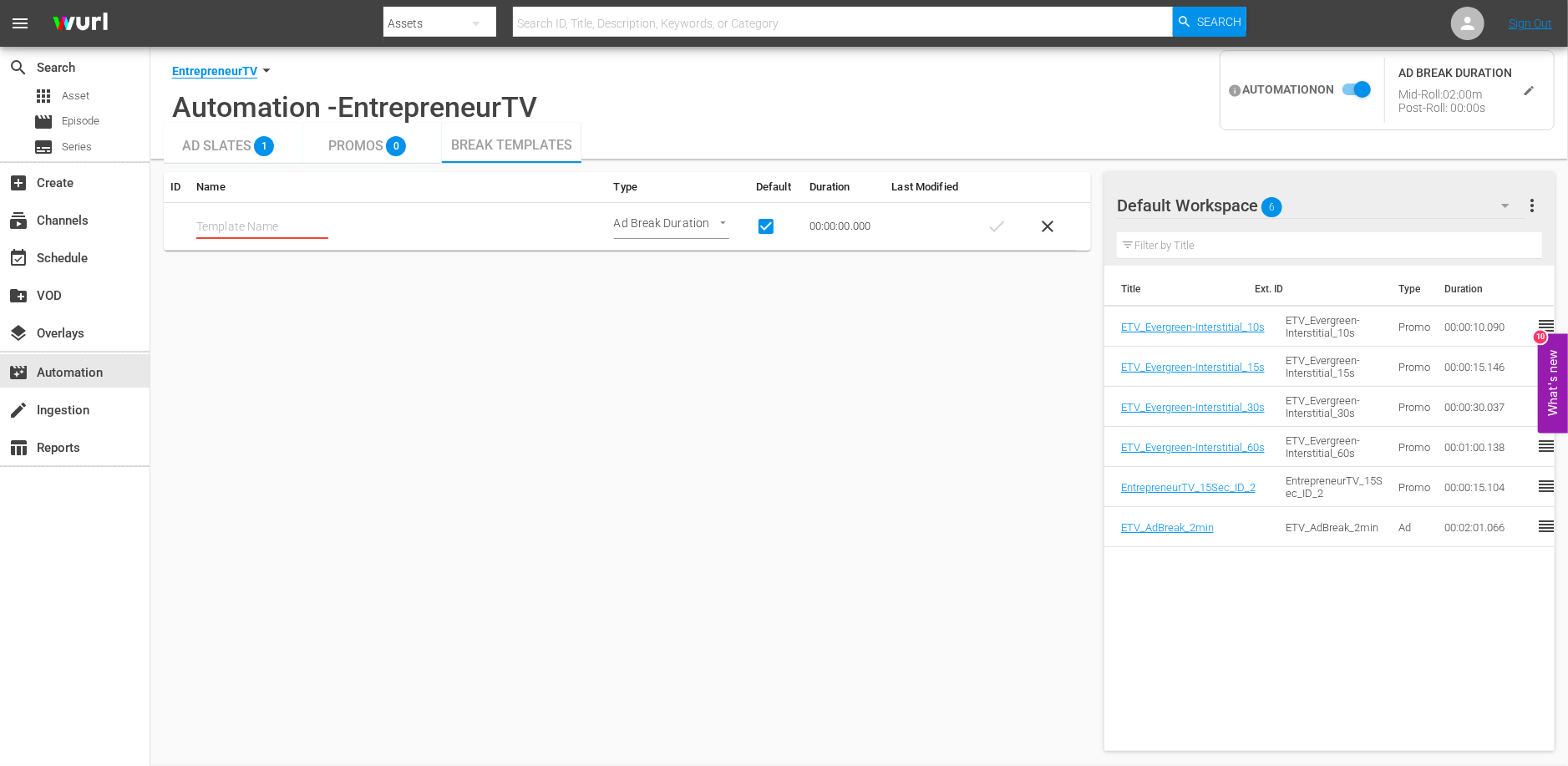
click at [1052, 223] on span "close" at bounding box center [1048, 226] width 20 height 20
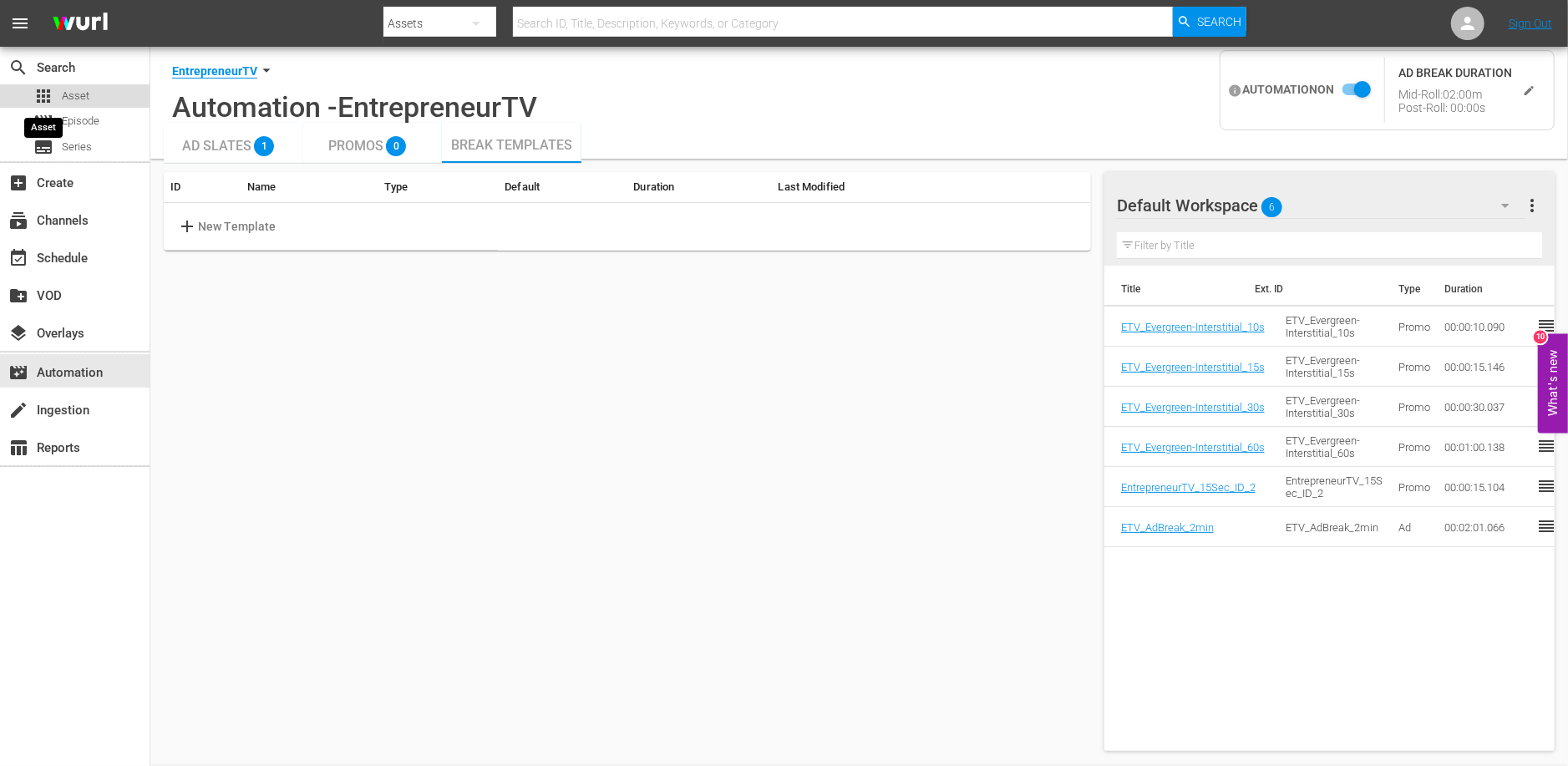
click at [52, 96] on span "apps" at bounding box center [43, 97] width 20 height 20
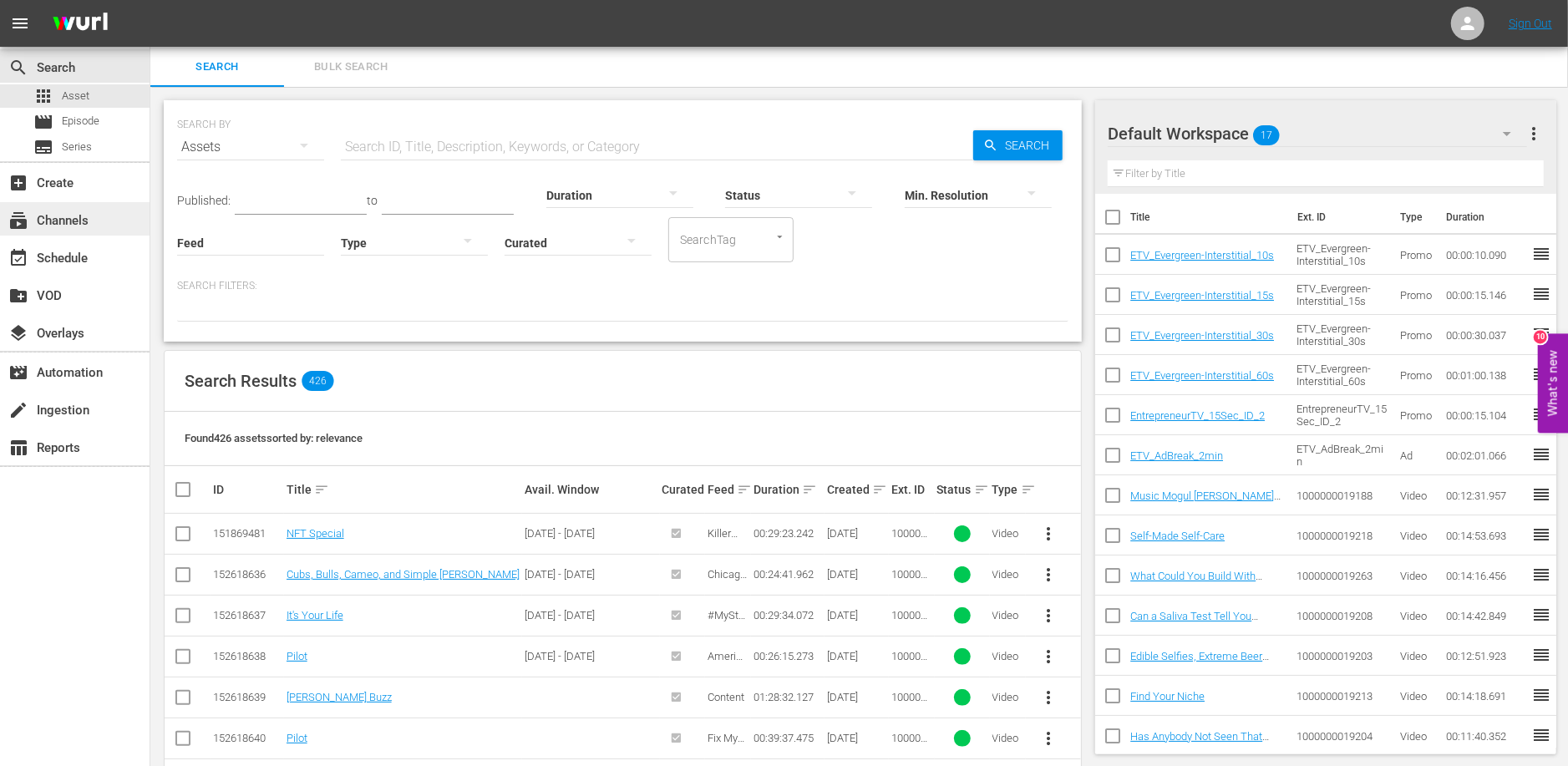
click at [50, 206] on div "subscriptions Channels" at bounding box center [74, 219] width 150 height 33
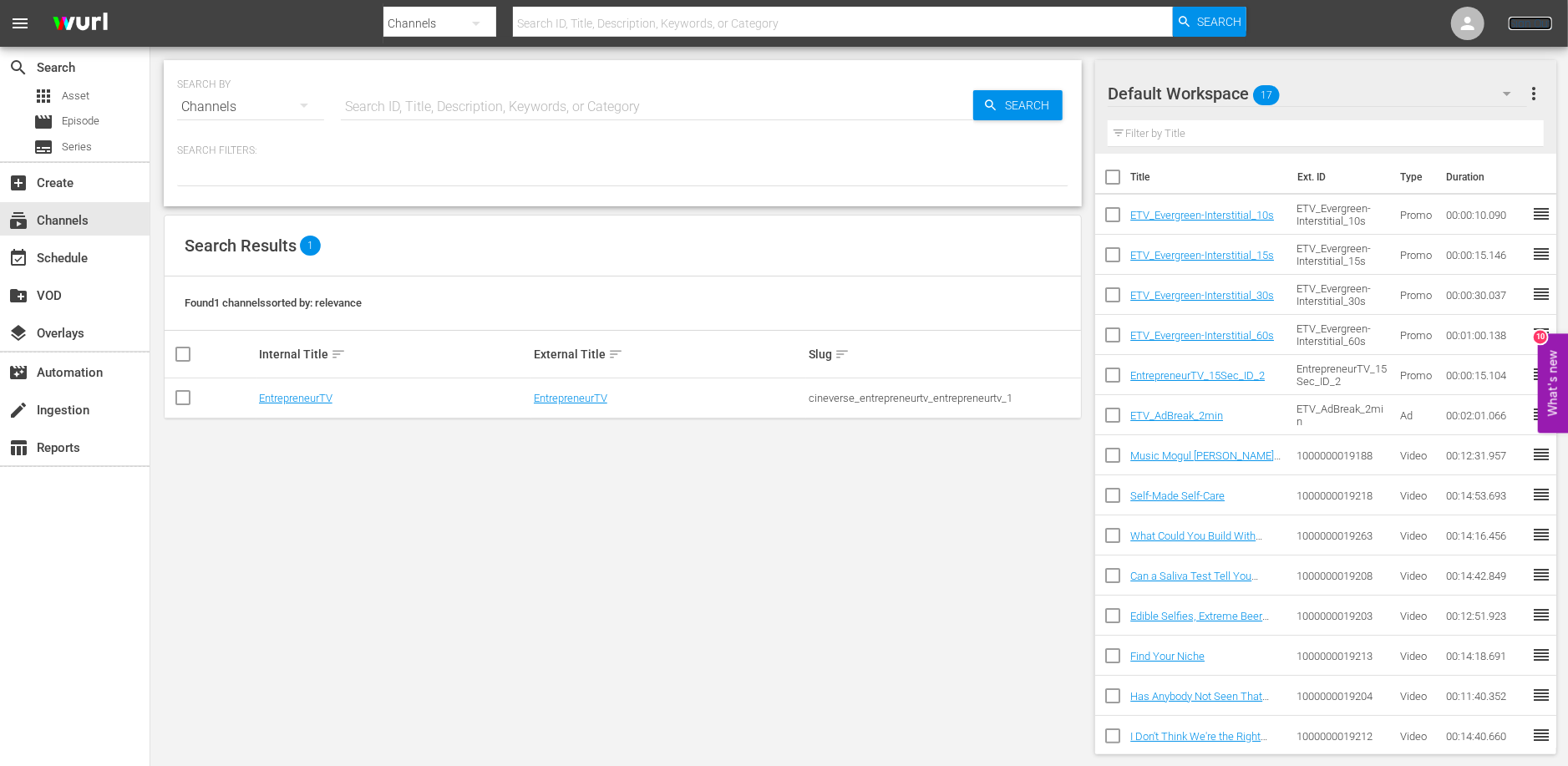
click at [1522, 21] on link "Sign Out" at bounding box center [1529, 23] width 43 height 14
